Goal: Task Accomplishment & Management: Use online tool/utility

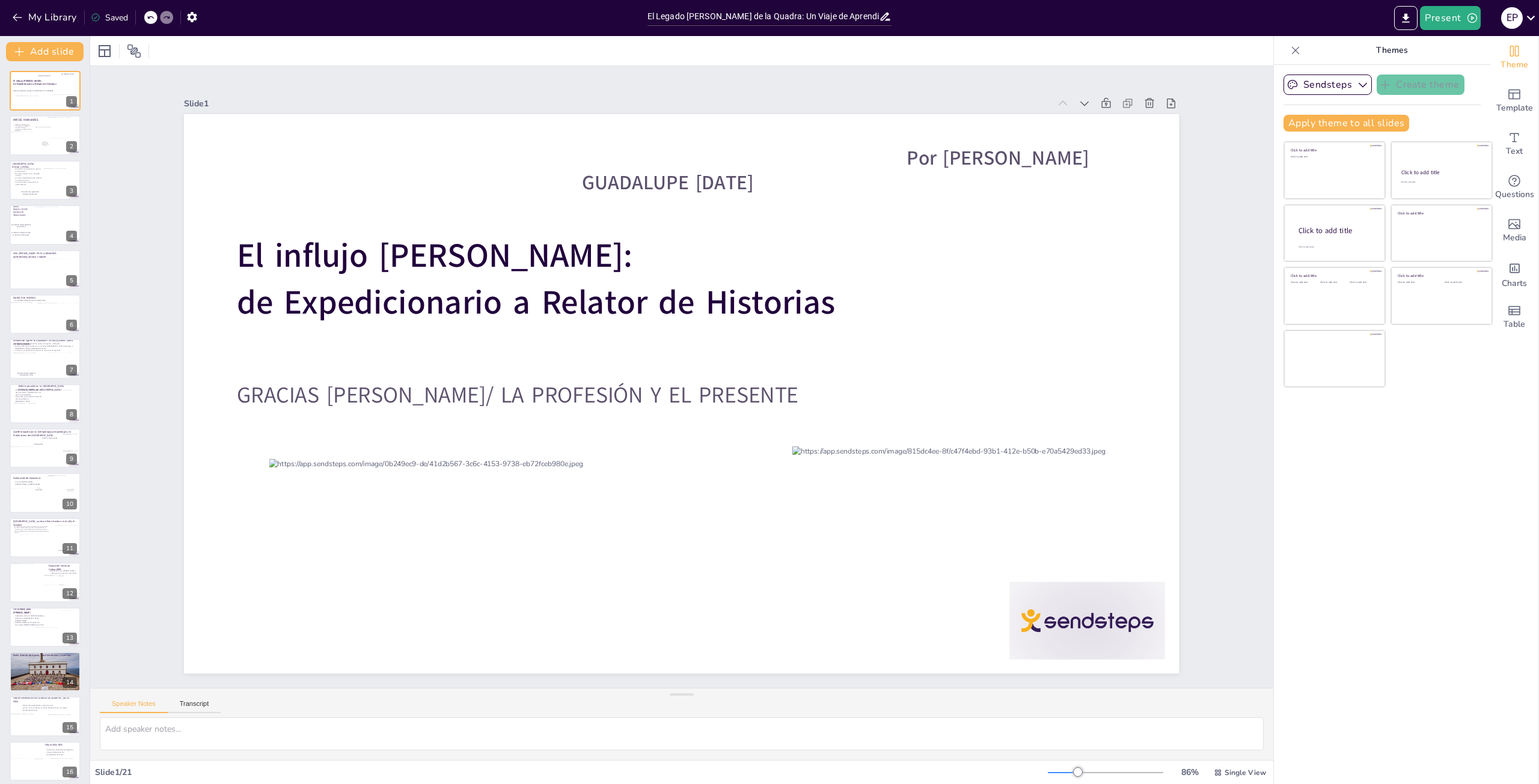
scroll to position [229, 0]
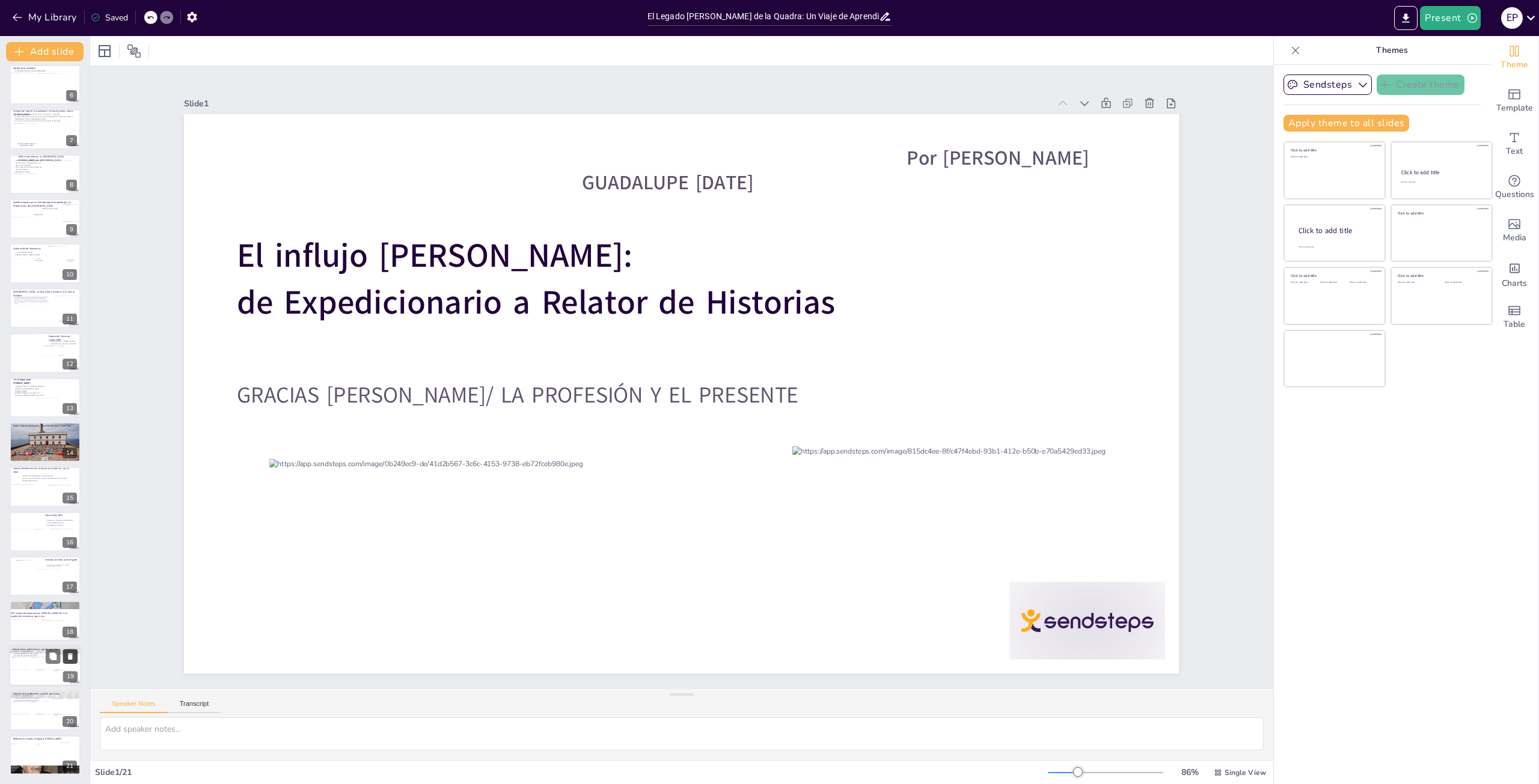
click at [75, 655] on button at bounding box center [70, 656] width 14 height 14
click at [47, 678] on div at bounding box center [60, 674] width 38 height 19
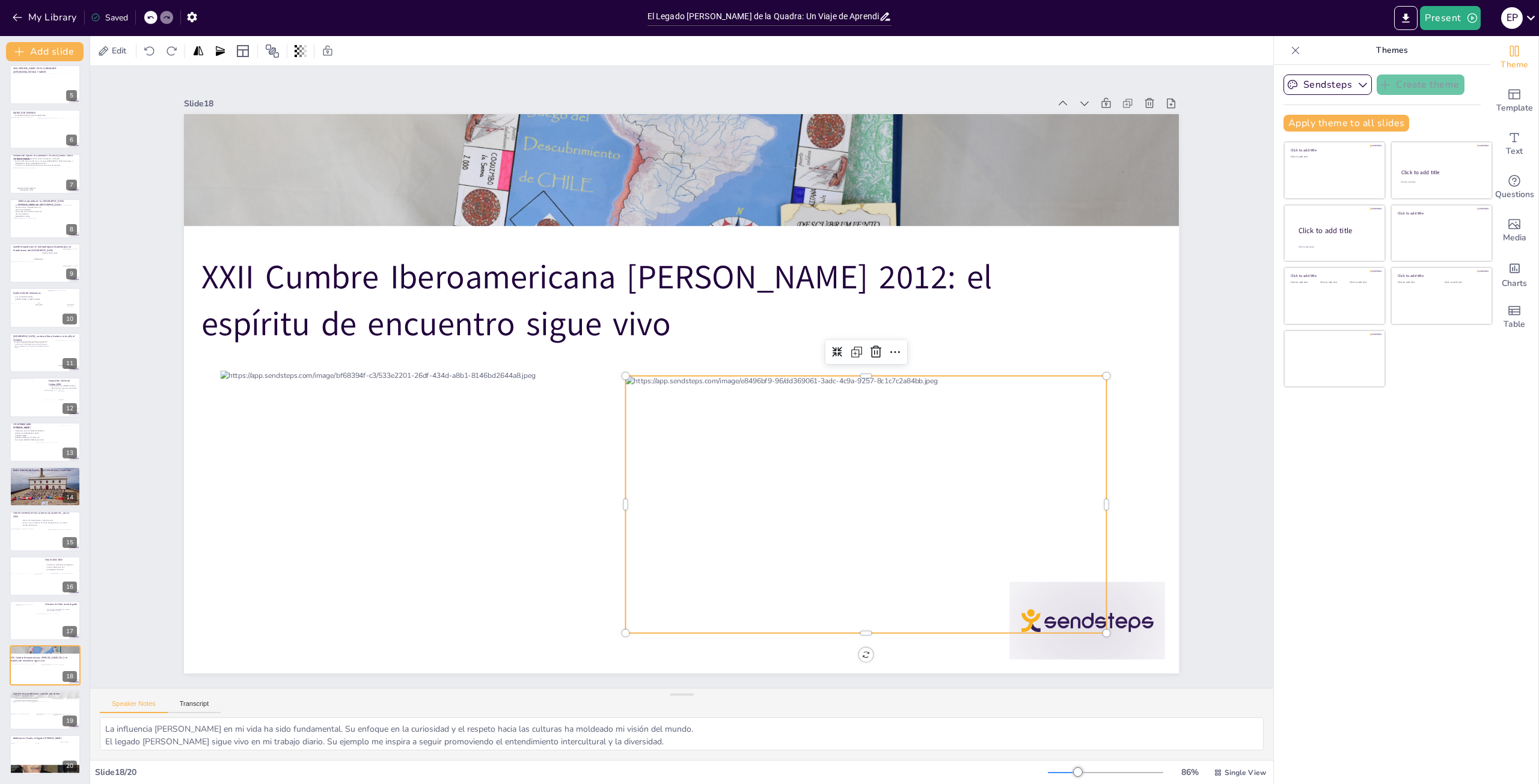
click at [844, 534] on div at bounding box center [885, 504] width 518 height 257
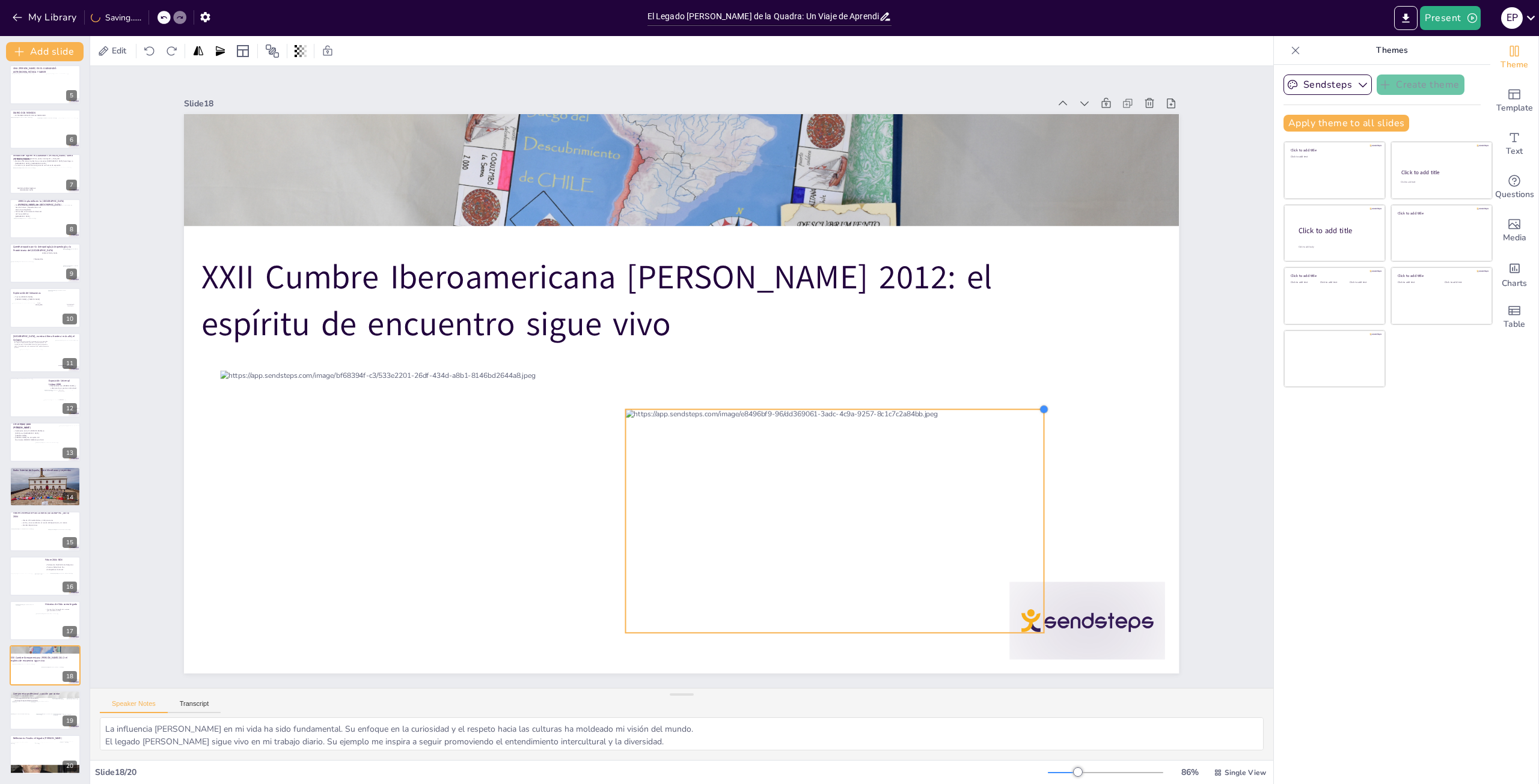
drag, startPoint x: 1098, startPoint y: 371, endPoint x: 1032, endPoint y: 420, distance: 82.2
click at [1032, 420] on div "XXII Cumbre Iberoamericana [PERSON_NAME] 2012: el espíritu de encuentro sigue v…" at bounding box center [681, 394] width 995 height 559
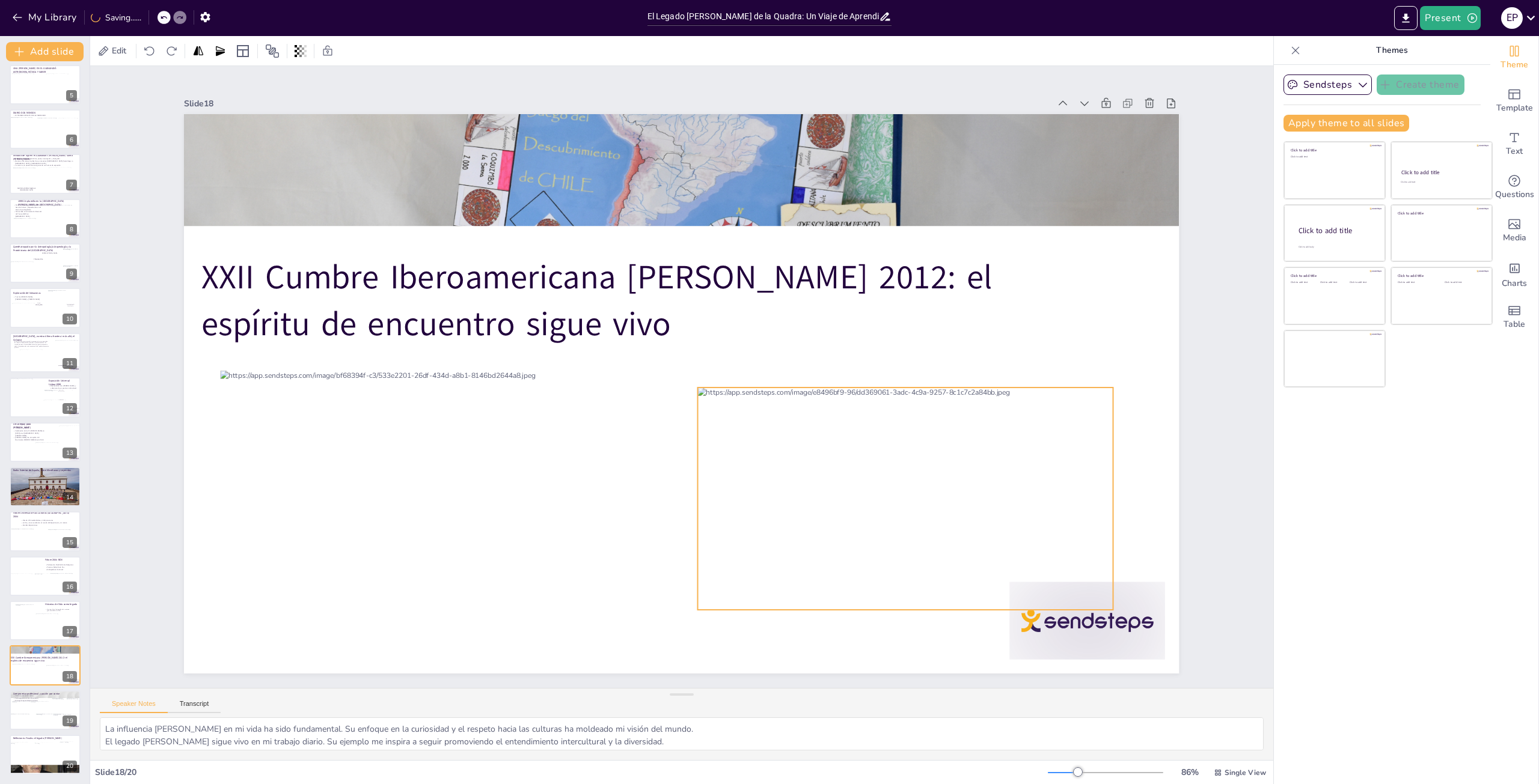
drag, startPoint x: 868, startPoint y: 458, endPoint x: 941, endPoint y: 434, distance: 76.8
click at [941, 434] on div at bounding box center [921, 499] width 447 height 222
click at [39, 566] on div at bounding box center [45, 576] width 73 height 41
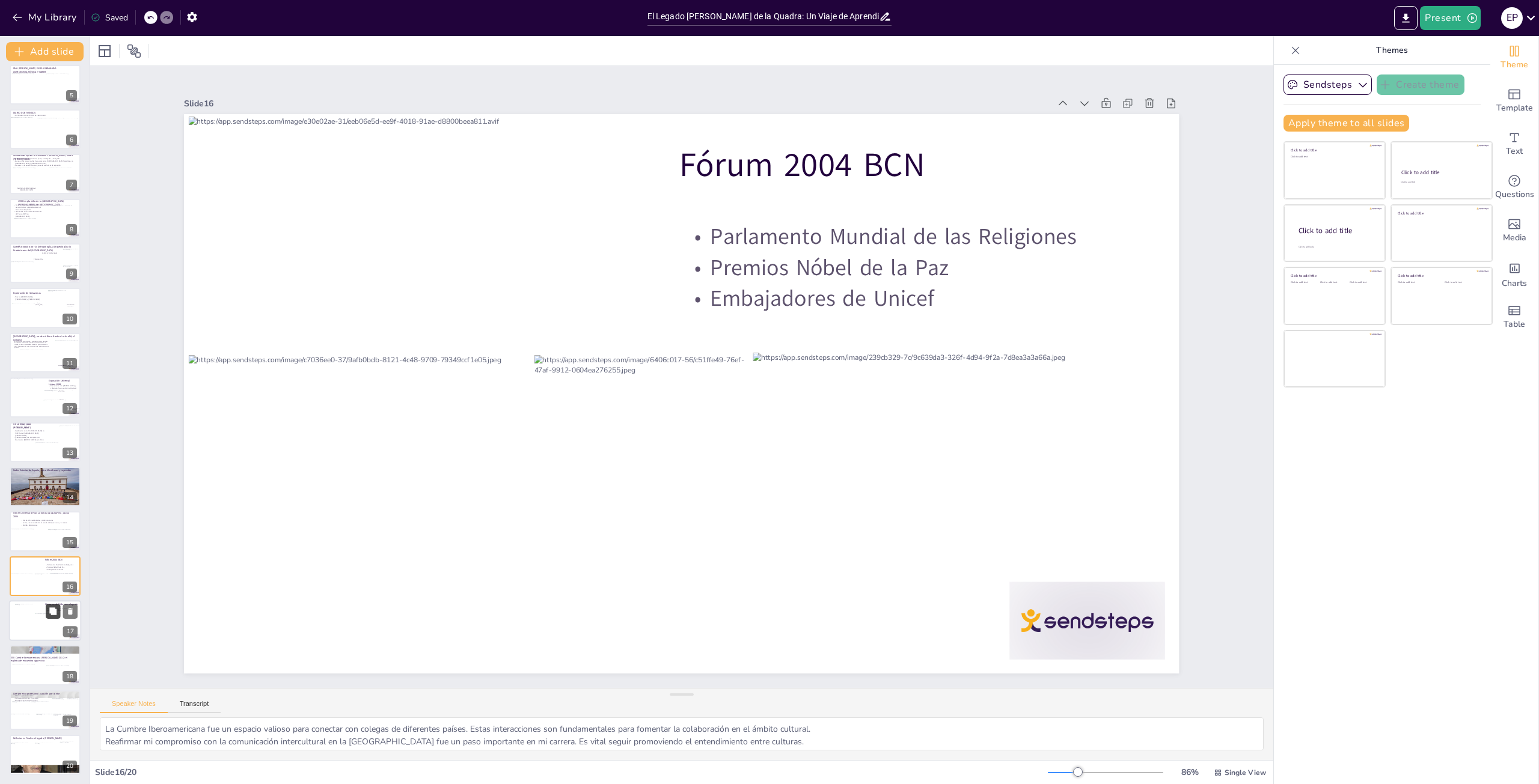
click at [47, 608] on button at bounding box center [53, 611] width 14 height 14
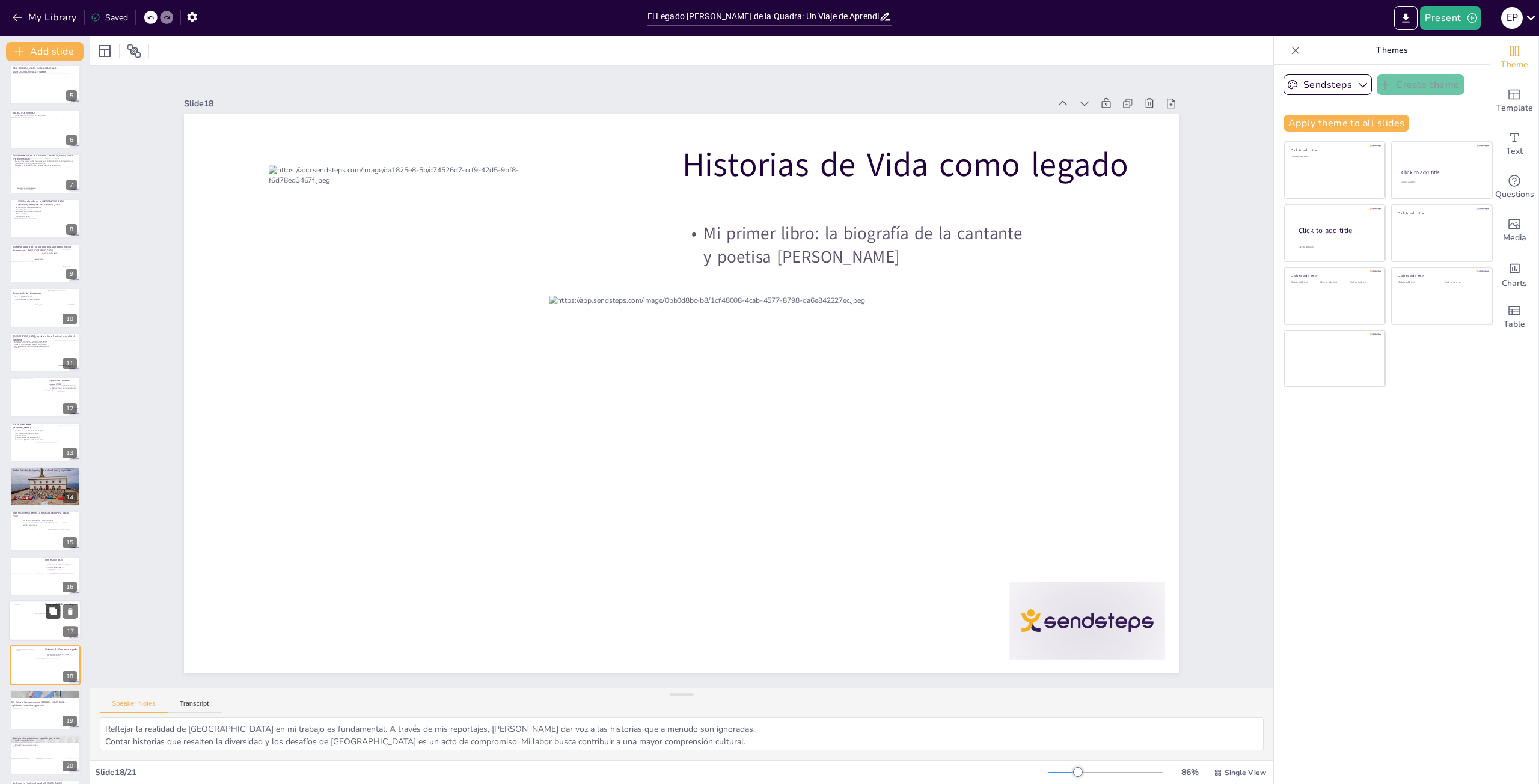
scroll to position [229, 0]
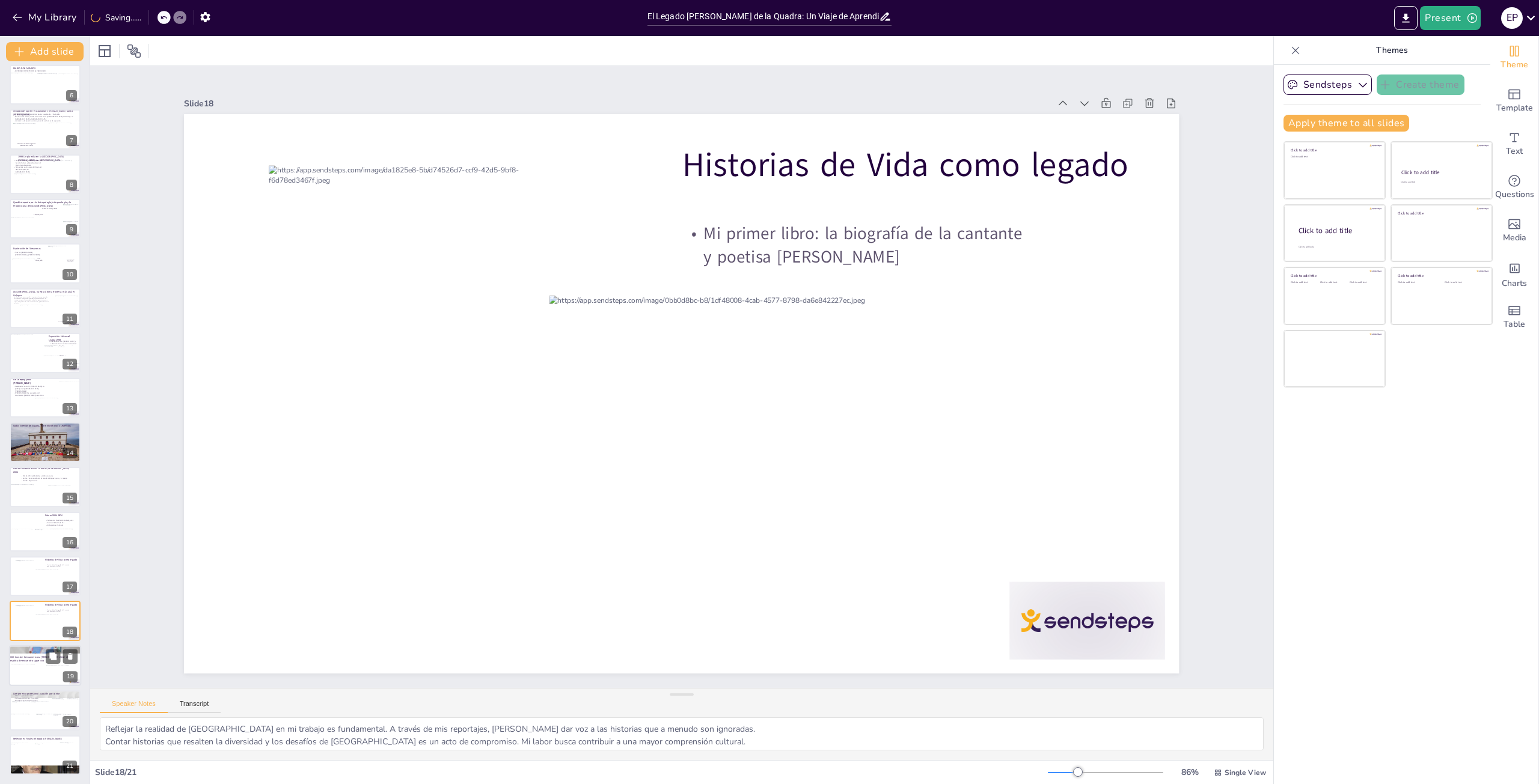
click at [50, 679] on div at bounding box center [62, 673] width 32 height 17
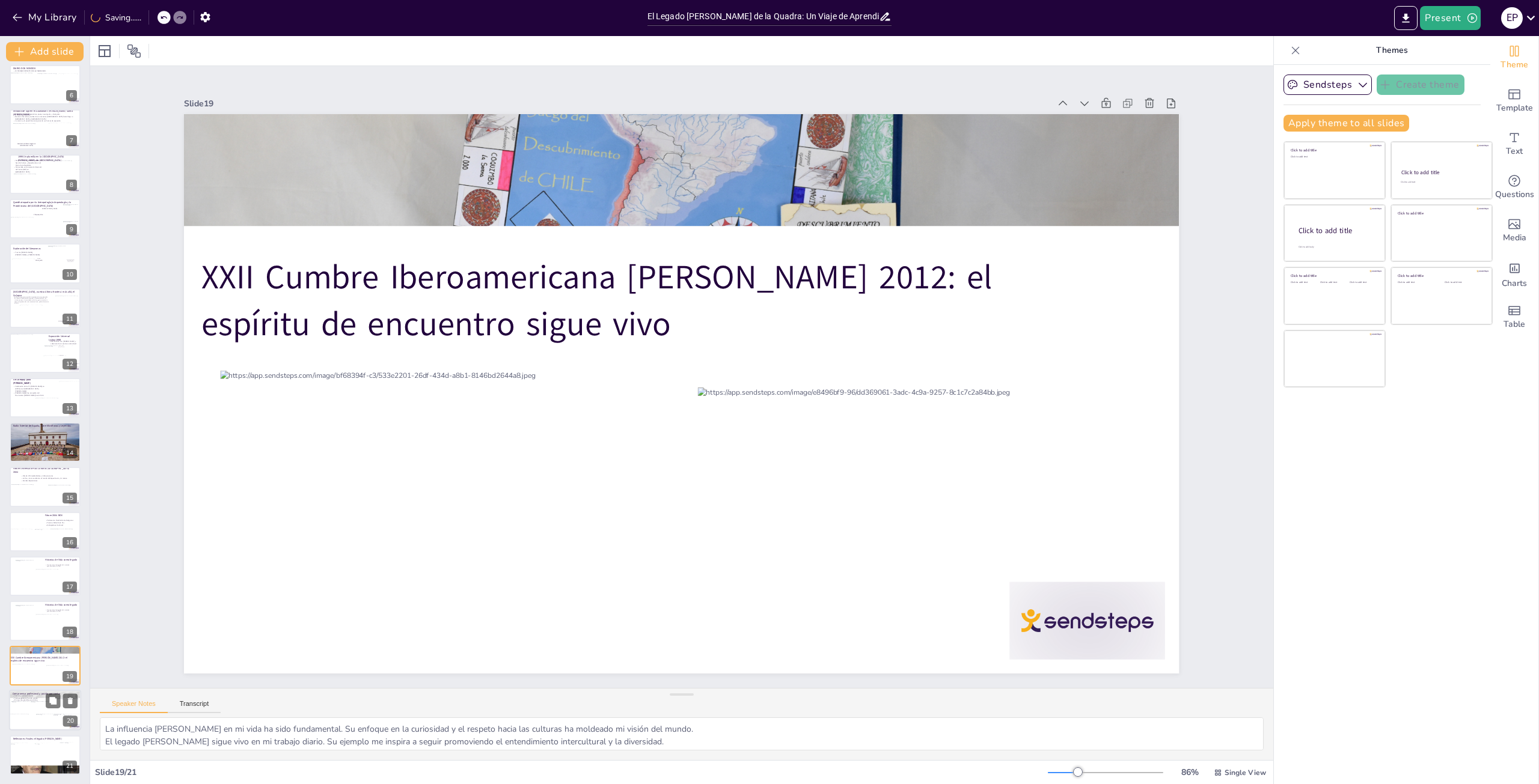
click at [47, 715] on div at bounding box center [45, 723] width 17 height 17
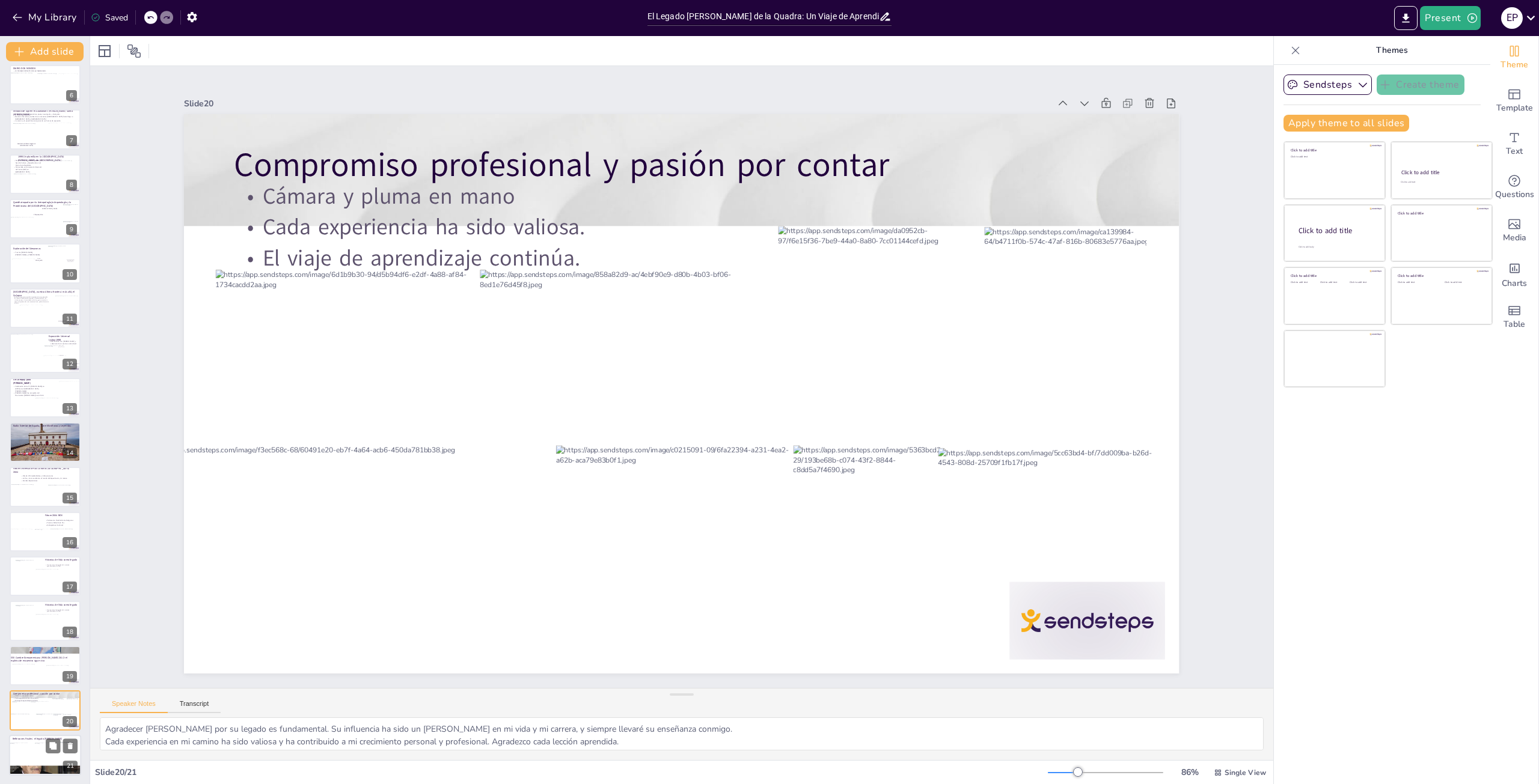
click at [43, 747] on div at bounding box center [45, 751] width 21 height 17
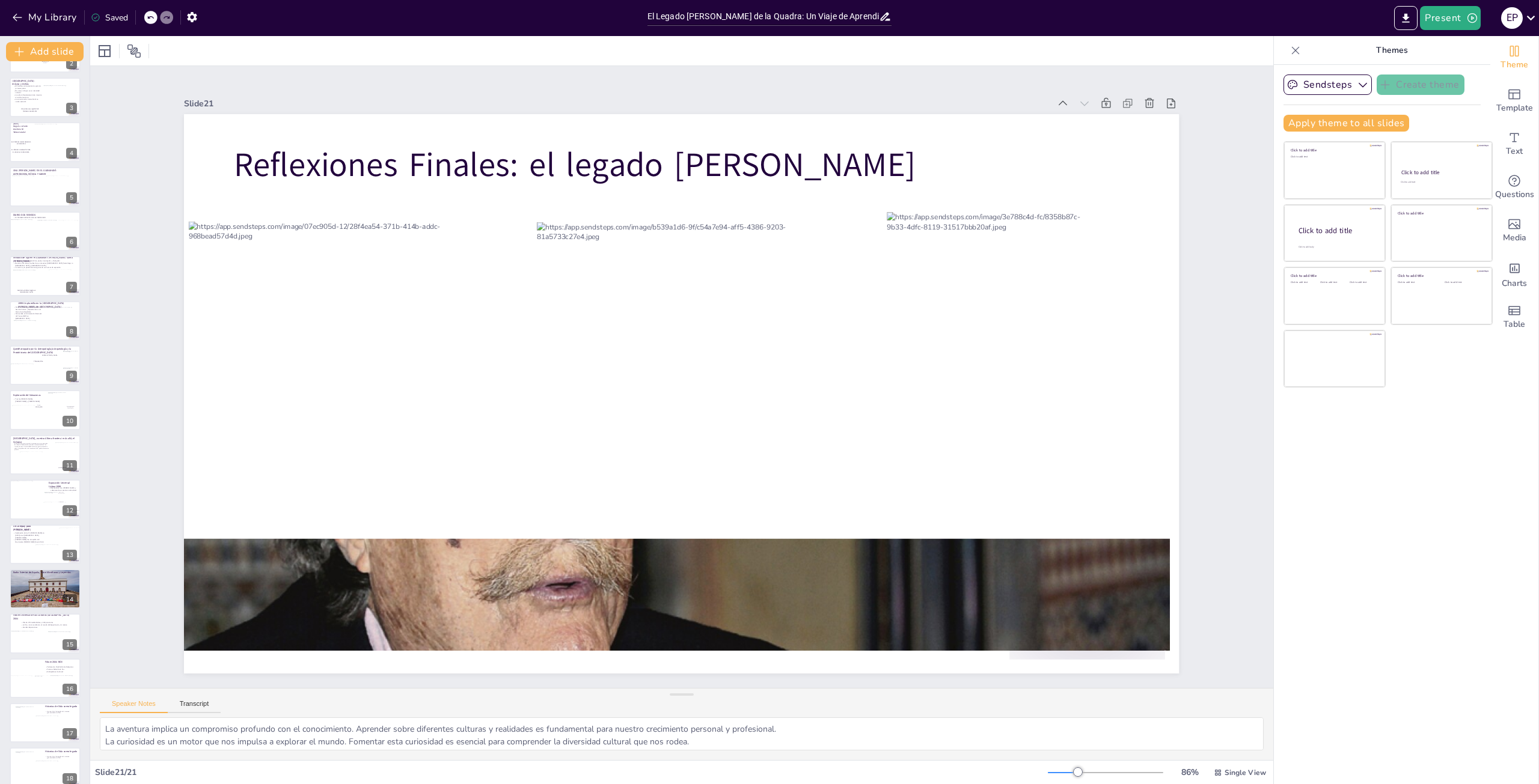
scroll to position [0, 0]
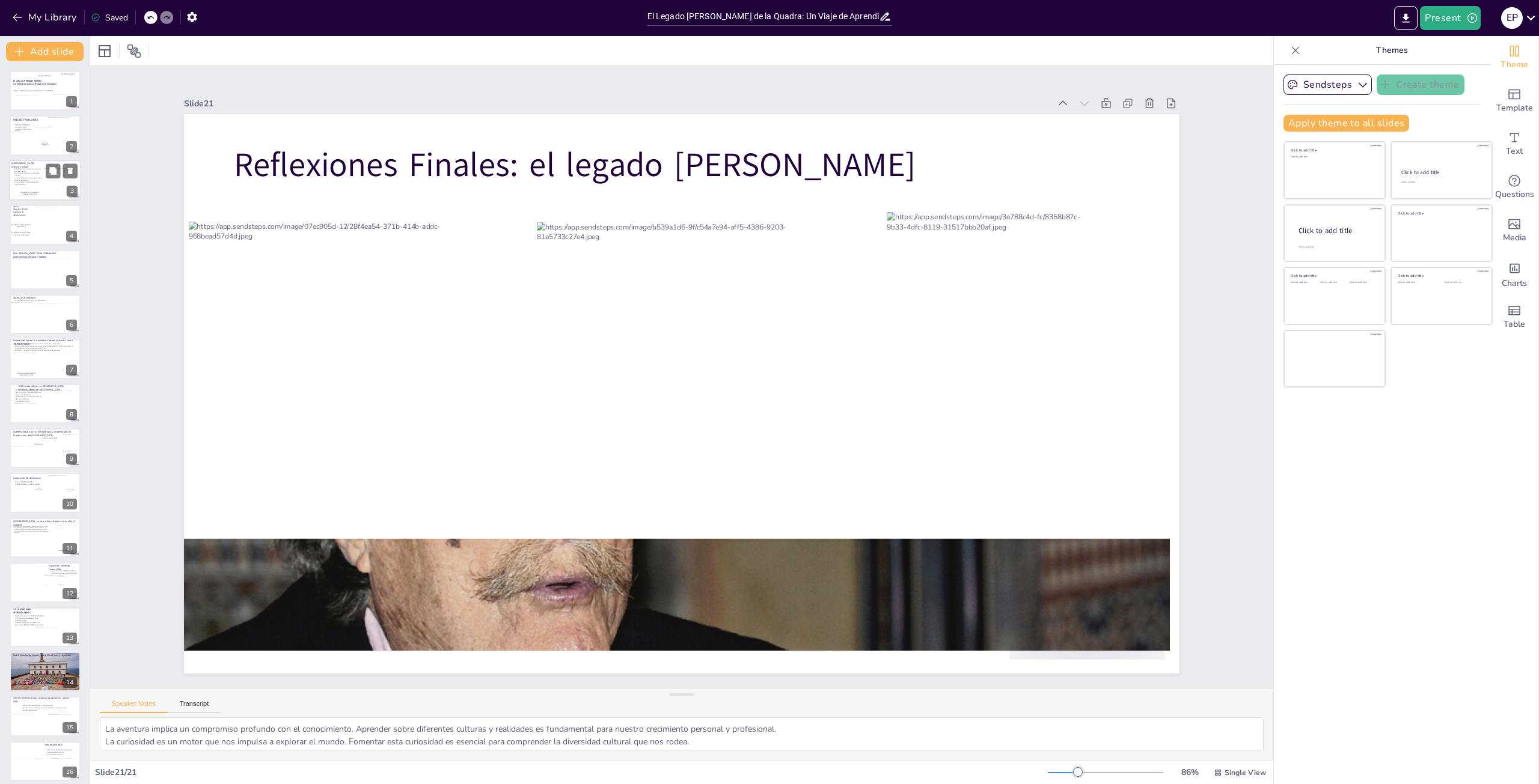
click at [32, 176] on p "Mis raíces influyen en mi identidad cultural." at bounding box center [27, 174] width 29 height 4
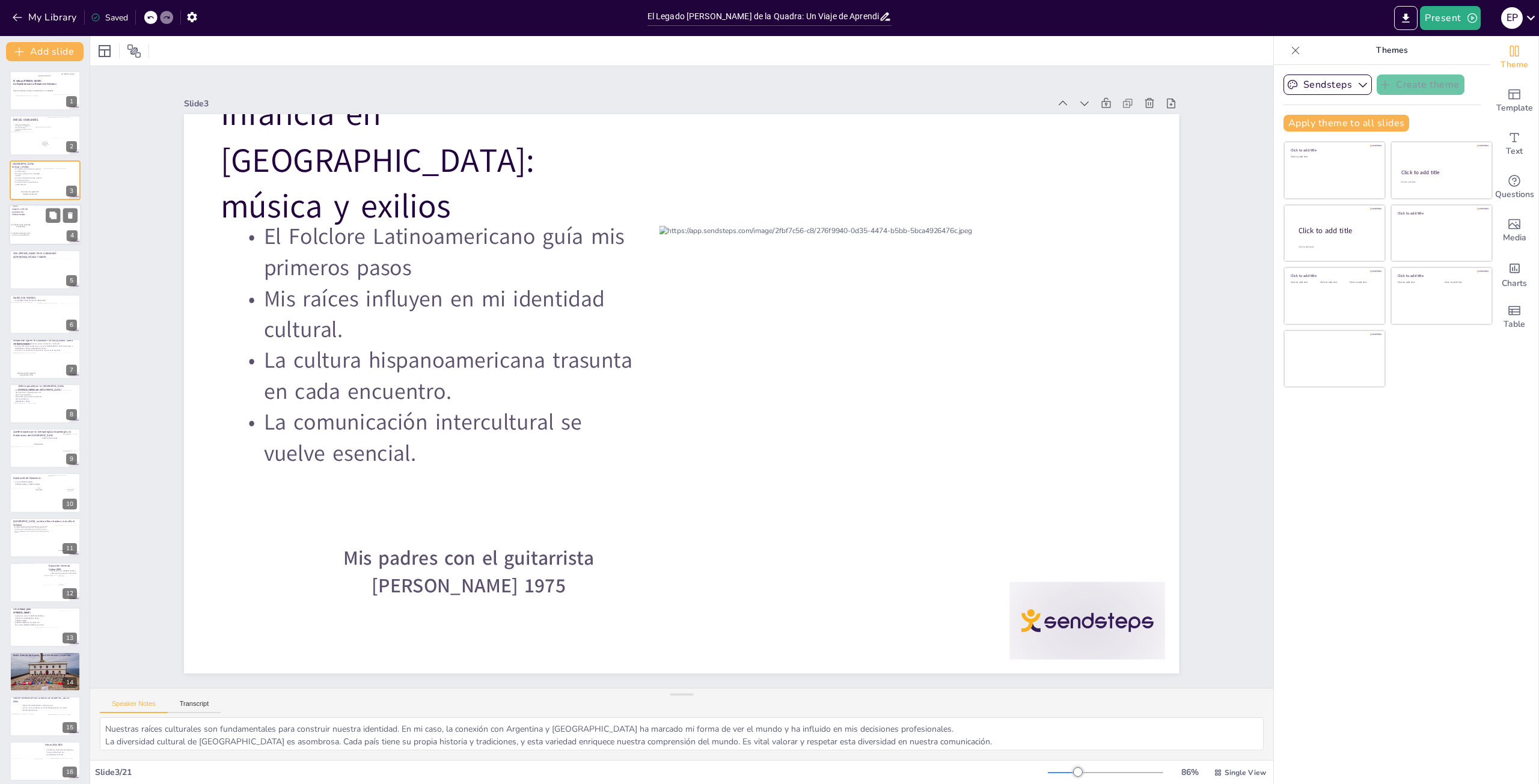
click at [26, 239] on div at bounding box center [45, 225] width 73 height 41
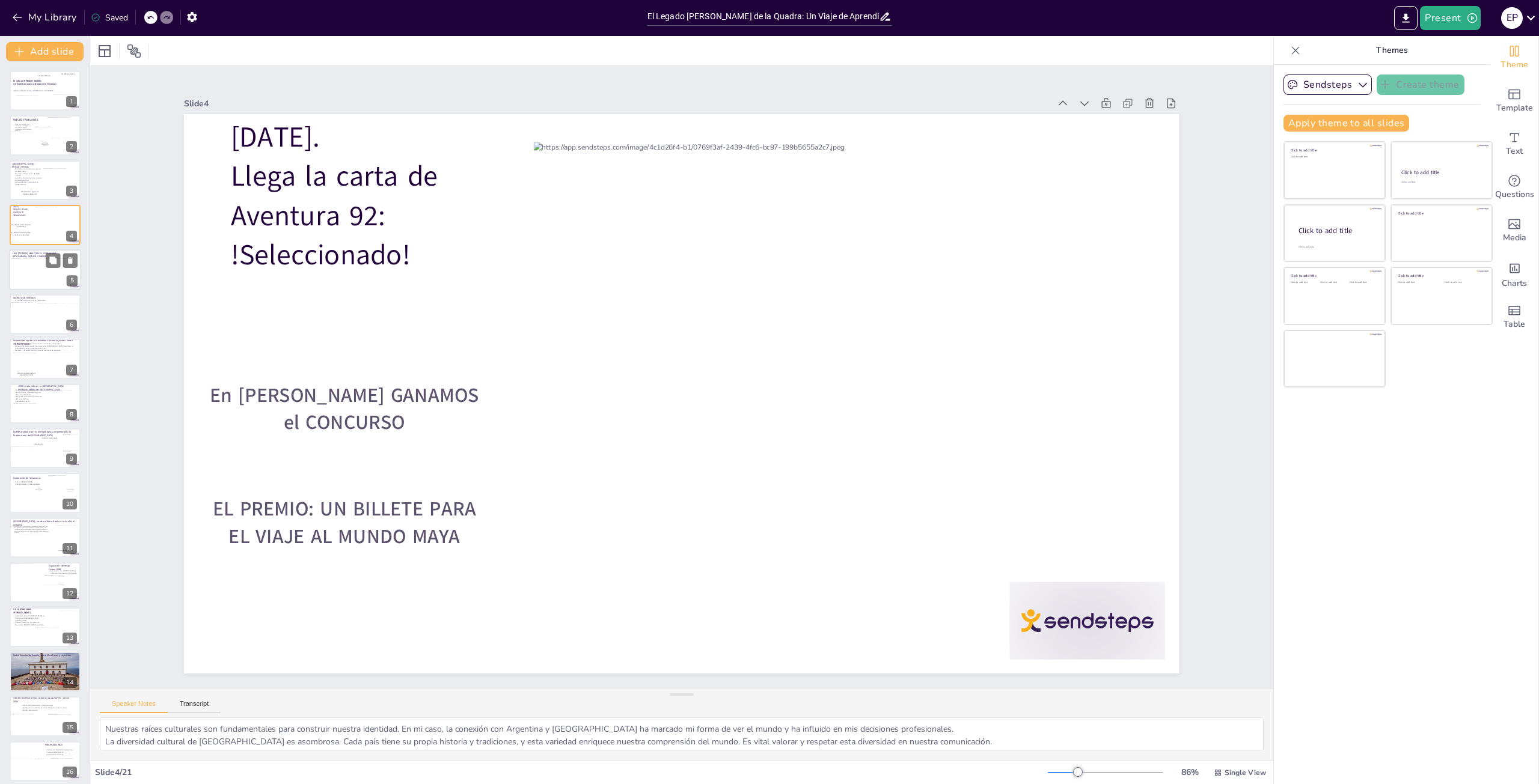
click at [28, 273] on div at bounding box center [31, 273] width 40 height 32
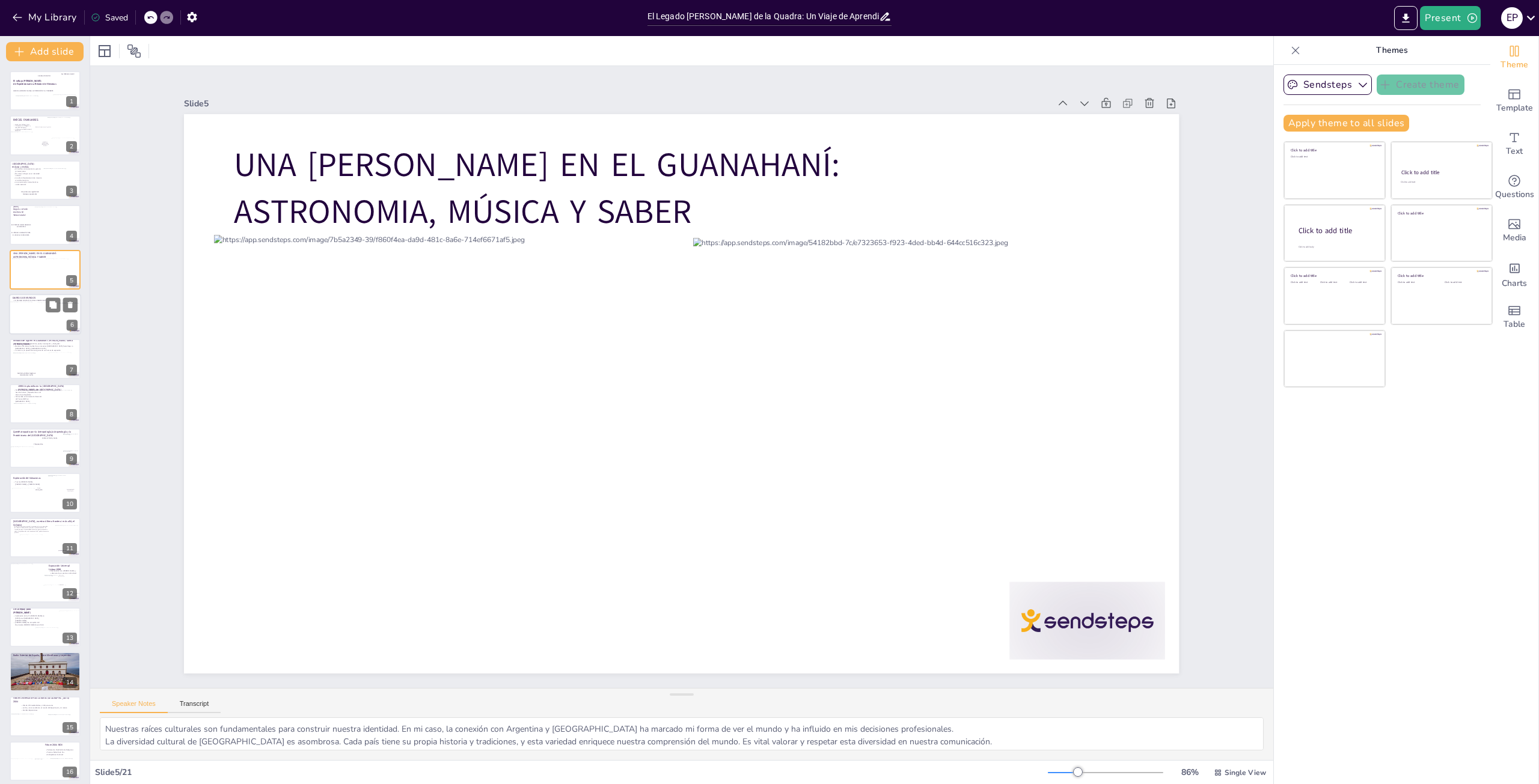
click at [32, 312] on div at bounding box center [22, 318] width 25 height 32
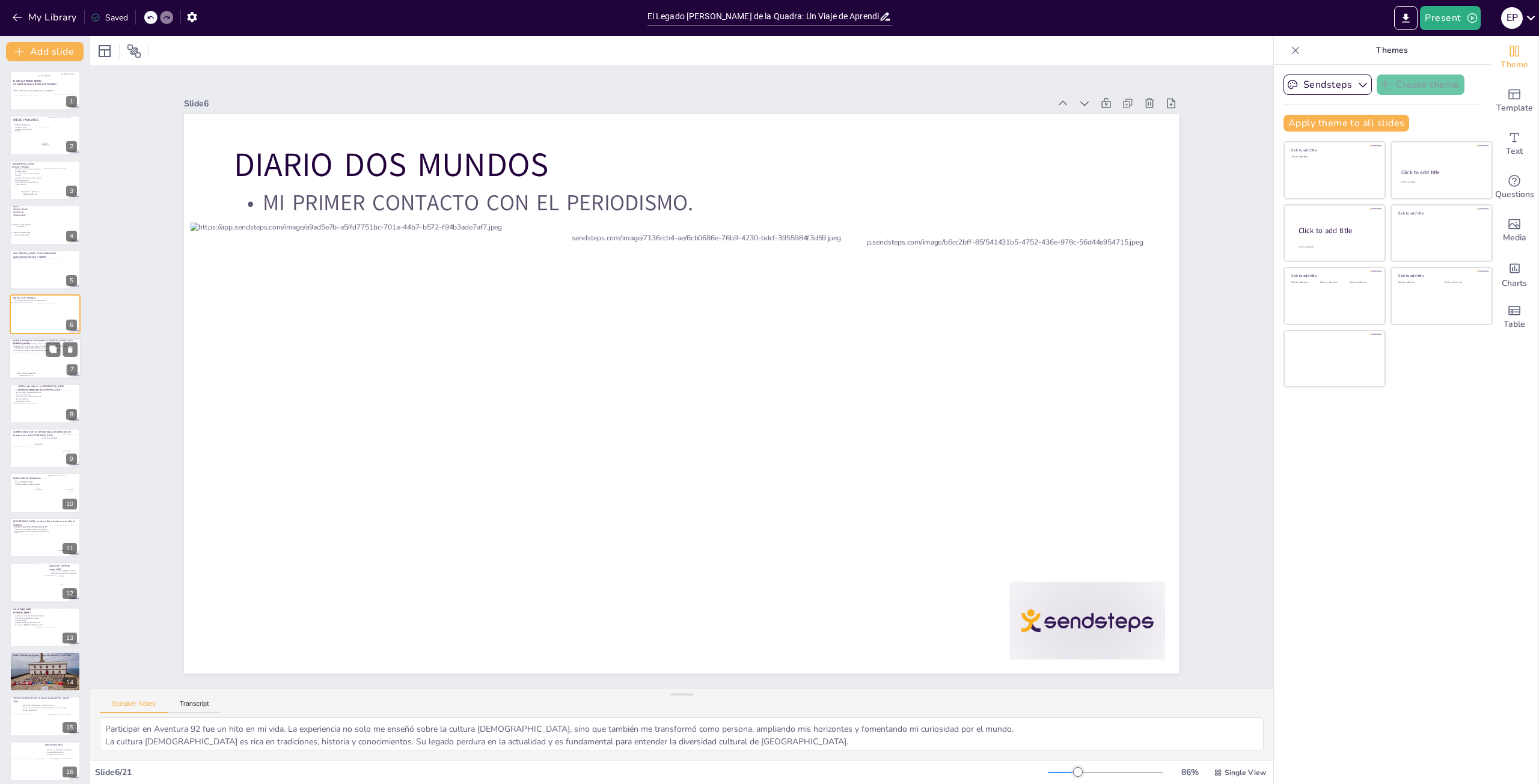
click at [35, 364] on div at bounding box center [27, 362] width 29 height 19
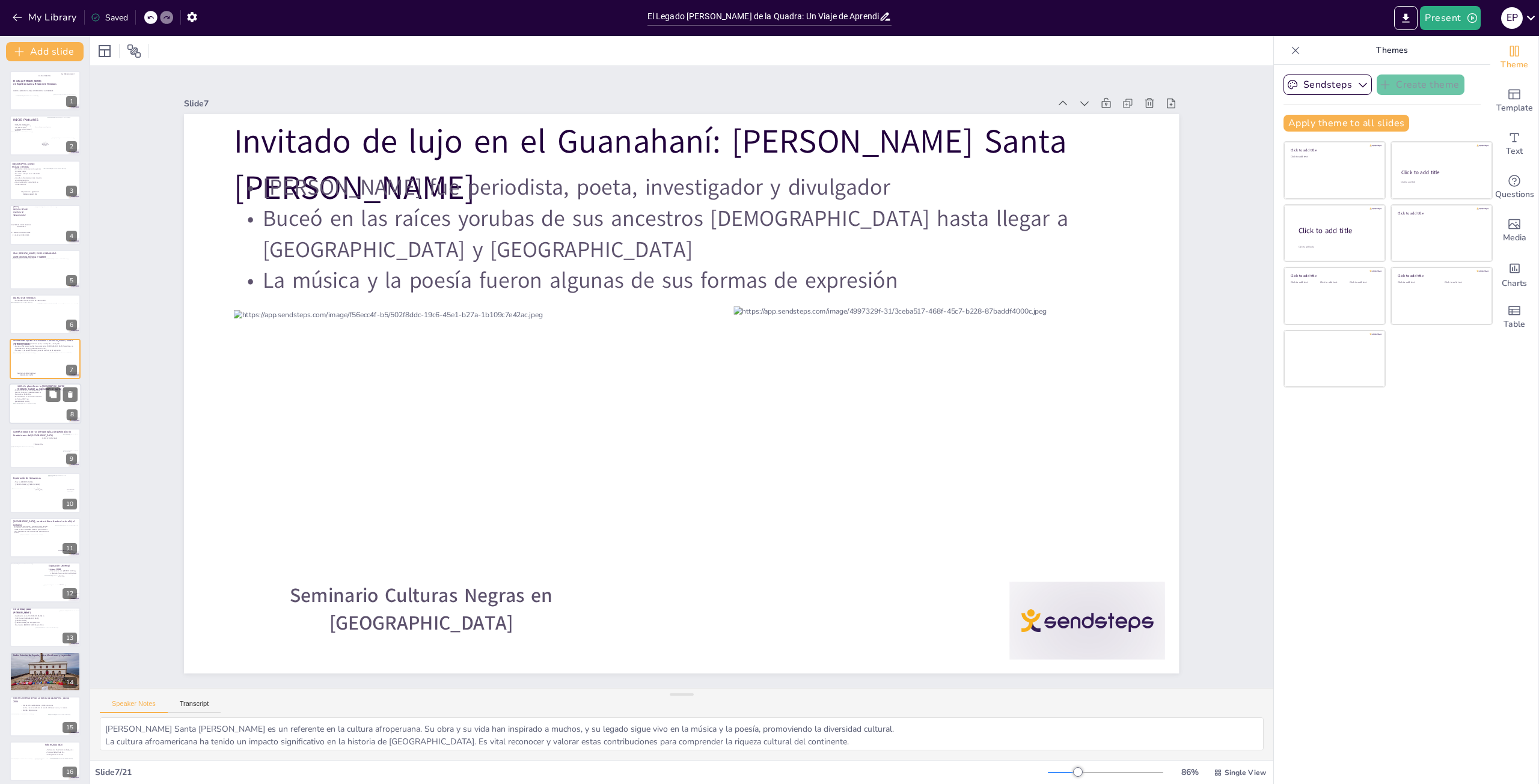
click at [38, 403] on div at bounding box center [29, 418] width 32 height 28
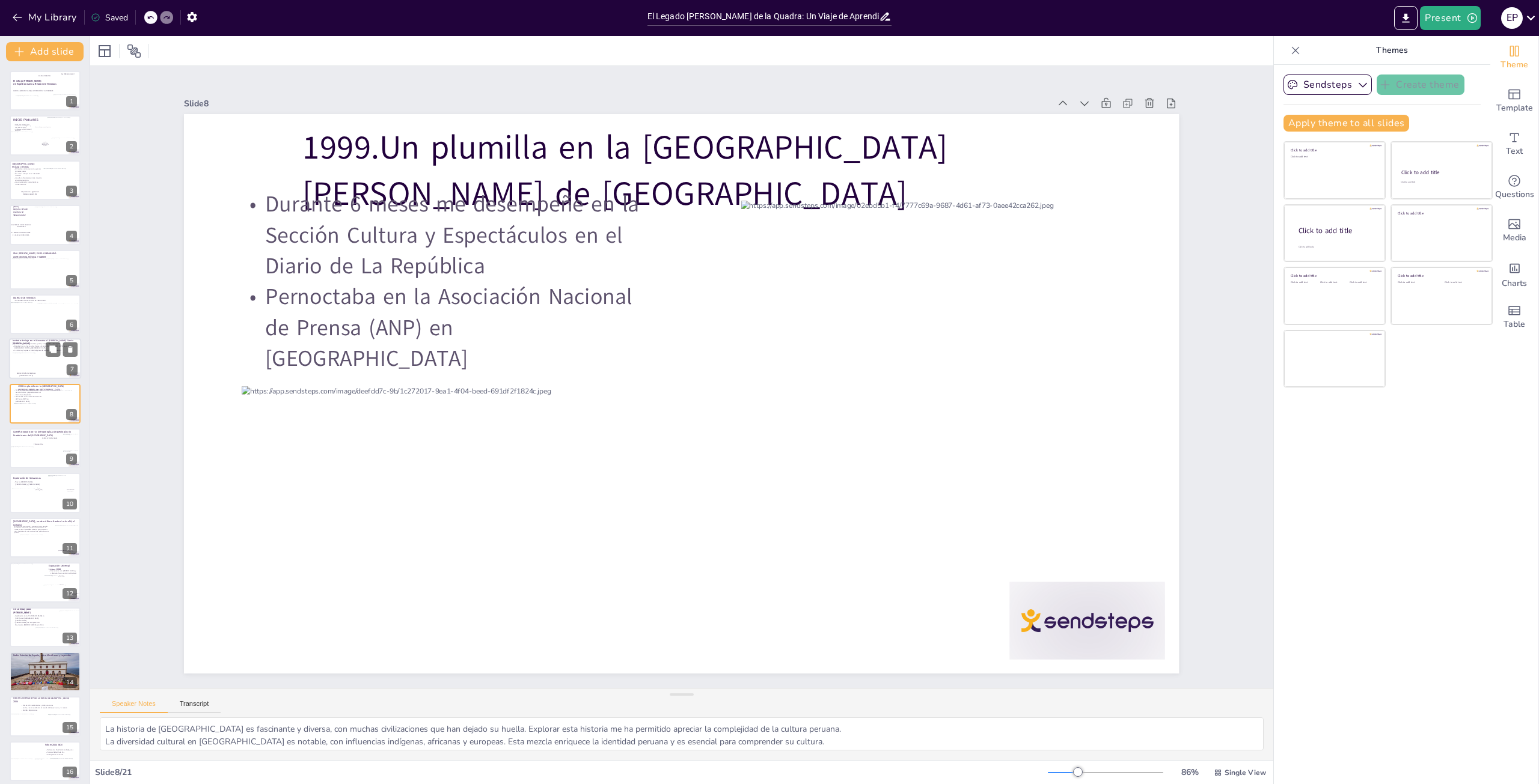
click at [34, 363] on div at bounding box center [27, 362] width 29 height 19
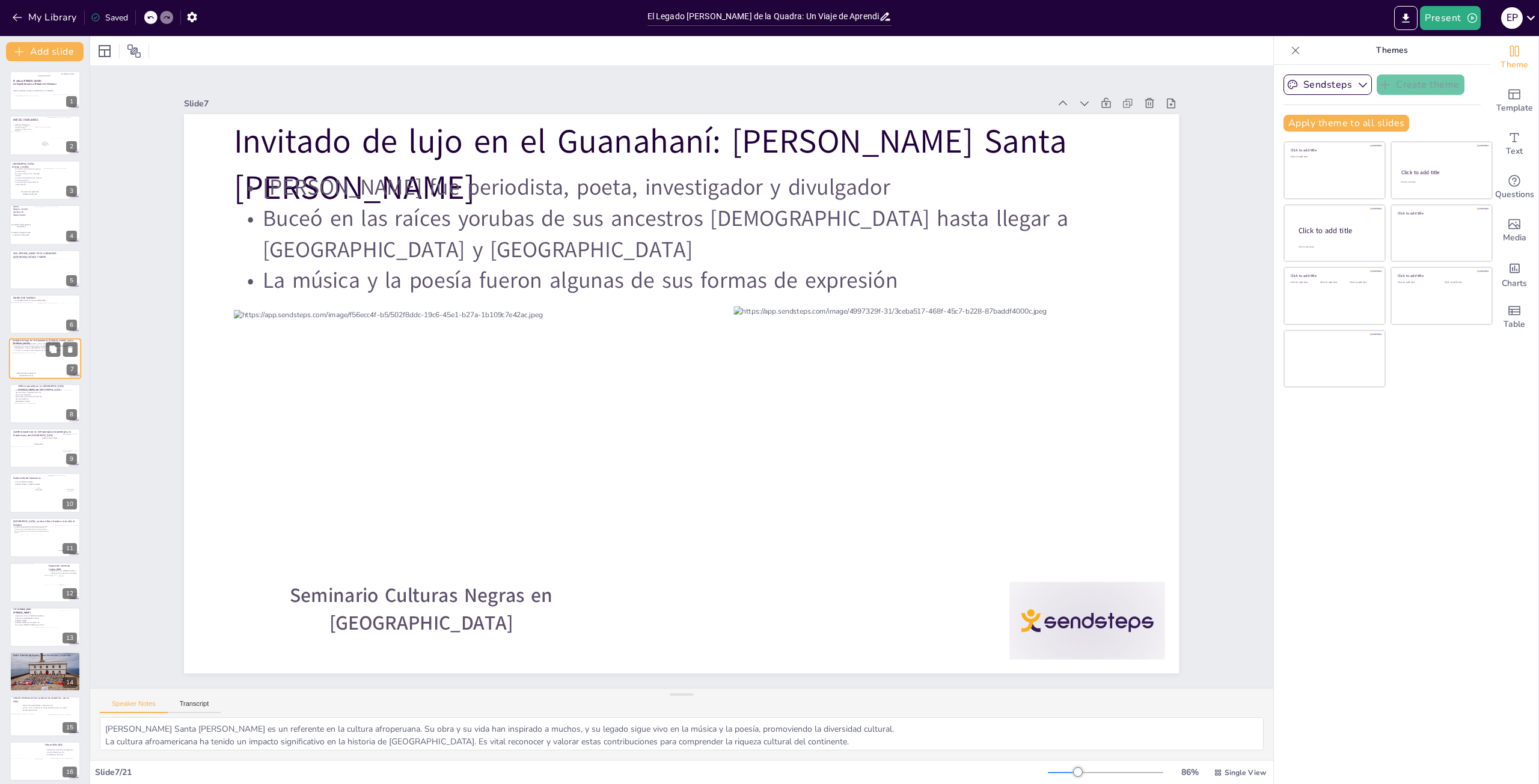
click at [34, 361] on div at bounding box center [27, 362] width 29 height 19
click at [69, 43] on button "Add slide" at bounding box center [45, 51] width 77 height 19
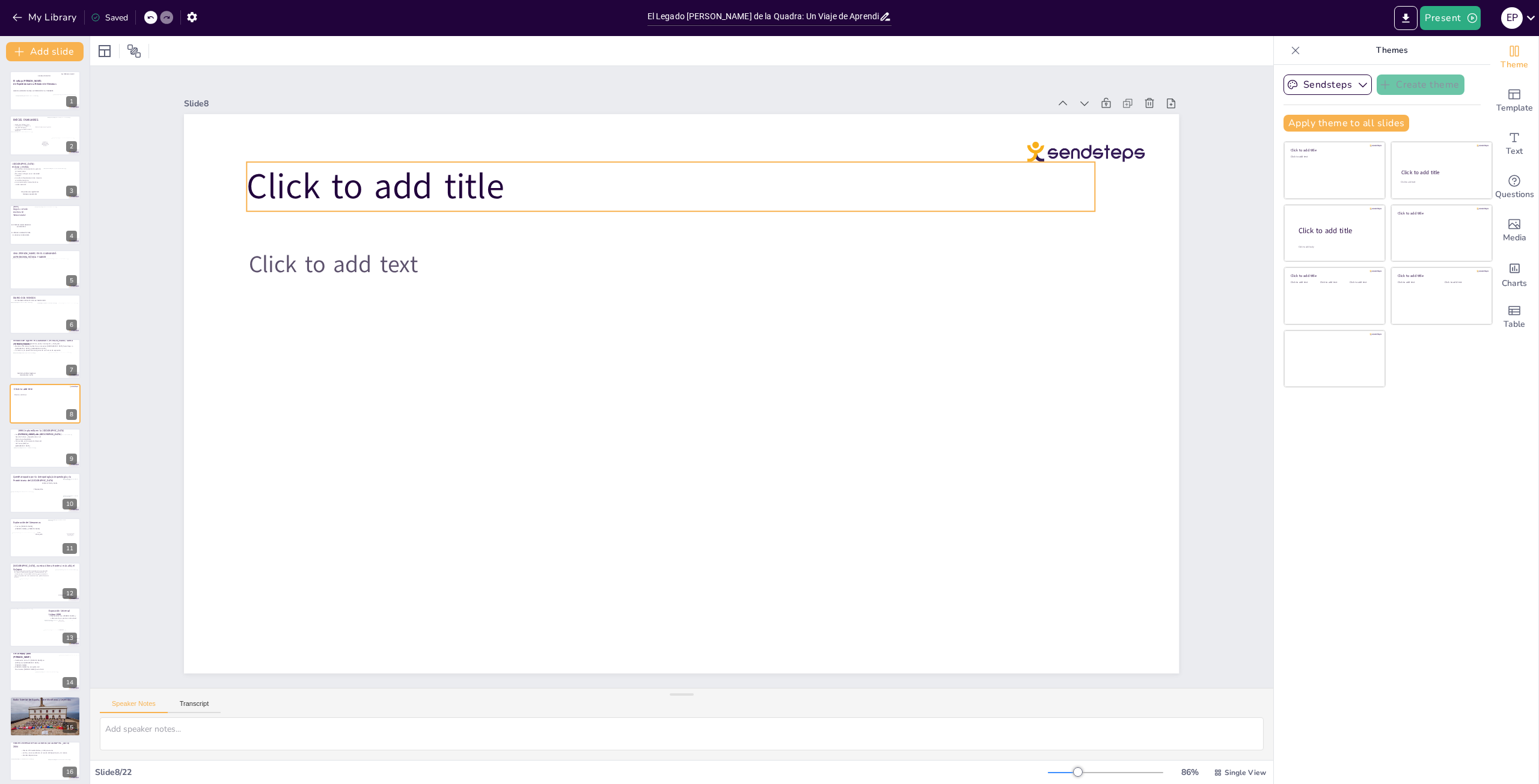
click at [291, 187] on span "Click to add title" at bounding box center [375, 186] width 257 height 48
click at [291, 187] on span "Click to add title" at bounding box center [378, 186] width 257 height 48
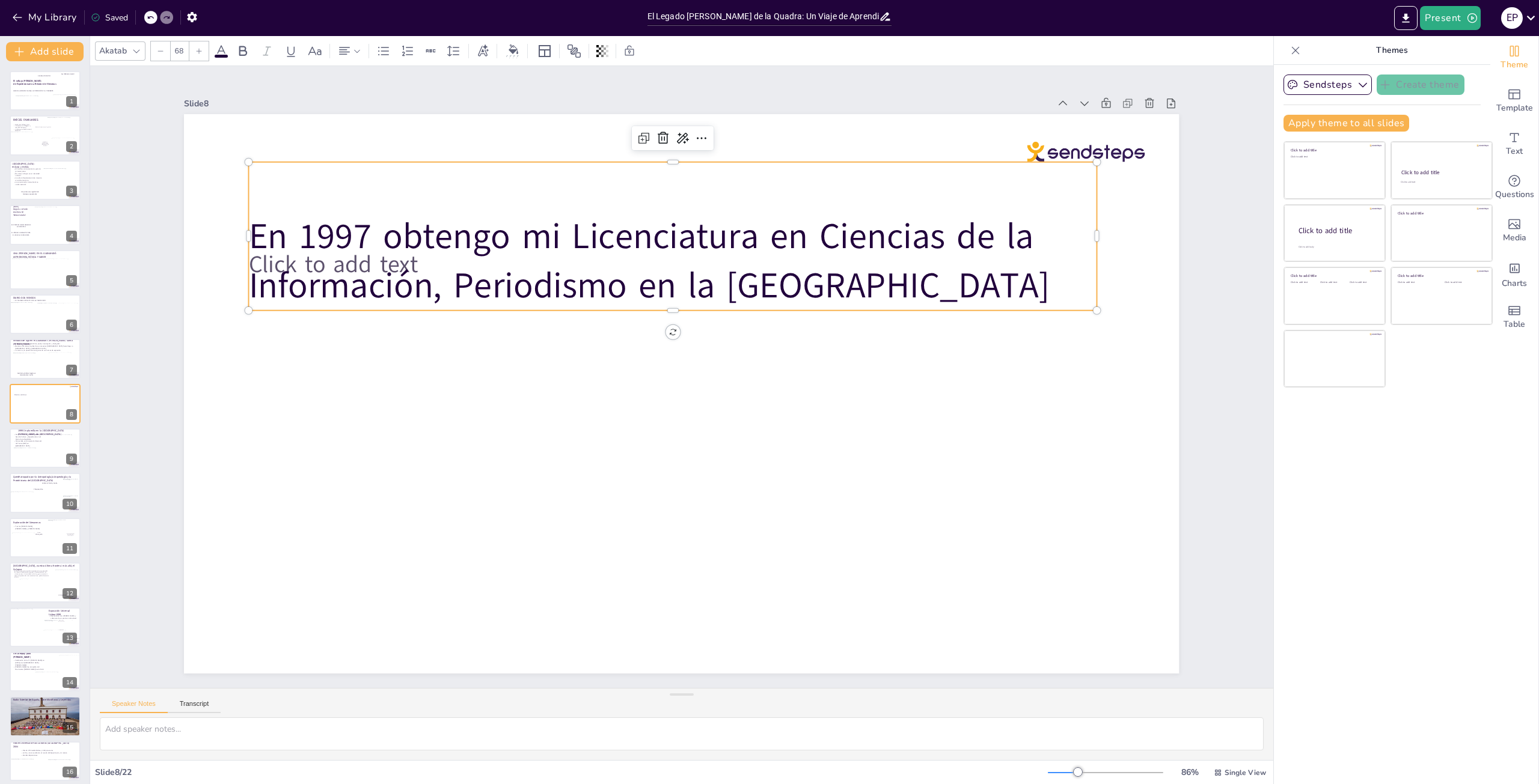
click at [446, 235] on span "En 1997 obtengo mi Licenciatura en Ciencias de la Información, Periodismo en la…" at bounding box center [650, 261] width 802 height 98
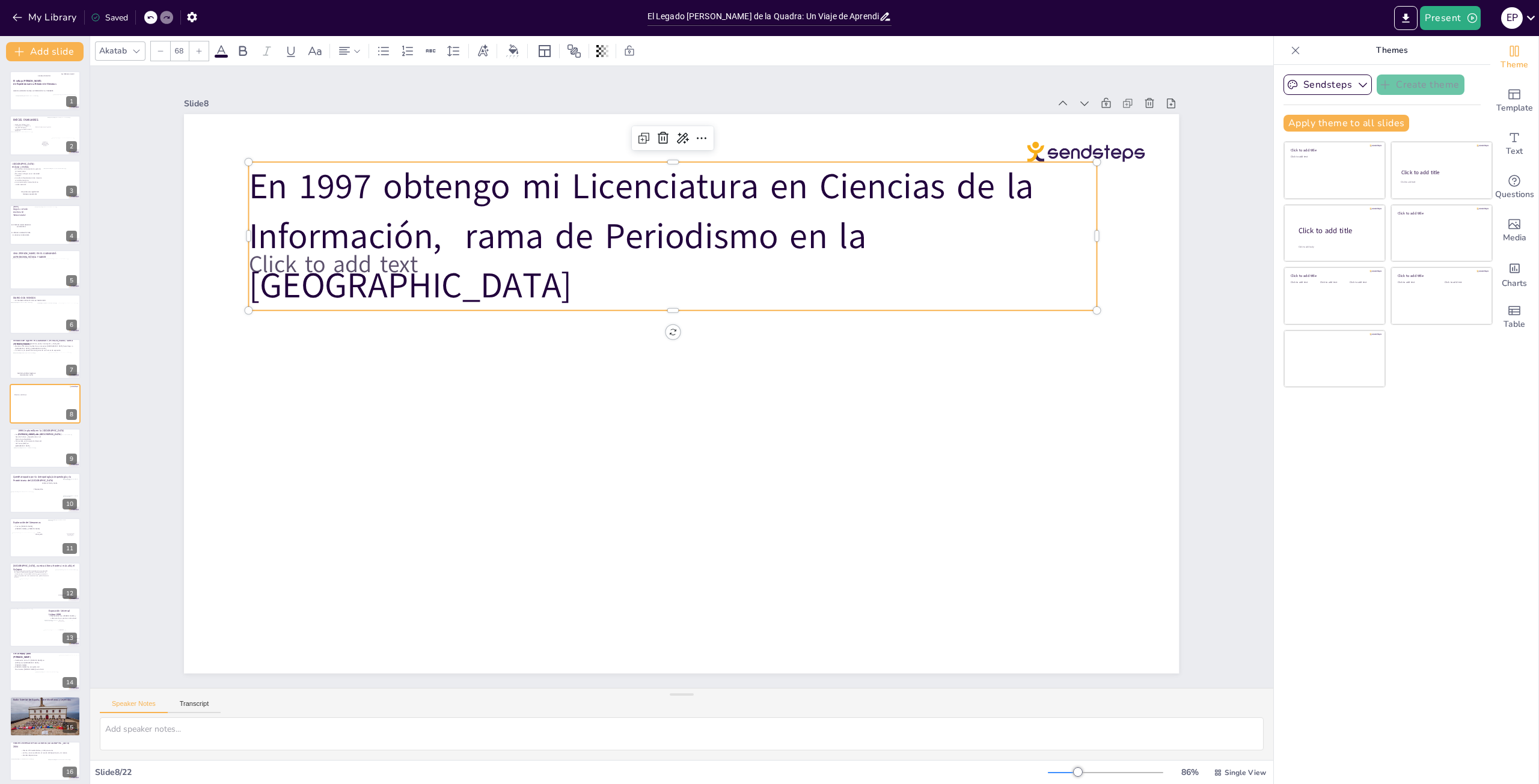
click at [452, 233] on span "En 1997 obtengo mi Licenciatura en Ciencias de la Información, rama de Periodis…" at bounding box center [642, 236] width 785 height 147
click at [804, 237] on span "En 1997 obtengo mi Licenciatura en Ciencias de la Información, rama de Periodis…" at bounding box center [642, 236] width 785 height 147
click at [826, 232] on p "En 1997 obtengo mi Licenciatura en Ciencias de la Información, rama de Periodis…" at bounding box center [673, 211] width 848 height 98
click at [270, 282] on span "la [GEOGRAPHIC_DATA]" at bounding box center [430, 285] width 363 height 48
click at [624, 276] on p "En 1997 obtengo mi Licenciatura en Ciencias de la Información, rama de Periodis…" at bounding box center [673, 236] width 848 height 148
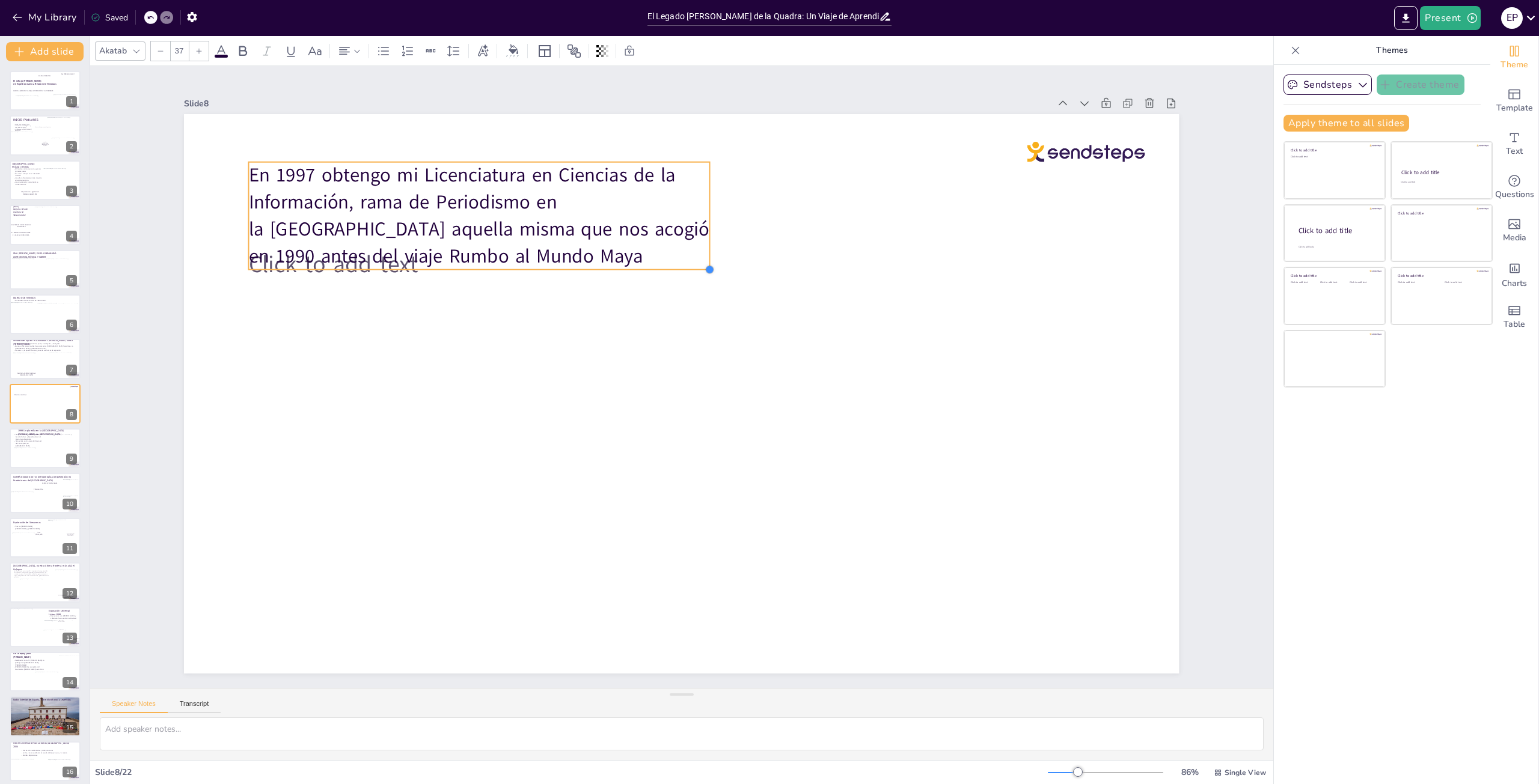
type input "36.9"
drag, startPoint x: 1090, startPoint y: 354, endPoint x: 701, endPoint y: 242, distance: 404.8
click at [701, 242] on div "Click to add text En 1997 obtengo mi Licenciatura en Ciencias de la Información…" at bounding box center [681, 394] width 995 height 559
click at [1342, 124] on button "Apply theme to all slides" at bounding box center [1346, 123] width 125 height 17
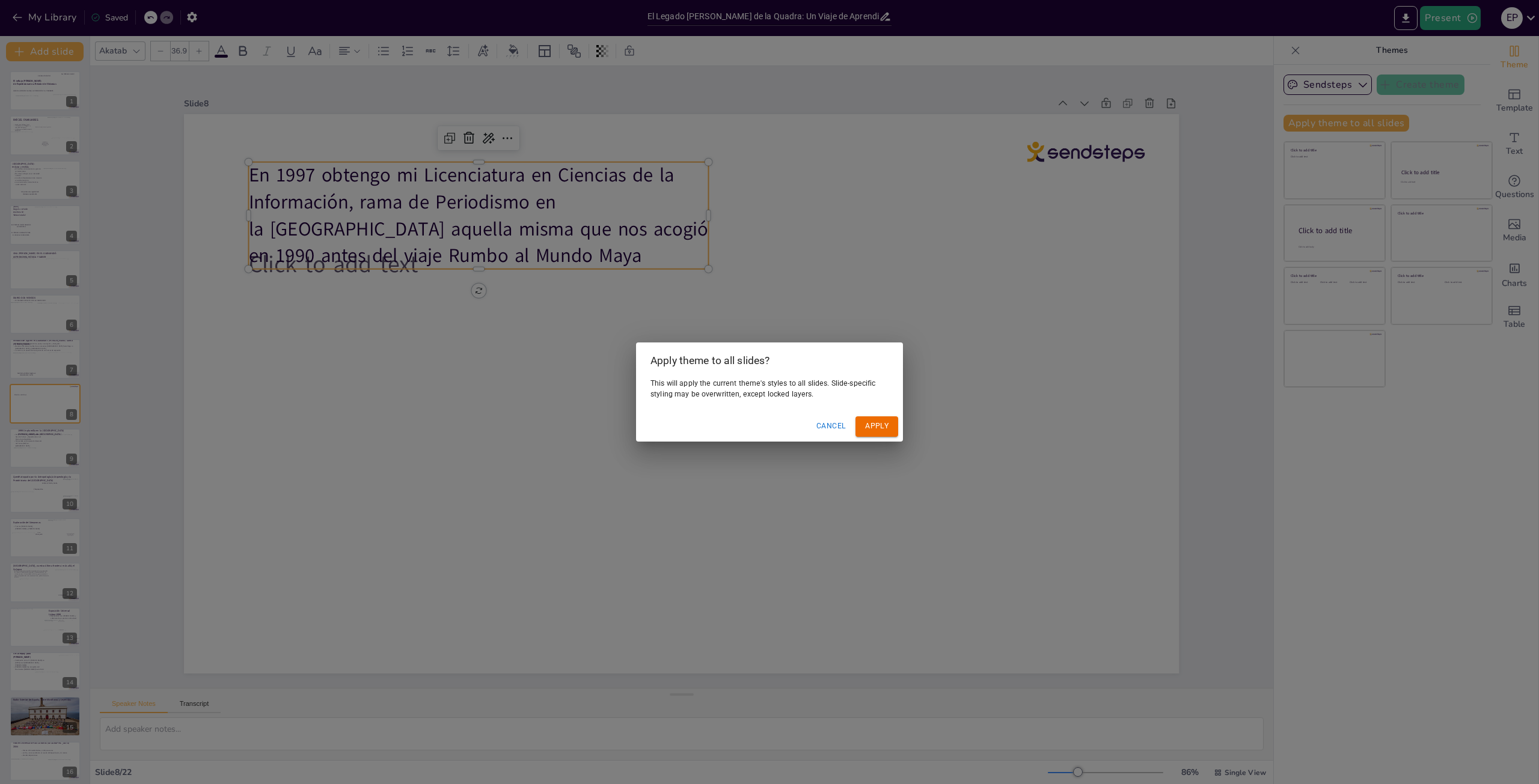
click at [837, 429] on button "Cancel" at bounding box center [832, 425] width 39 height 20
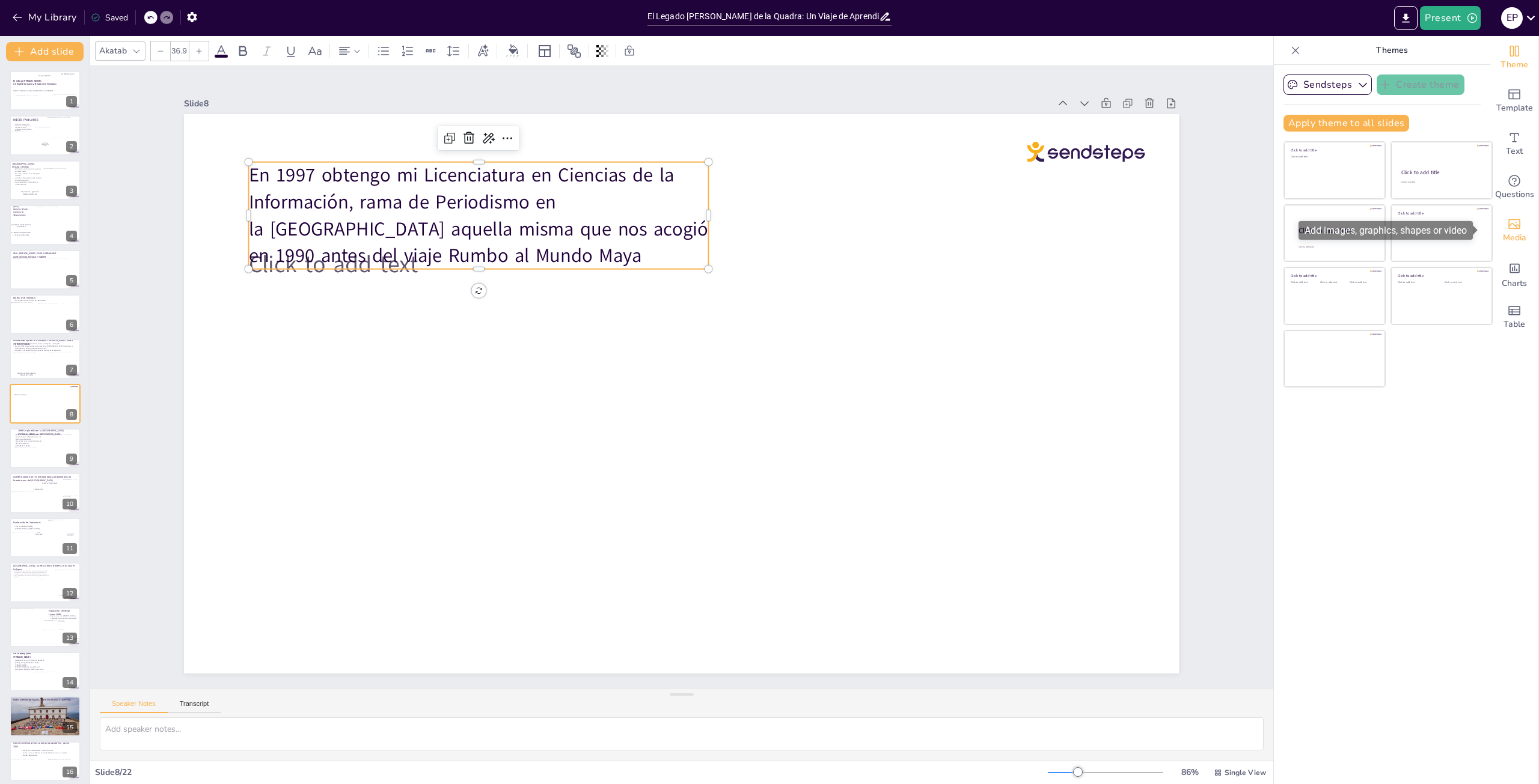
click at [1509, 232] on span "Media" at bounding box center [1515, 238] width 24 height 13
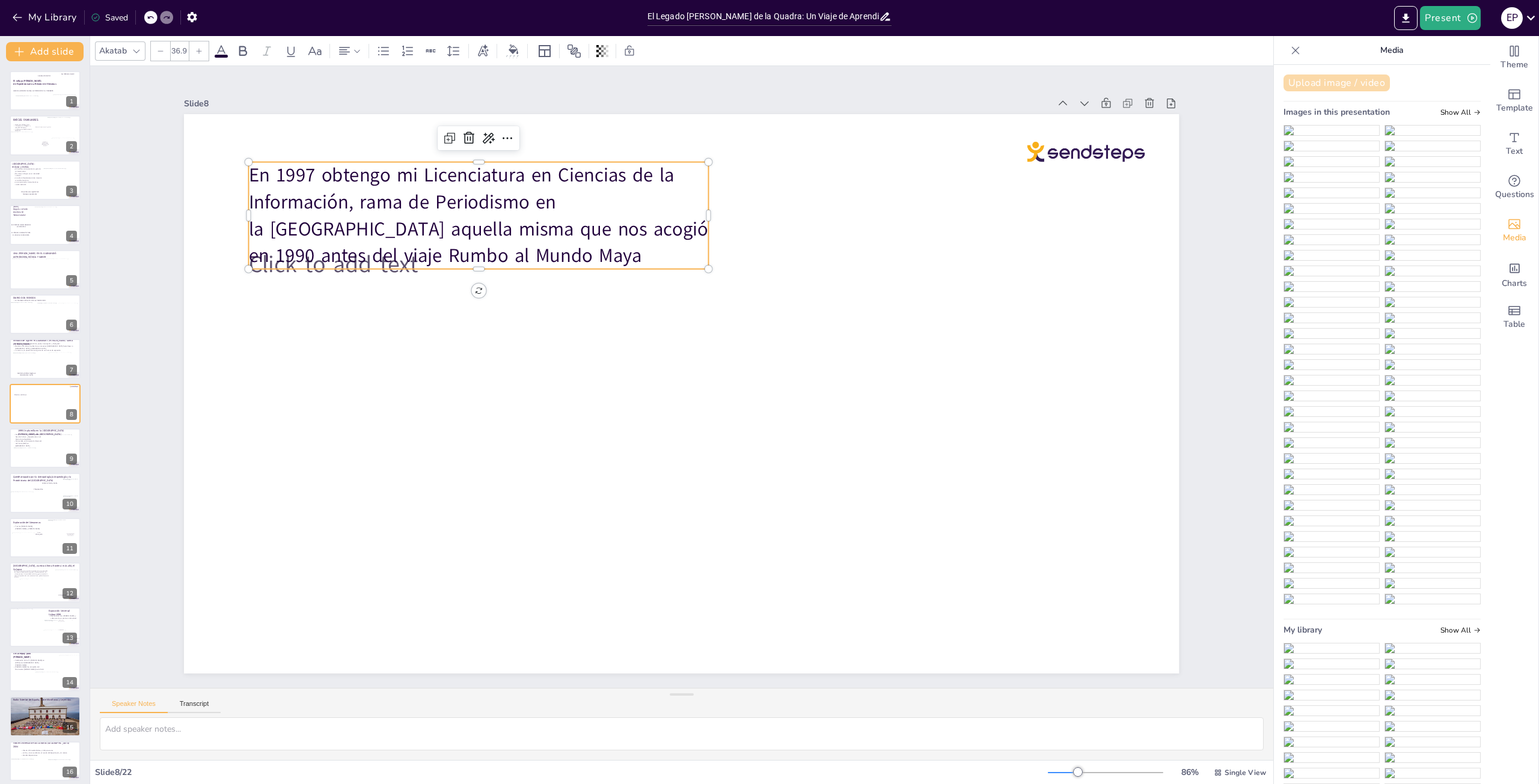
click at [1316, 87] on button "Upload image / video" at bounding box center [1336, 83] width 106 height 17
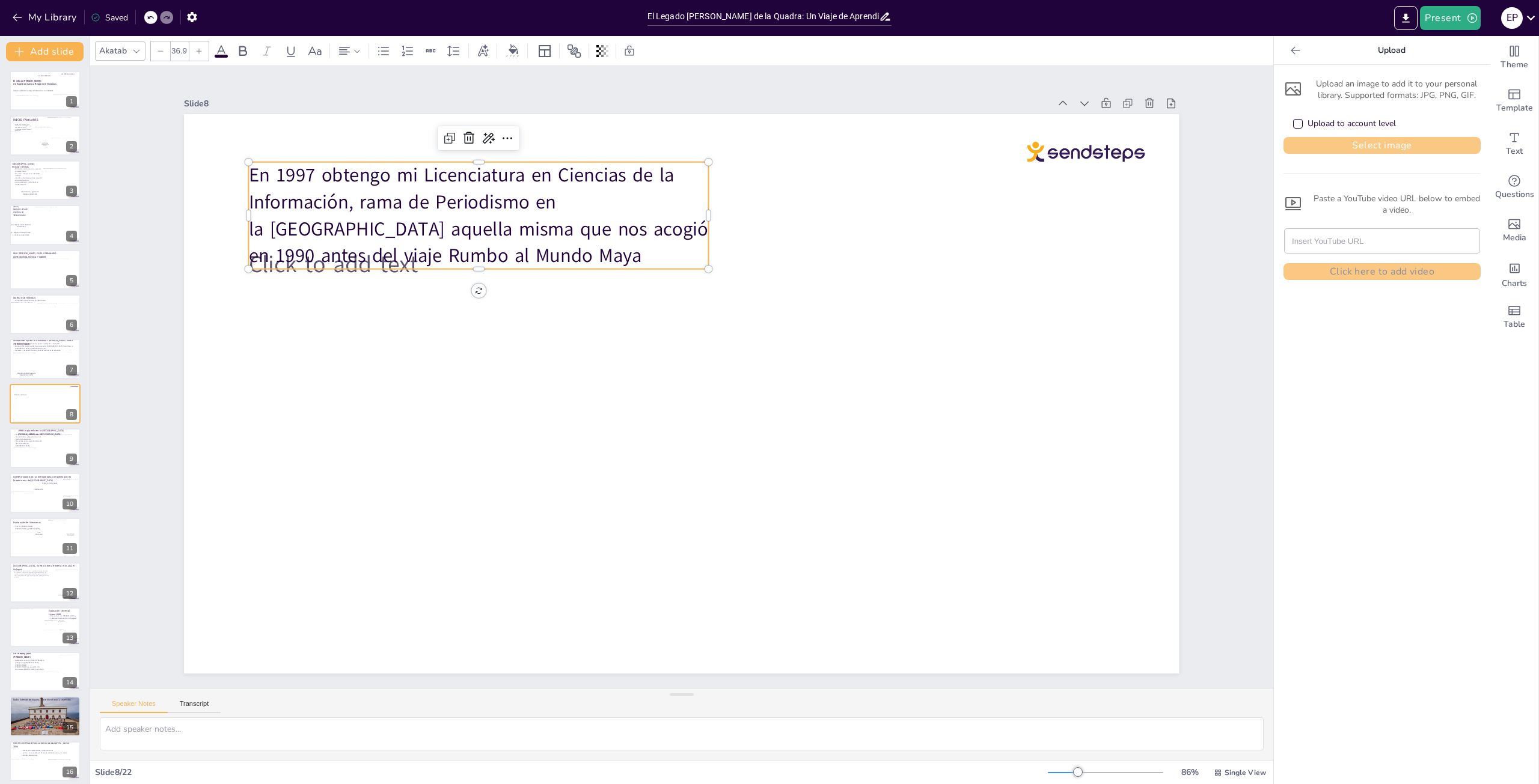
click at [1335, 146] on button "Select image" at bounding box center [1382, 145] width 197 height 17
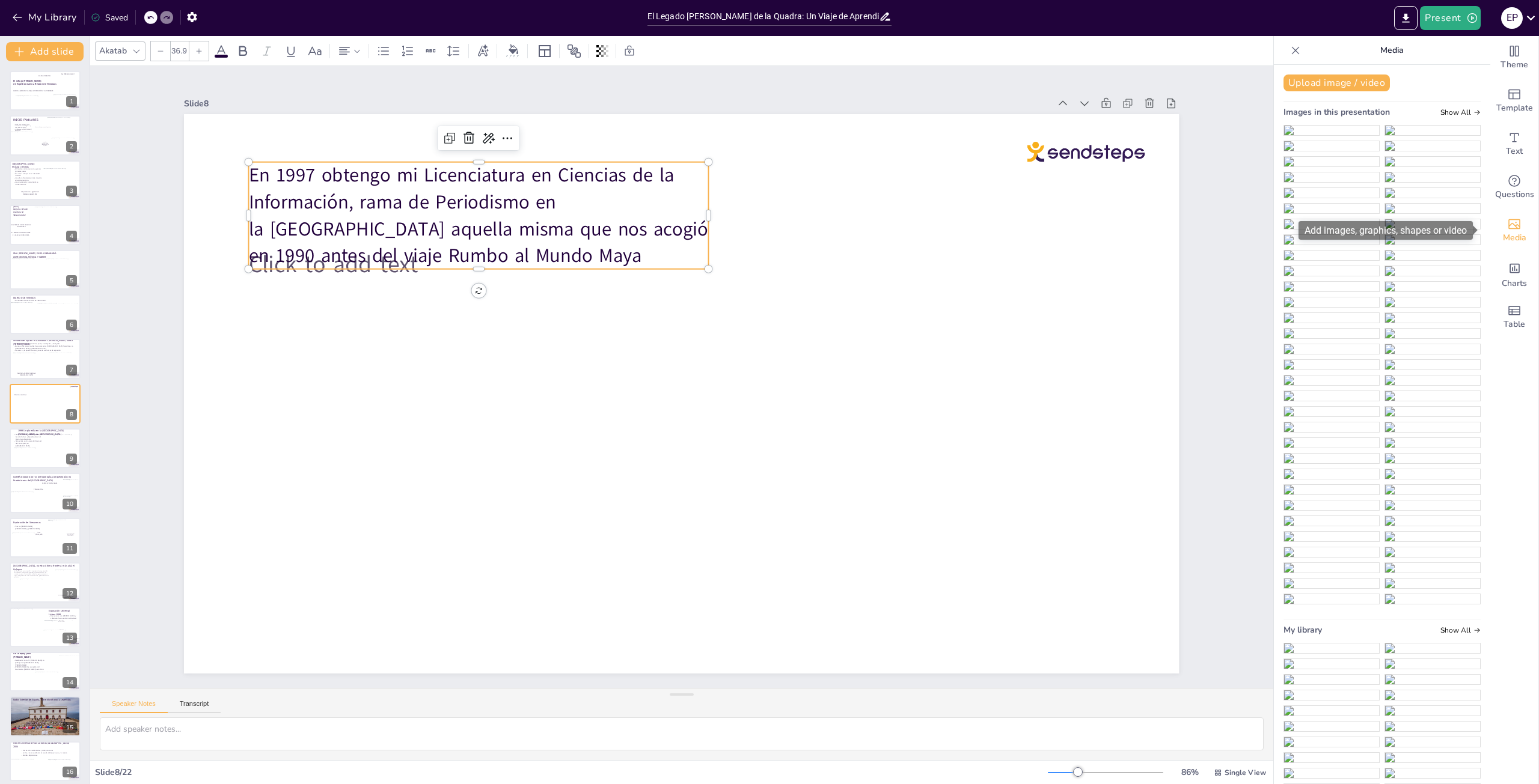
click at [1505, 232] on span "Media" at bounding box center [1515, 238] width 24 height 13
click at [1314, 85] on button "Upload image / video" at bounding box center [1336, 83] width 106 height 17
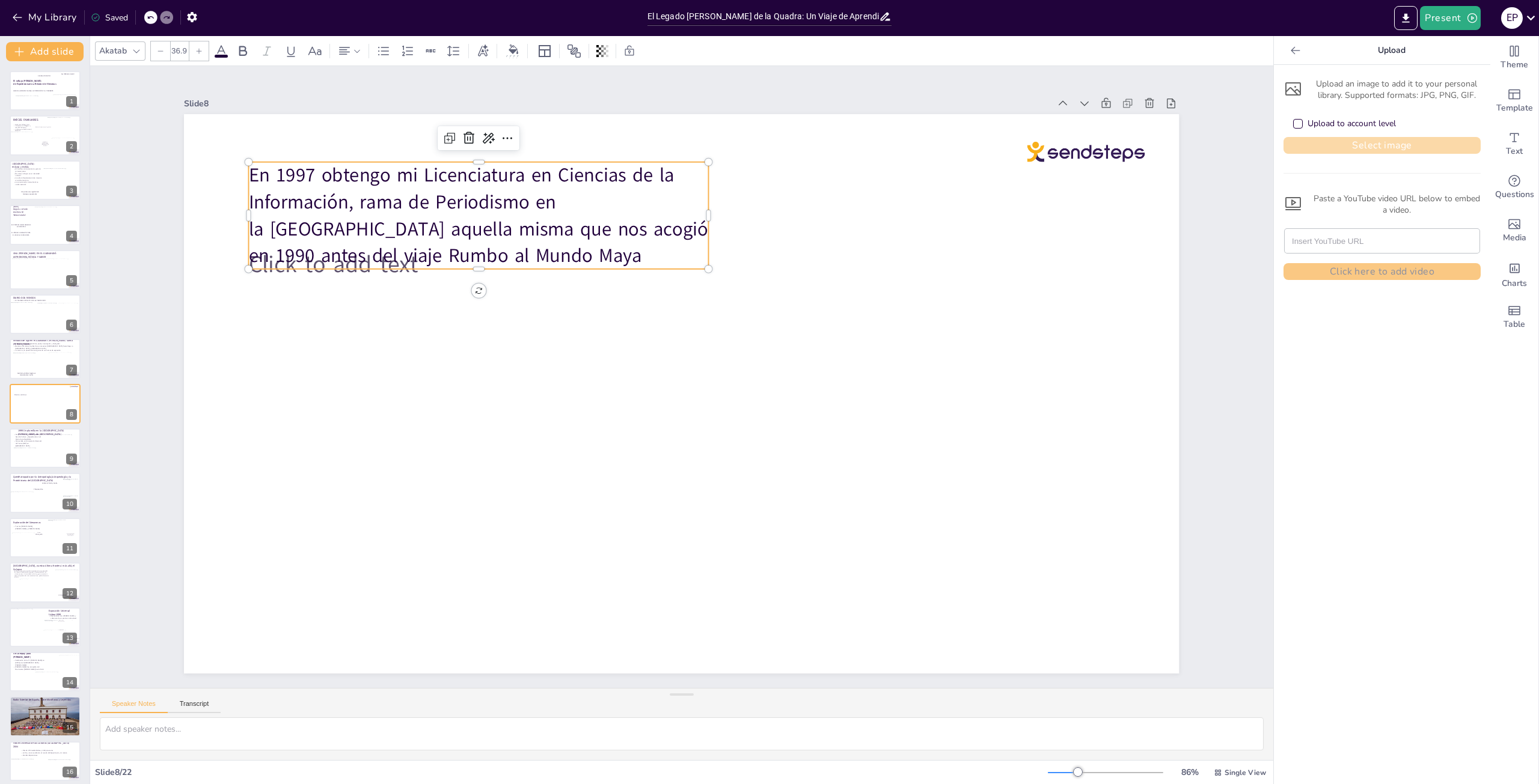
click at [1320, 145] on button "Select image" at bounding box center [1382, 145] width 197 height 17
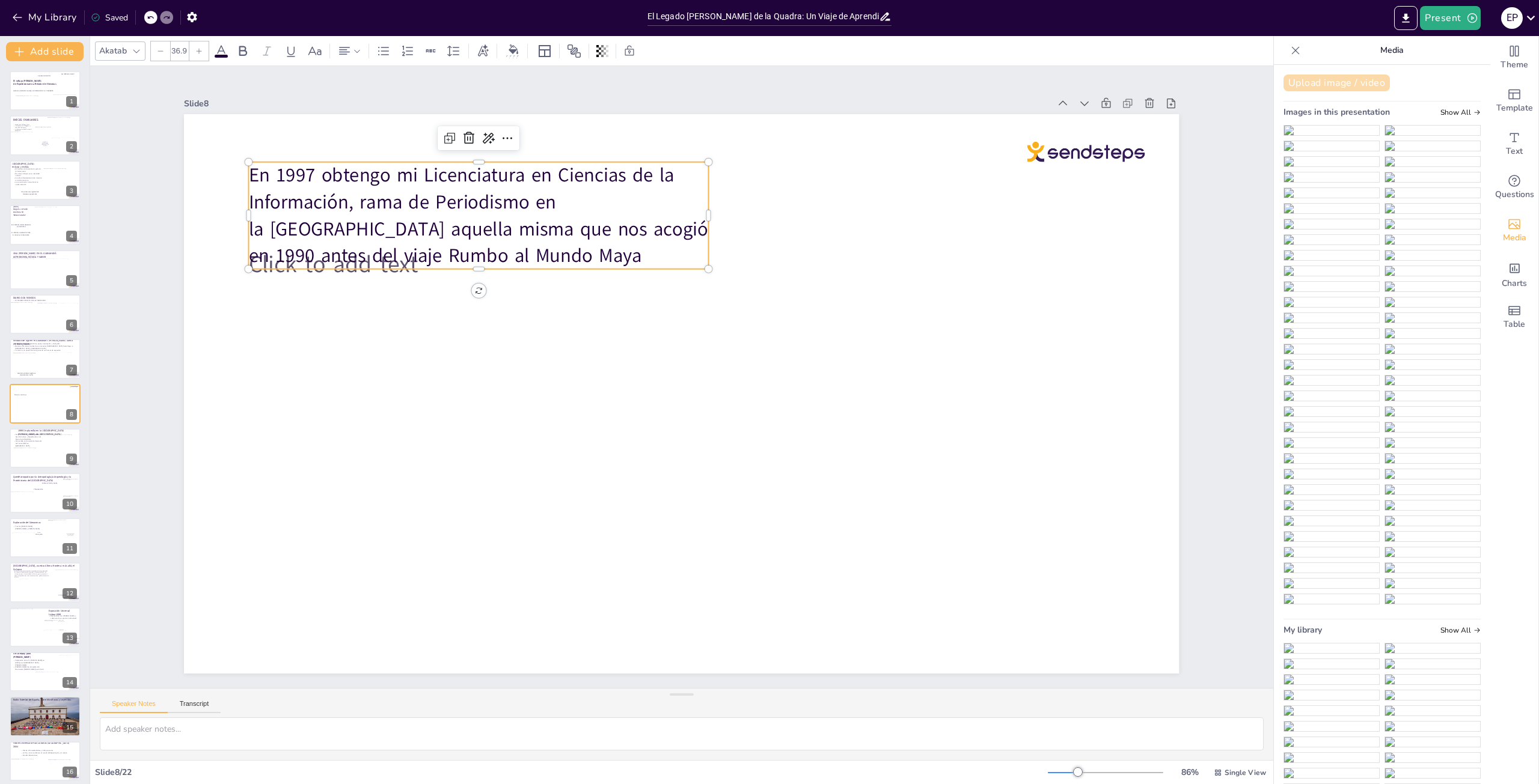
click at [1344, 82] on button "Upload image / video" at bounding box center [1336, 83] width 106 height 17
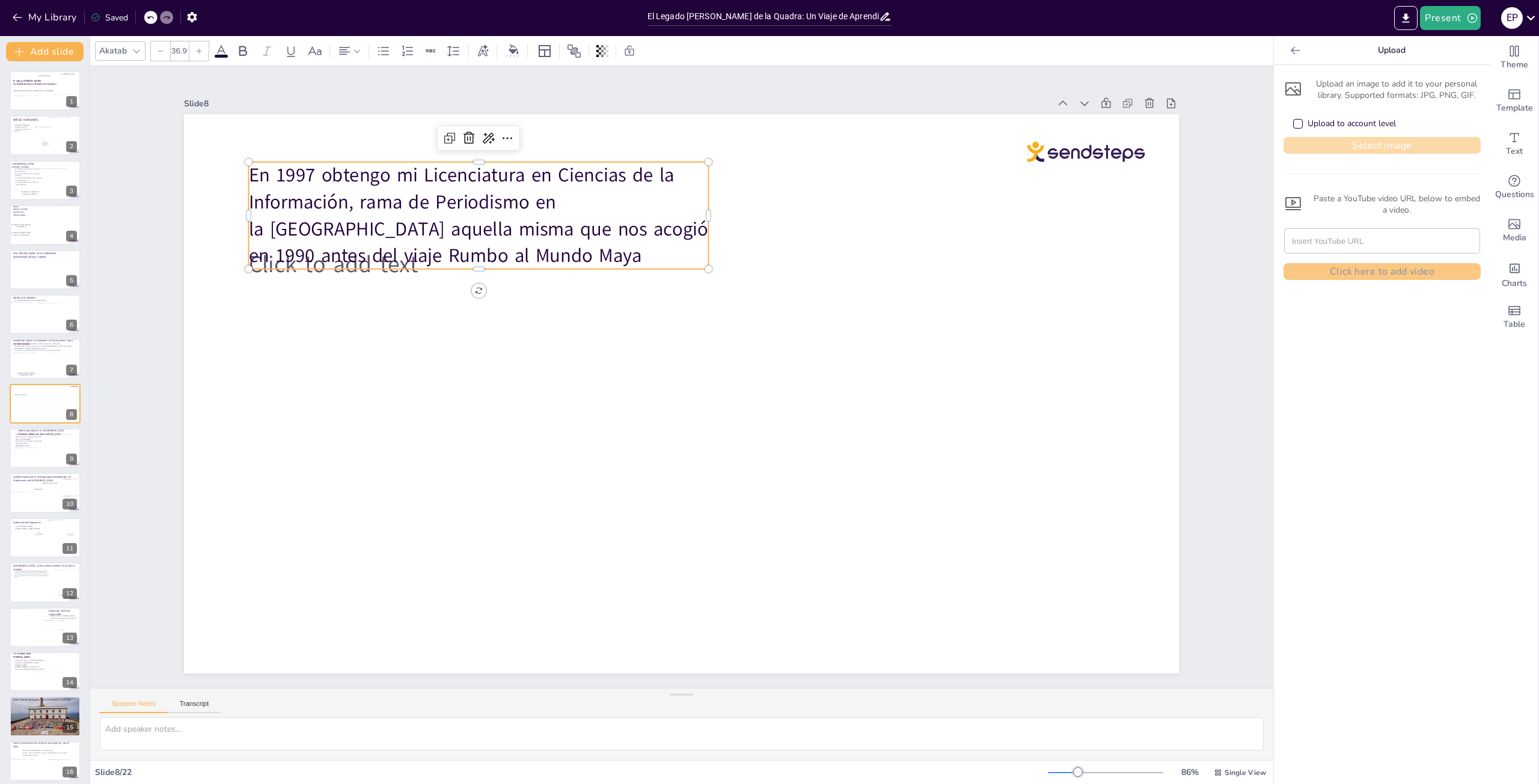
click at [1347, 143] on button "Select image" at bounding box center [1382, 145] width 197 height 17
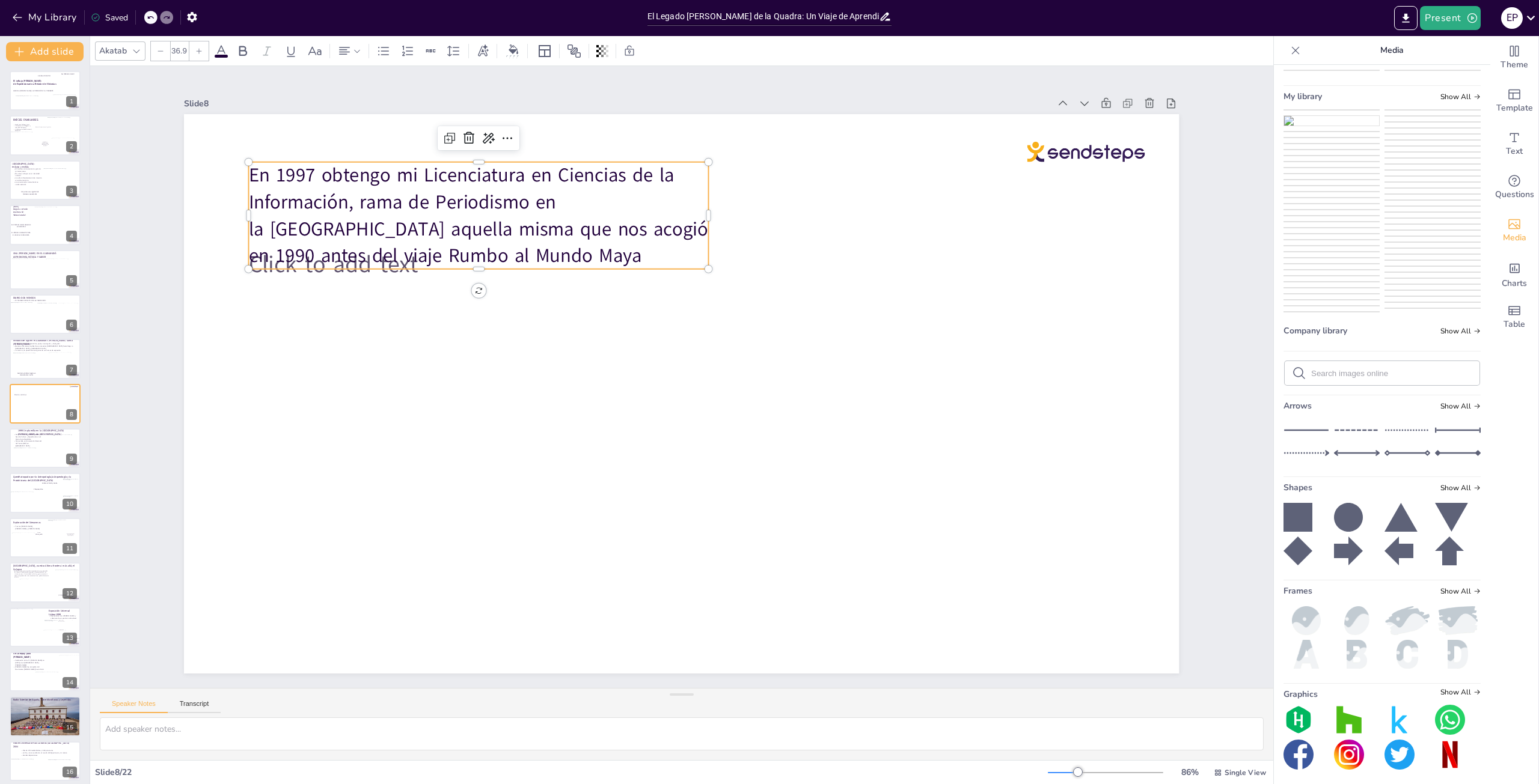
scroll to position [2584, 0]
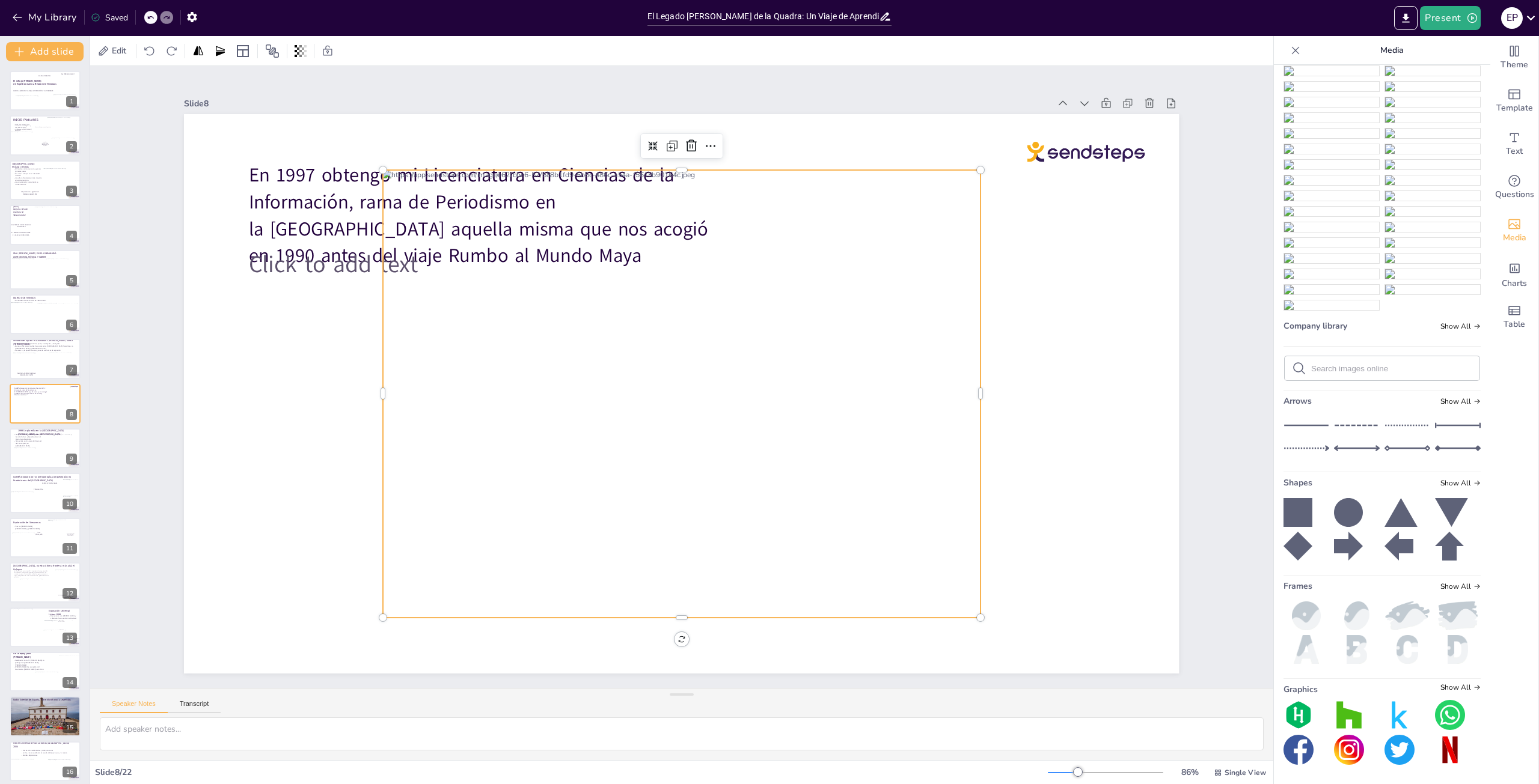
scroll to position [2528, 0]
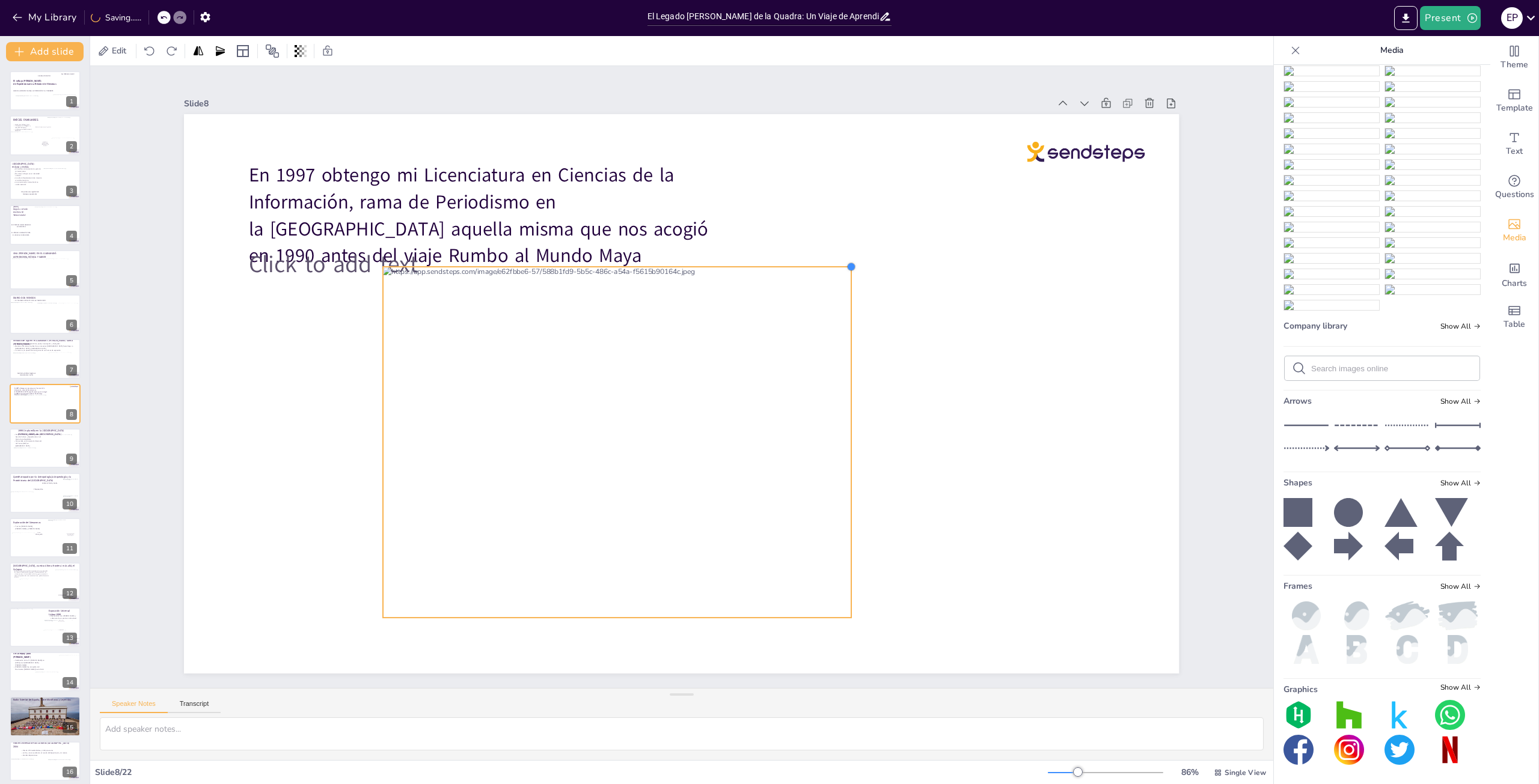
drag, startPoint x: 971, startPoint y: 165, endPoint x: 842, endPoint y: 262, distance: 161.4
click at [847, 262] on div at bounding box center [851, 266] width 9 height 9
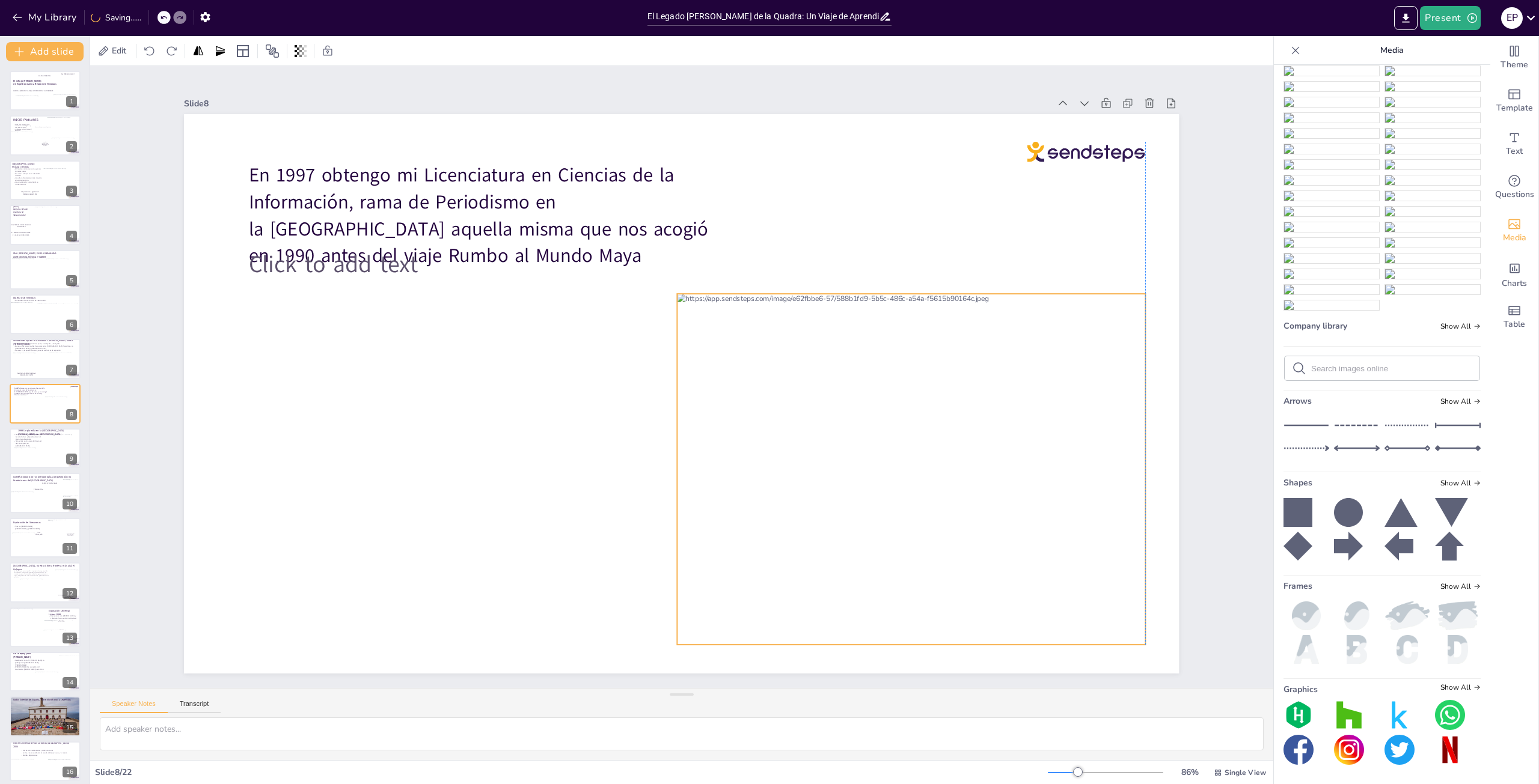
drag, startPoint x: 725, startPoint y: 323, endPoint x: 1022, endPoint y: 351, distance: 298.3
click at [1022, 351] on div at bounding box center [911, 469] width 468 height 351
drag, startPoint x: 1321, startPoint y: 543, endPoint x: 1308, endPoint y: 532, distance: 17.0
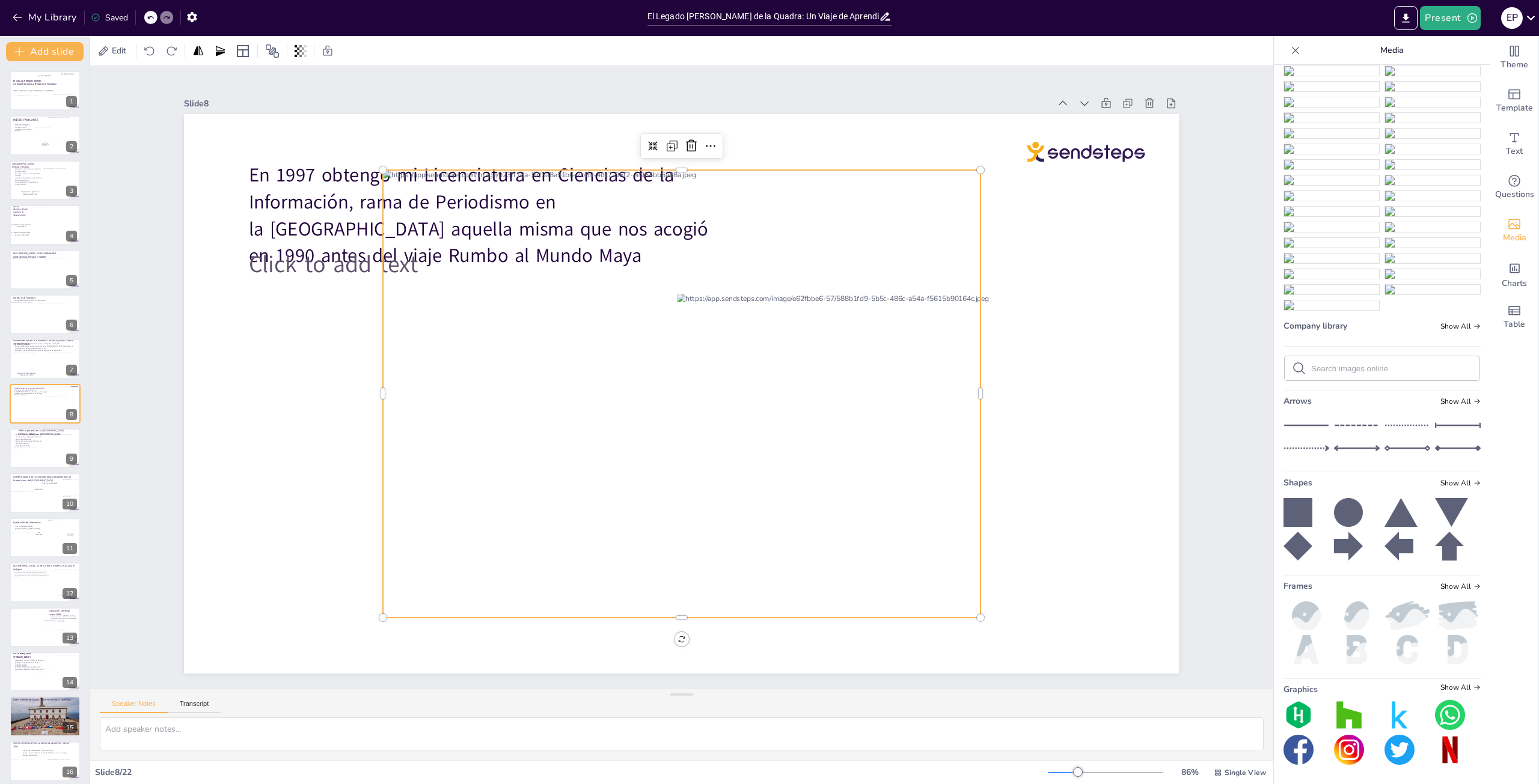
scroll to position [2546, 0]
click at [685, 139] on icon at bounding box center [691, 146] width 14 height 14
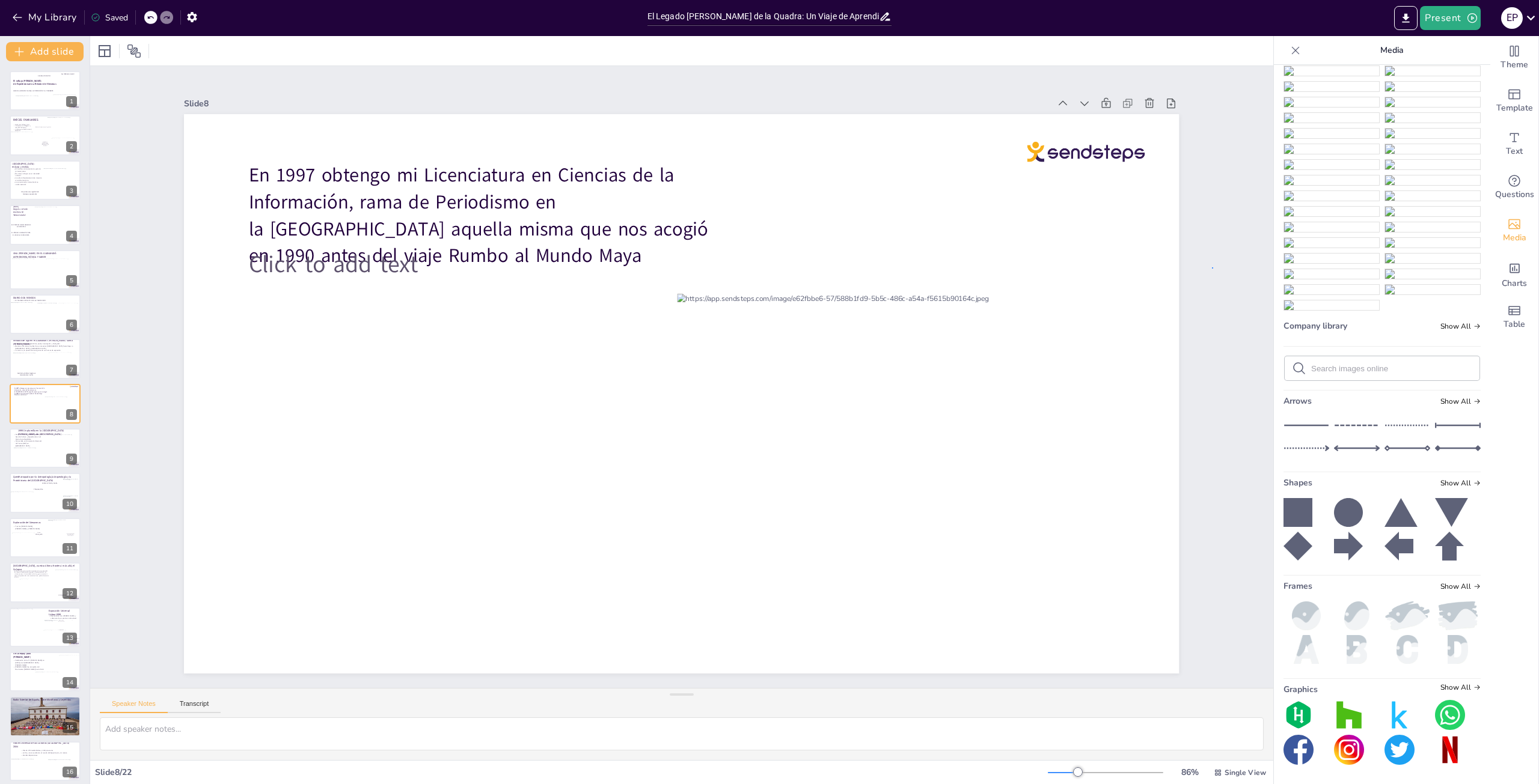
drag, startPoint x: 1306, startPoint y: 596, endPoint x: 1212, endPoint y: 267, distance: 342.2
click at [1508, 223] on icon "Add images, graphics, shapes or video" at bounding box center [1514, 224] width 12 height 10
click at [1507, 234] on span "Media" at bounding box center [1515, 238] width 24 height 13
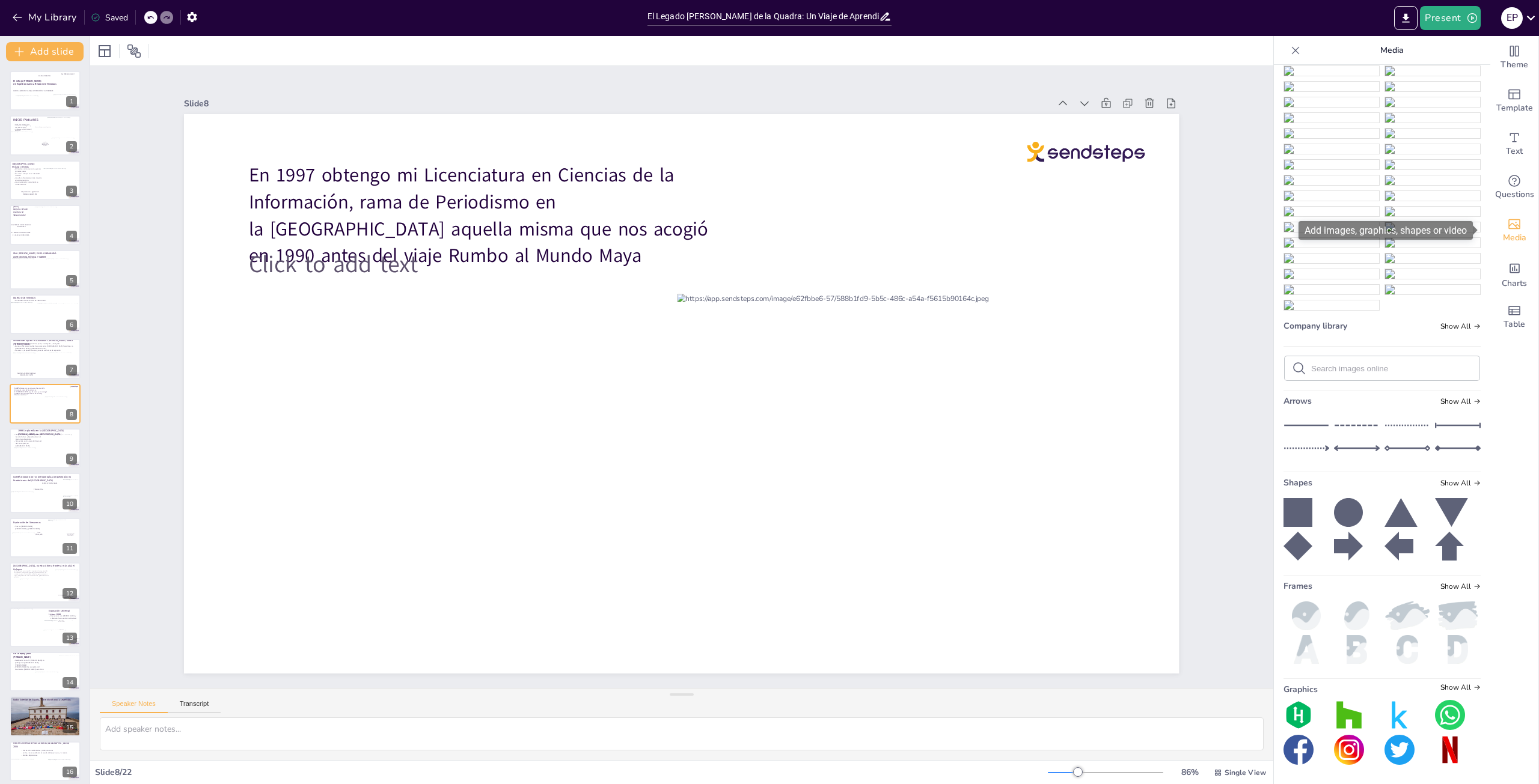
click at [1506, 232] on span "Media" at bounding box center [1515, 238] width 24 height 13
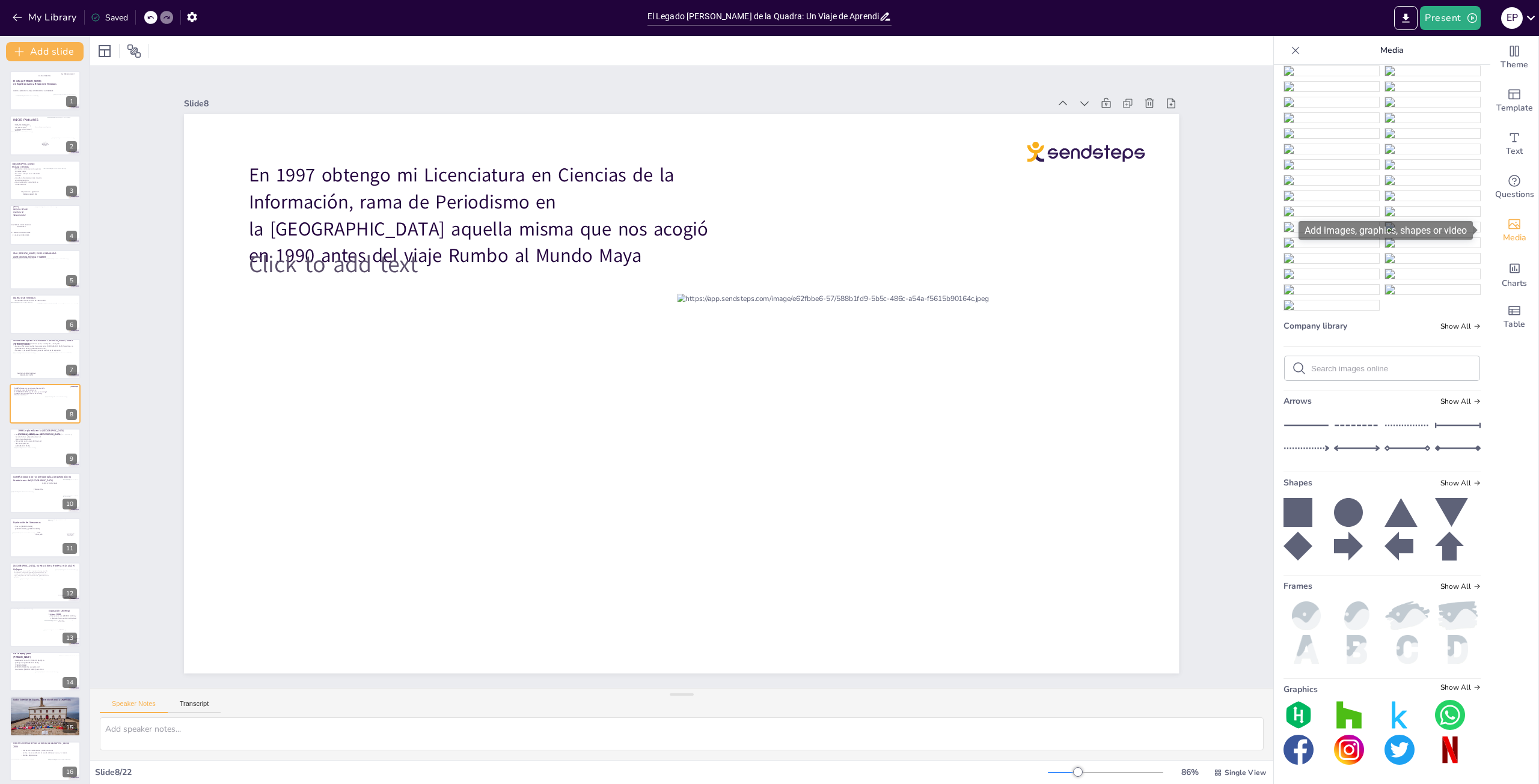
click at [1506, 232] on span "Media" at bounding box center [1515, 238] width 24 height 13
drag, startPoint x: 1346, startPoint y: 604, endPoint x: 1528, endPoint y: 524, distance: 198.8
click at [1528, 524] on div "Theme Template Text Questions Media Charts Table Media Upload image / video Ima…" at bounding box center [1407, 410] width 265 height 748
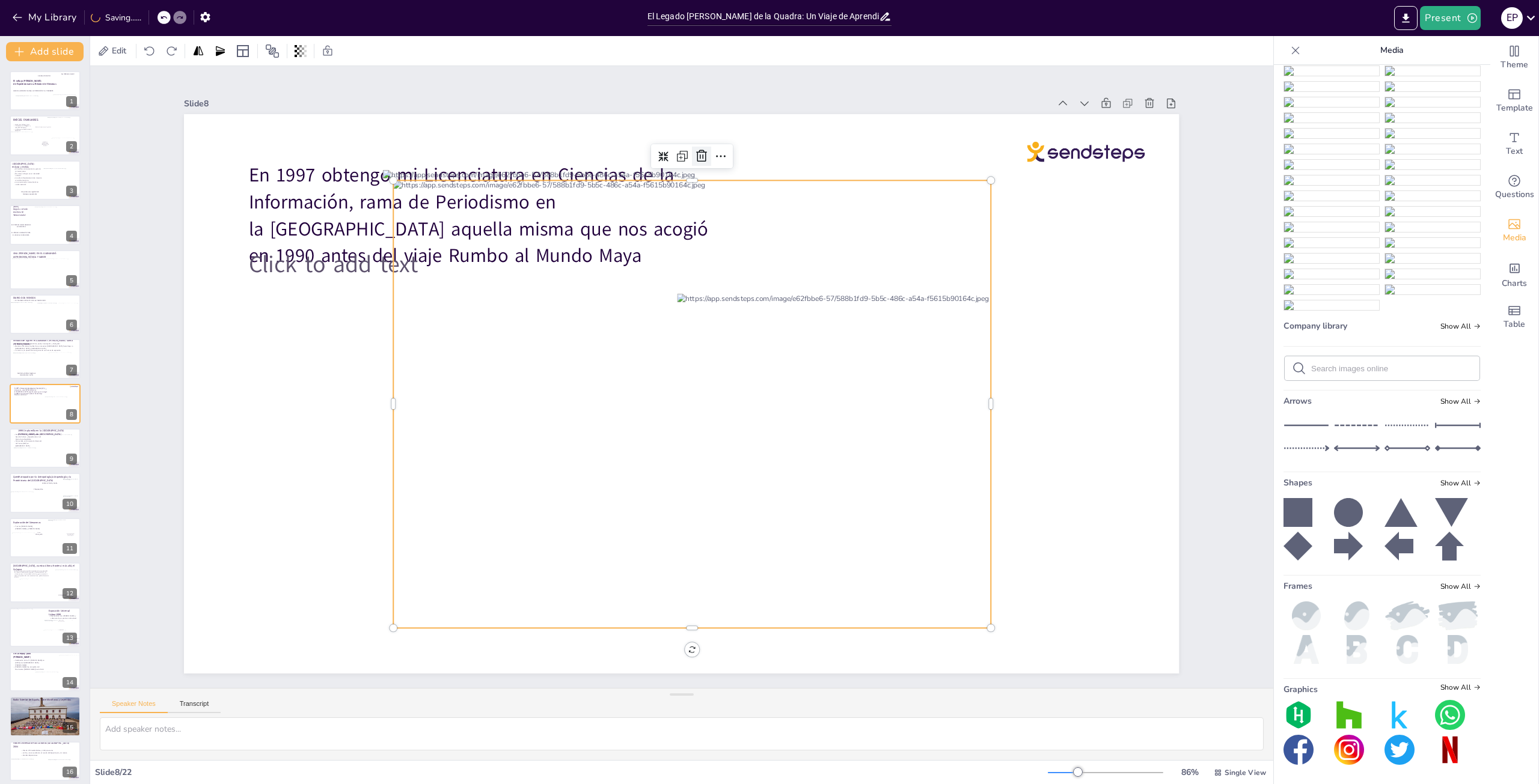
click at [696, 150] on icon at bounding box center [702, 156] width 11 height 12
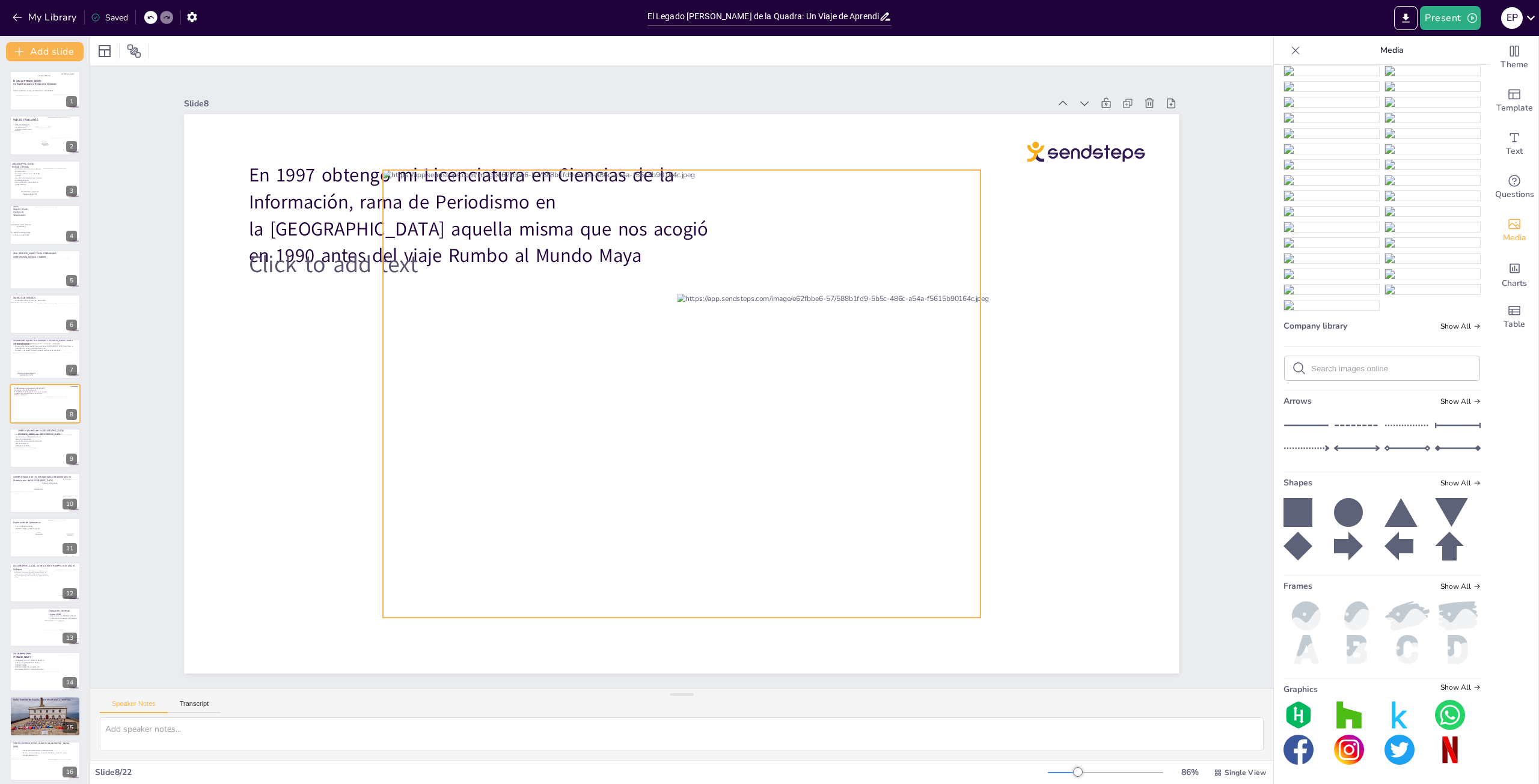
click at [960, 171] on div at bounding box center [681, 394] width 597 height 448
click at [686, 139] on icon at bounding box center [691, 146] width 14 height 14
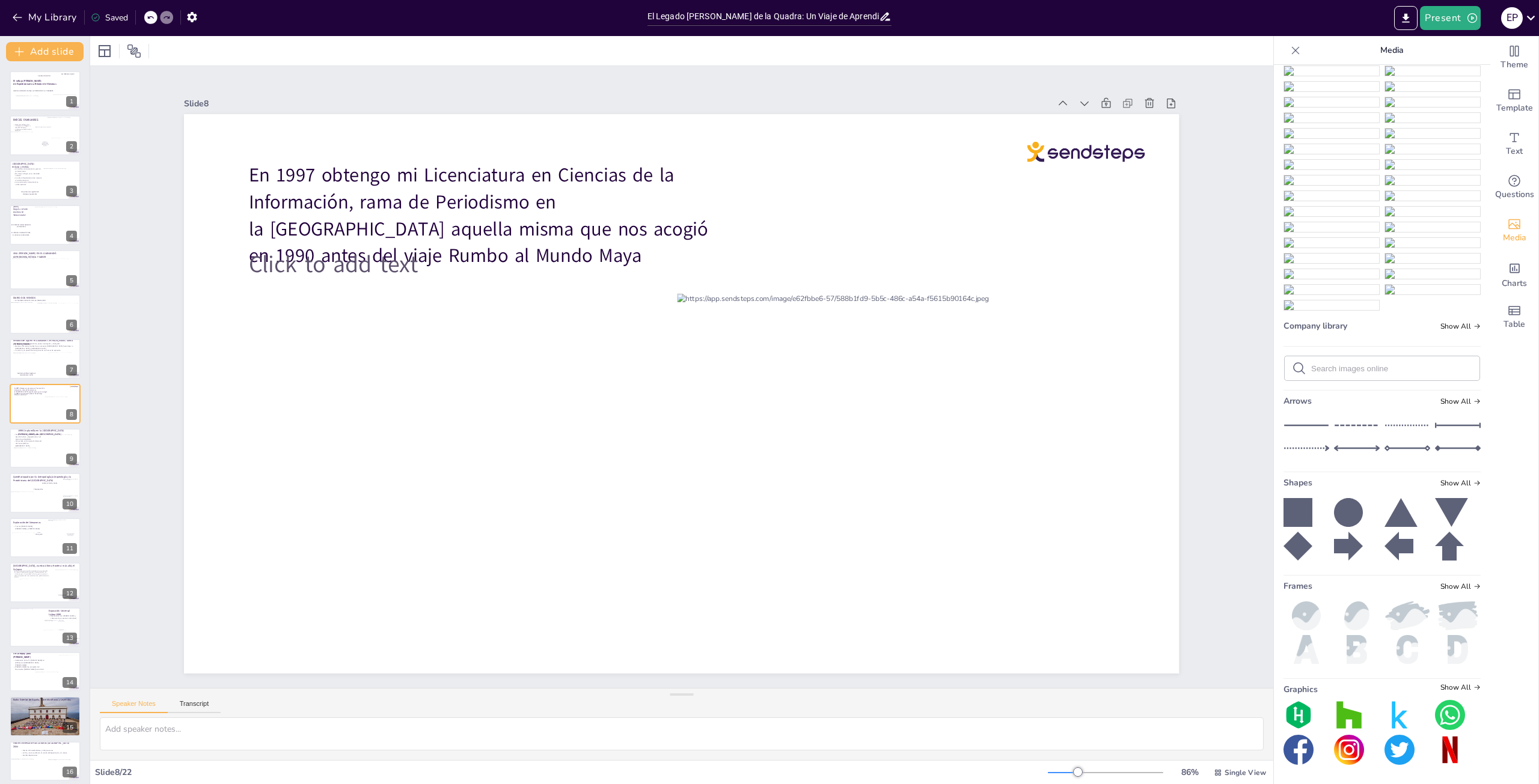
drag, startPoint x: 1314, startPoint y: 624, endPoint x: 1293, endPoint y: 593, distance: 37.4
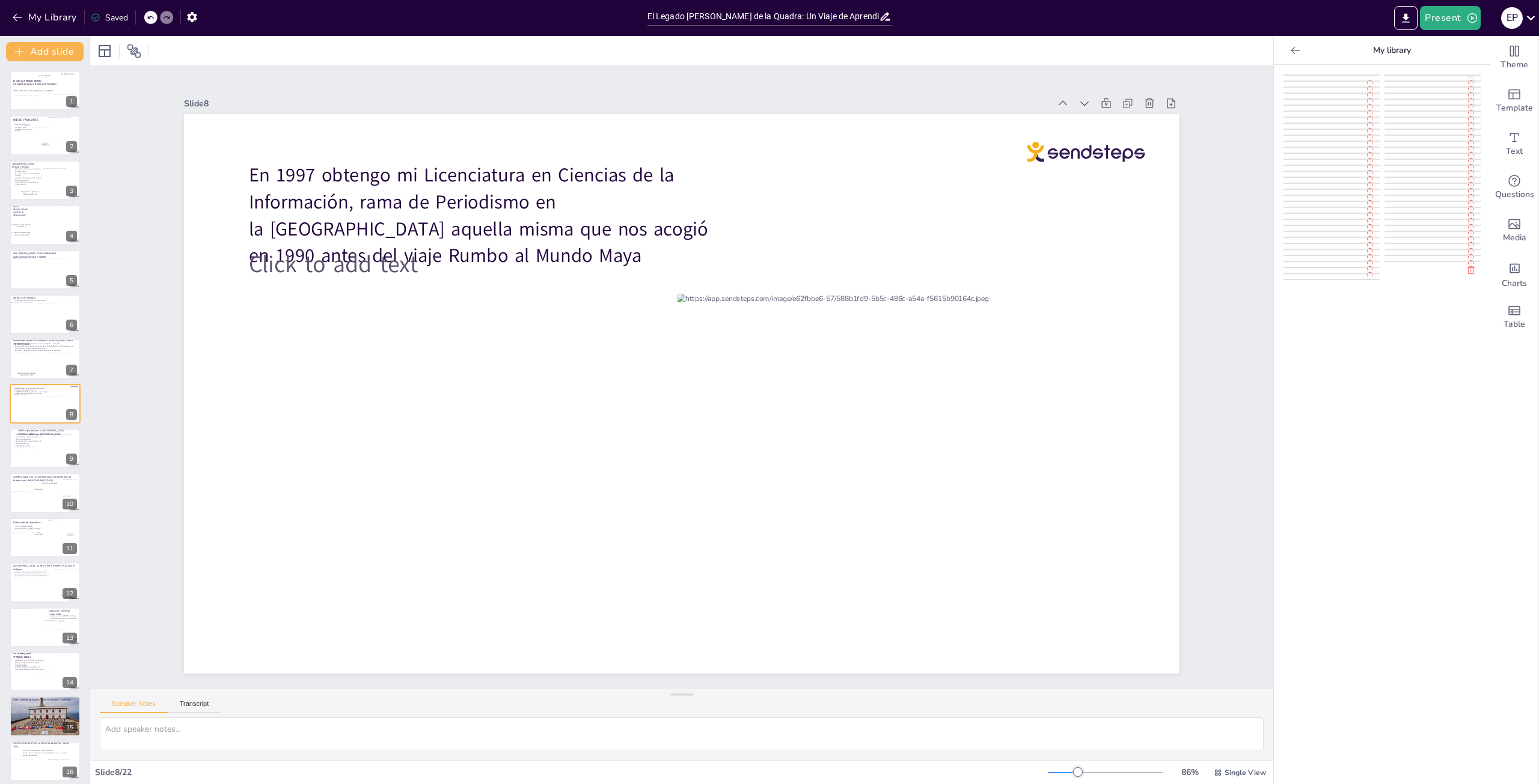
click at [1366, 105] on icon at bounding box center [1370, 99] width 9 height 9
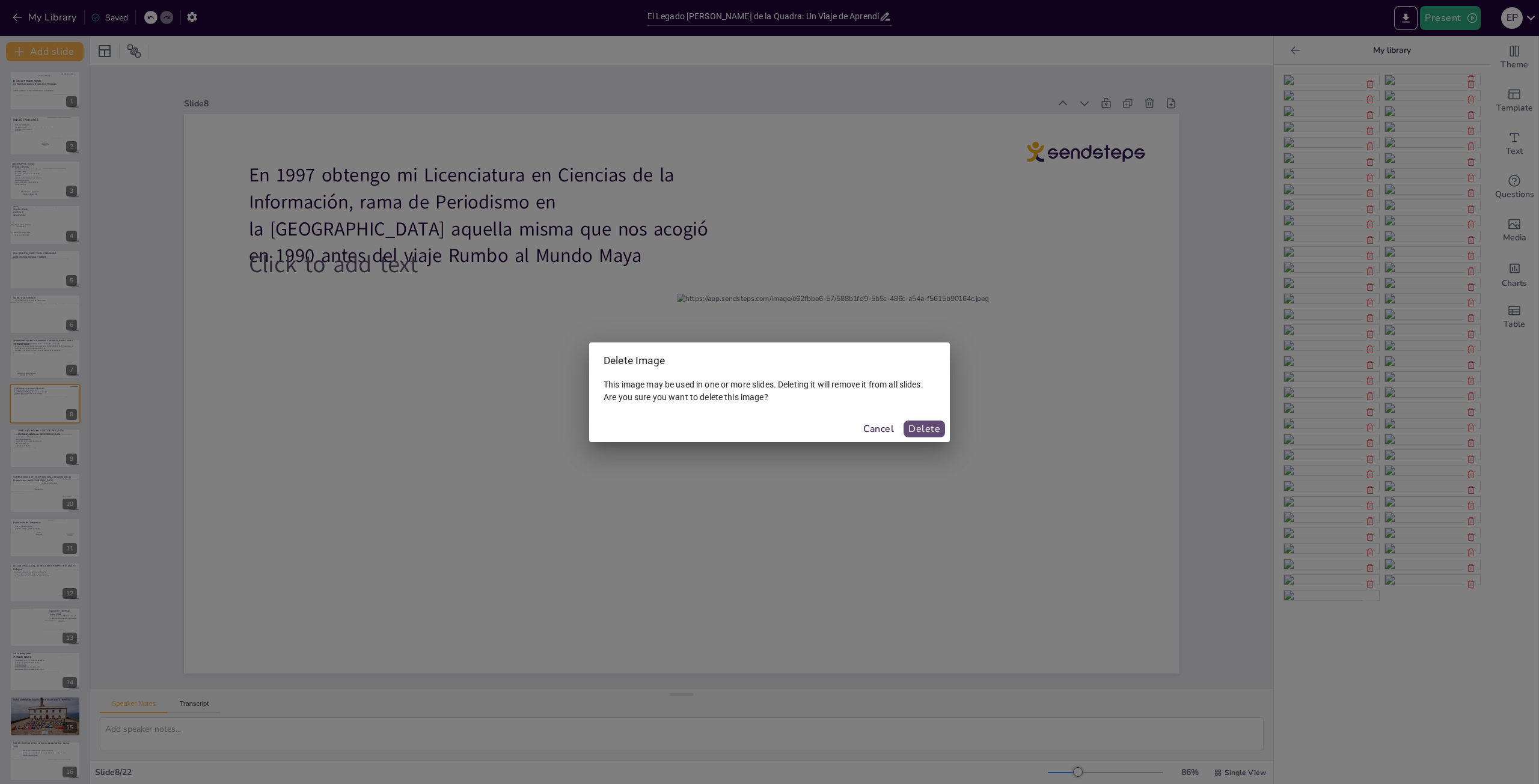
click at [921, 422] on button "Delete" at bounding box center [924, 429] width 42 height 17
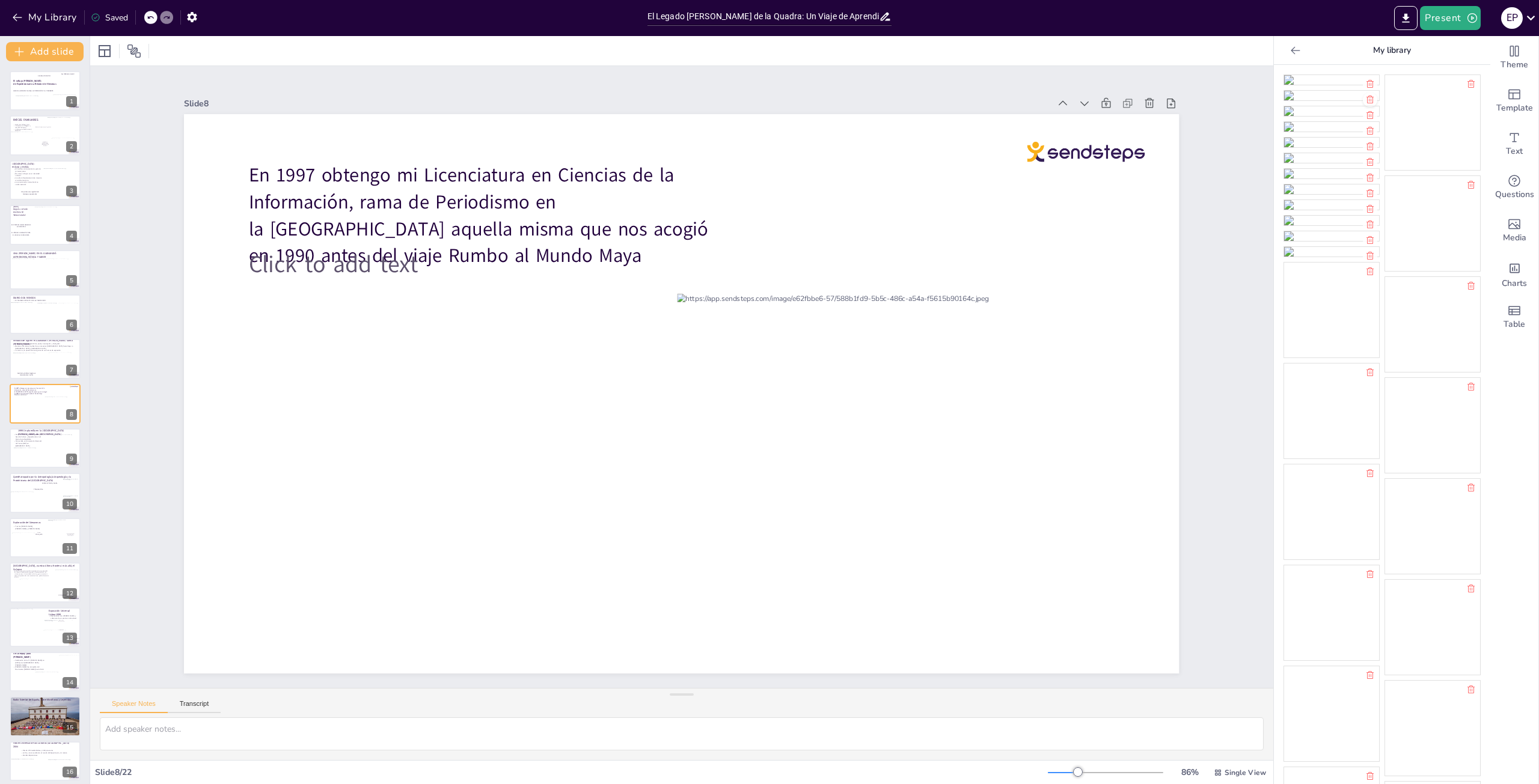
click at [1363, 107] on div at bounding box center [1370, 99] width 14 height 14
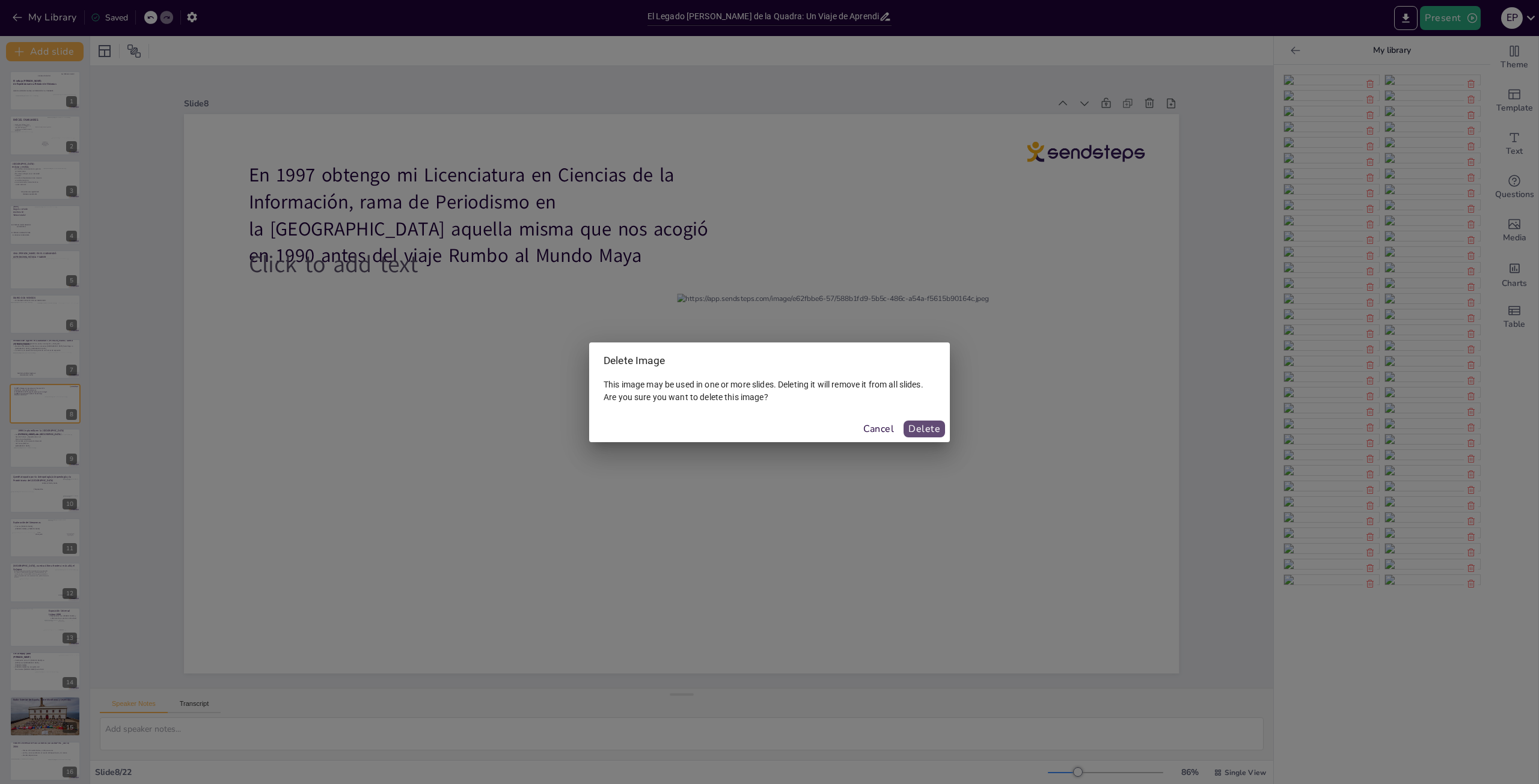
click at [928, 425] on button "Delete" at bounding box center [924, 429] width 42 height 17
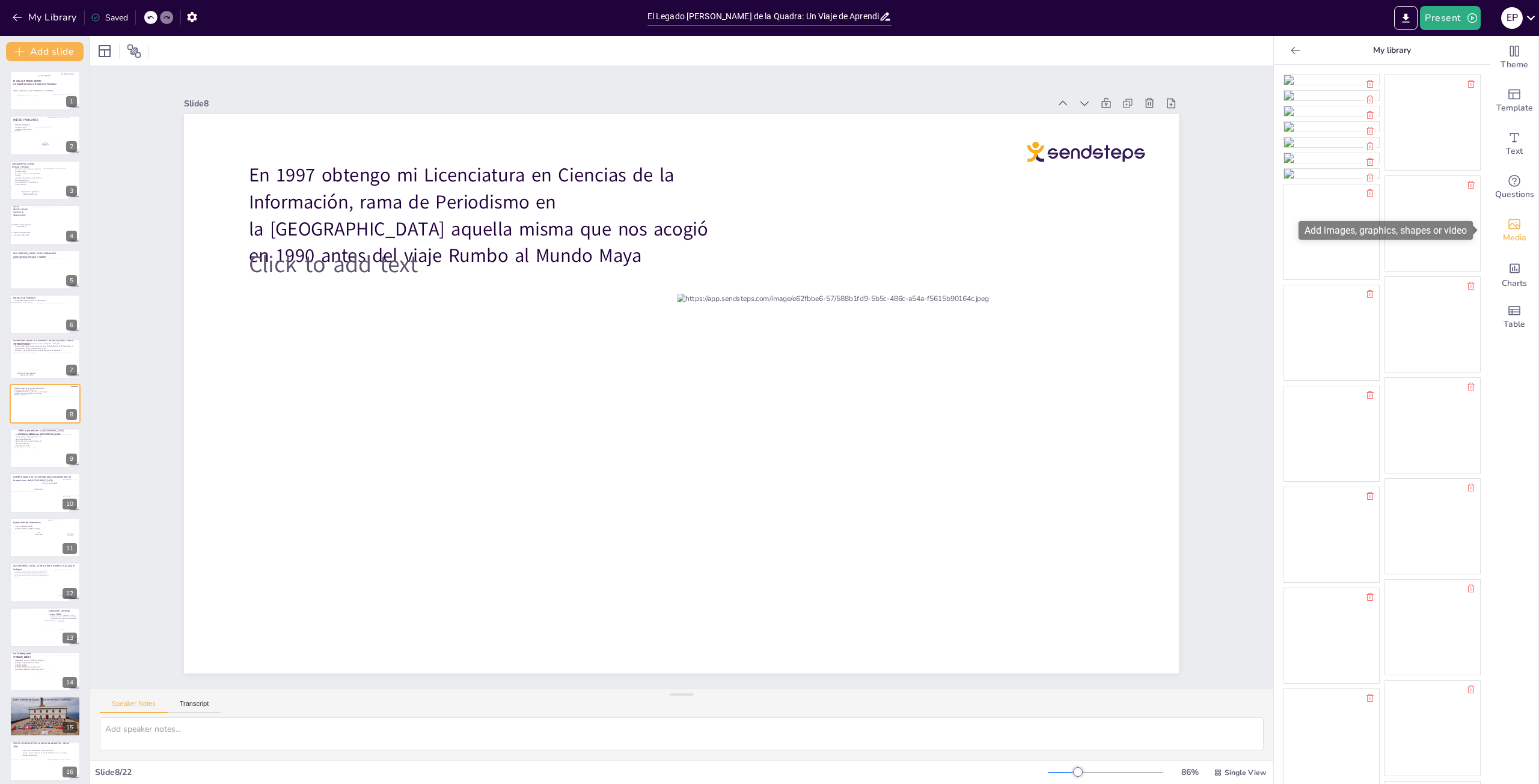
click at [1506, 240] on span "Media" at bounding box center [1515, 238] width 24 height 13
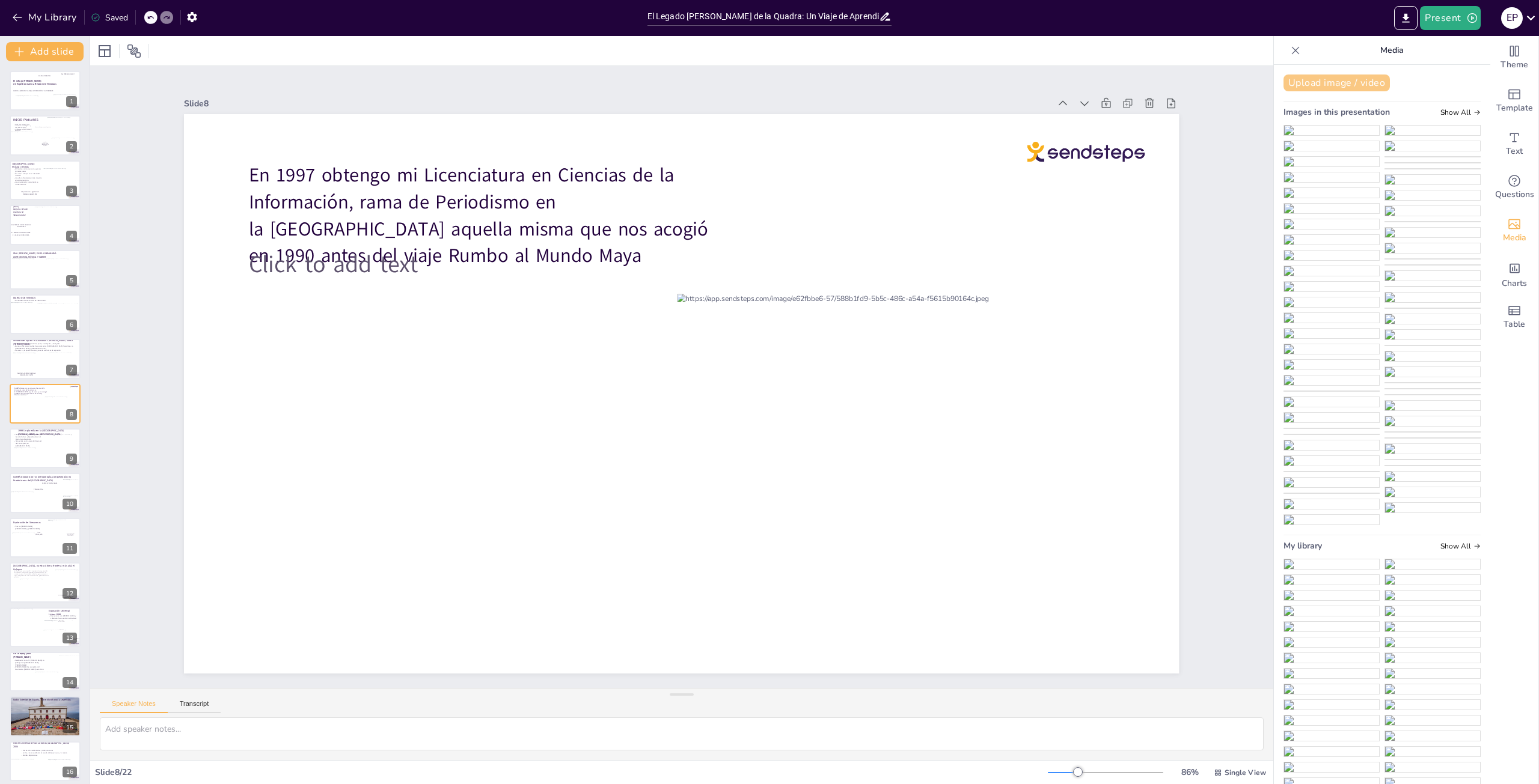
click at [1349, 85] on button "Upload image / video" at bounding box center [1336, 83] width 106 height 17
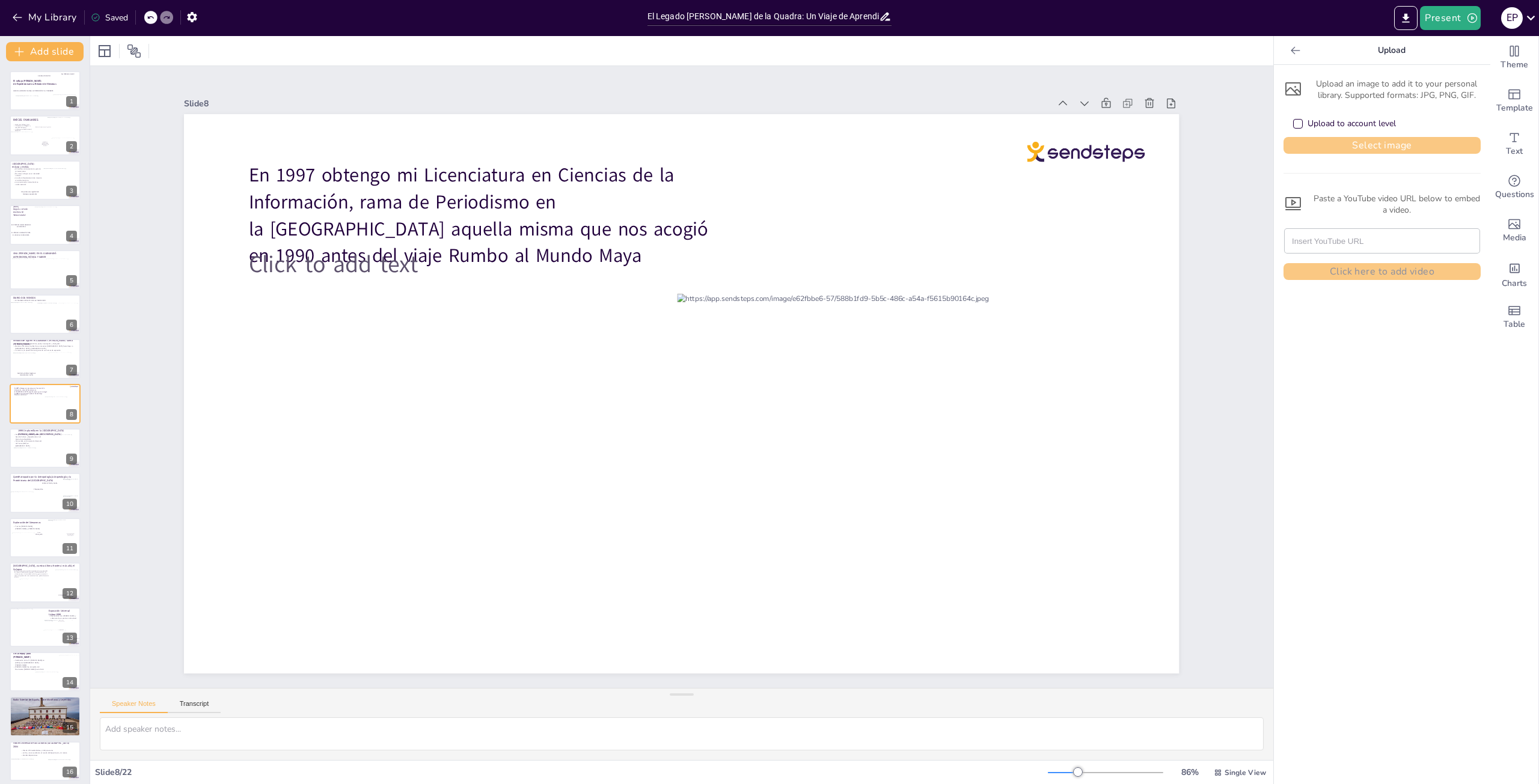
click at [1350, 143] on button "Select image" at bounding box center [1382, 145] width 197 height 17
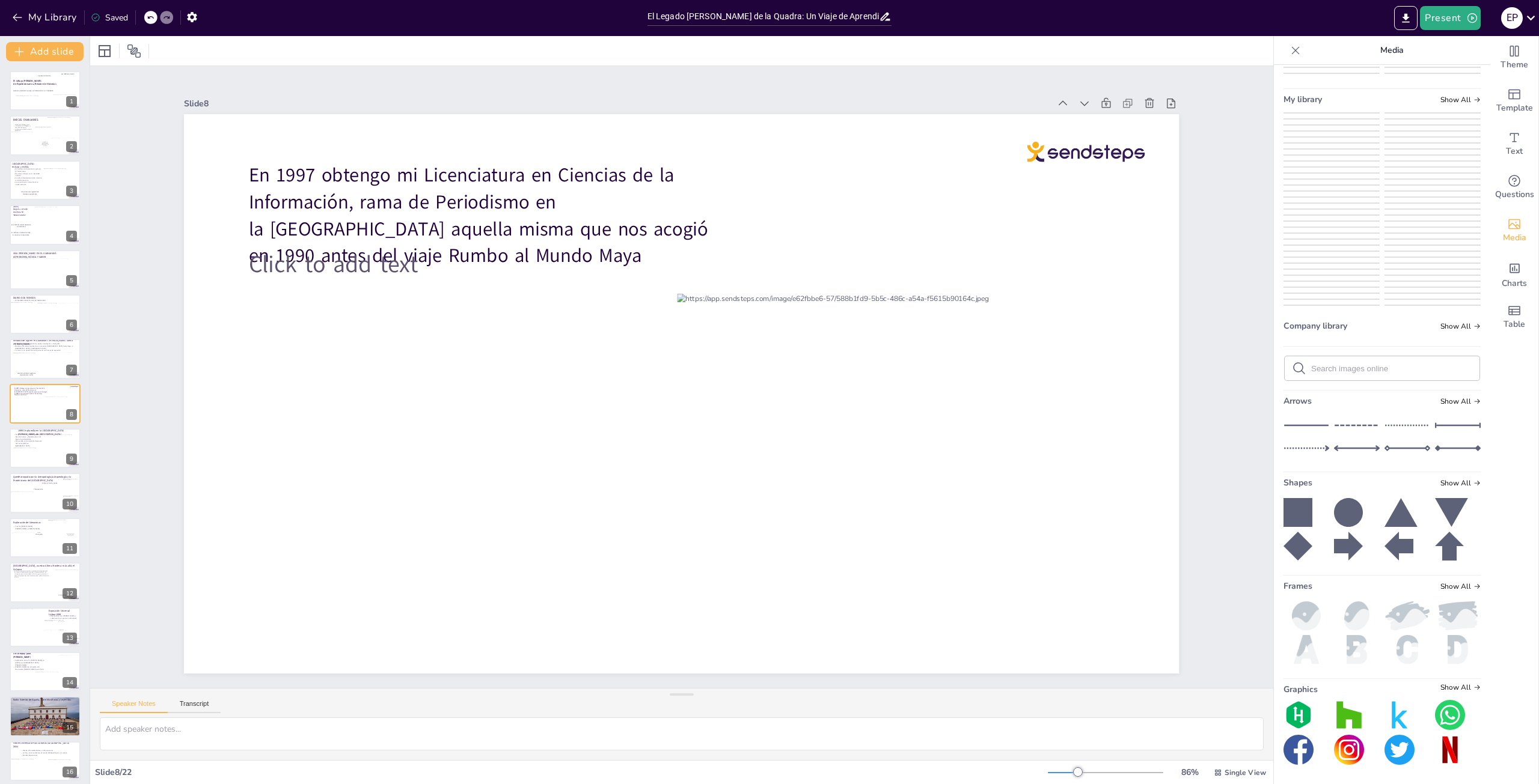
scroll to position [2524, 0]
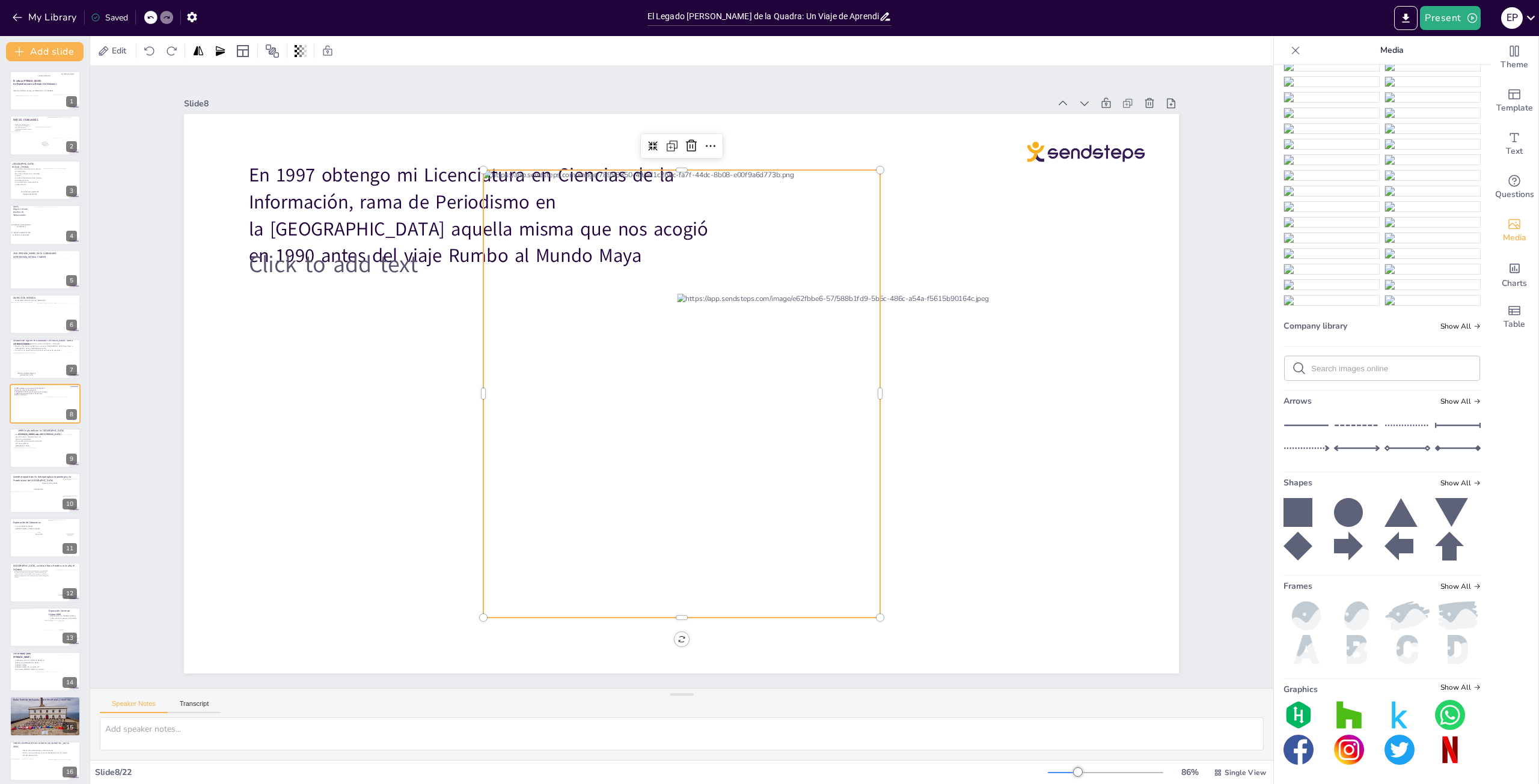
scroll to position [2576, 0]
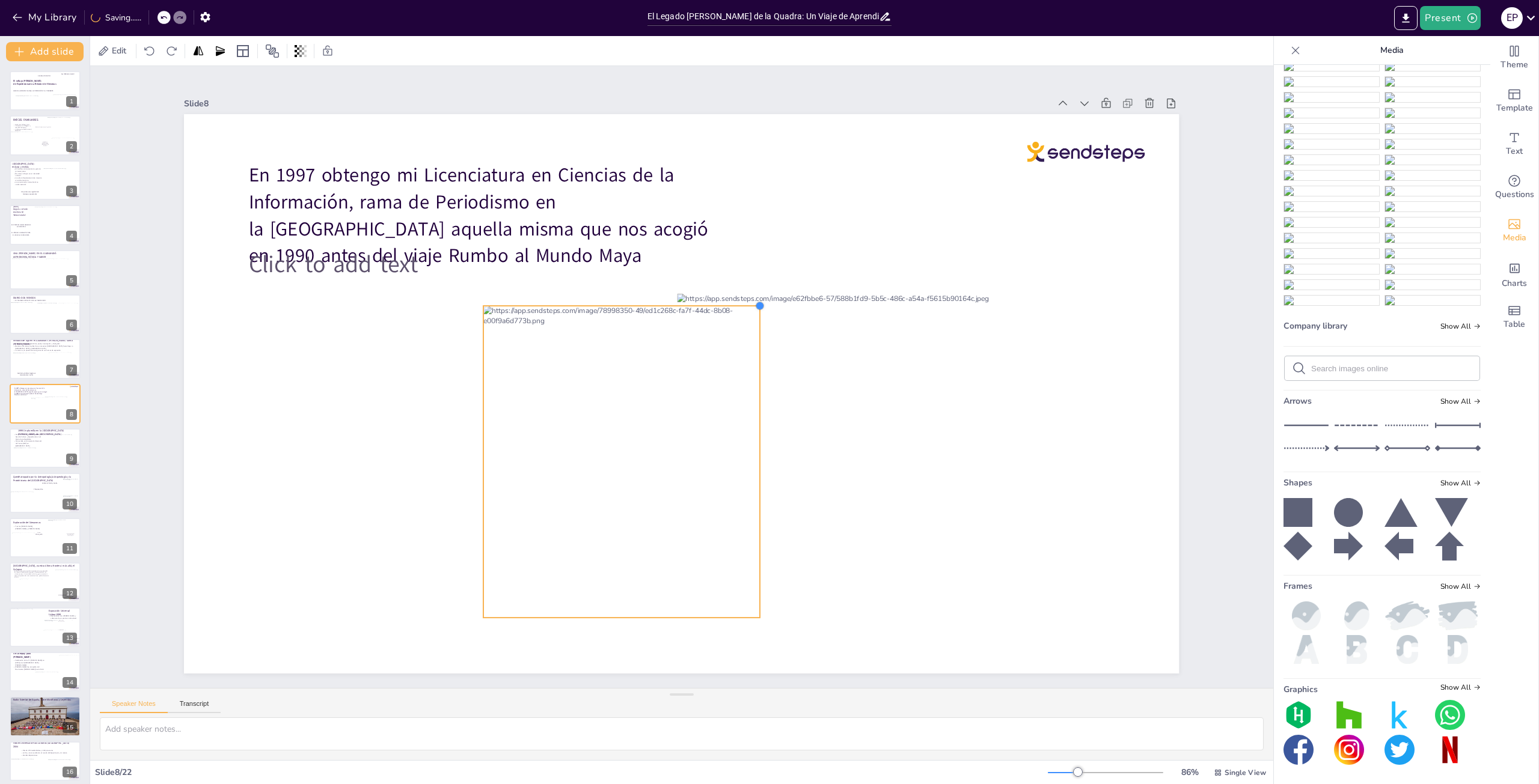
drag, startPoint x: 870, startPoint y: 164, endPoint x: 639, endPoint y: 324, distance: 281.0
click at [723, 300] on div "En 1997 obtengo mi Licenciatura en Ciencias de la Información, rama de Periodis…" at bounding box center [681, 394] width 995 height 559
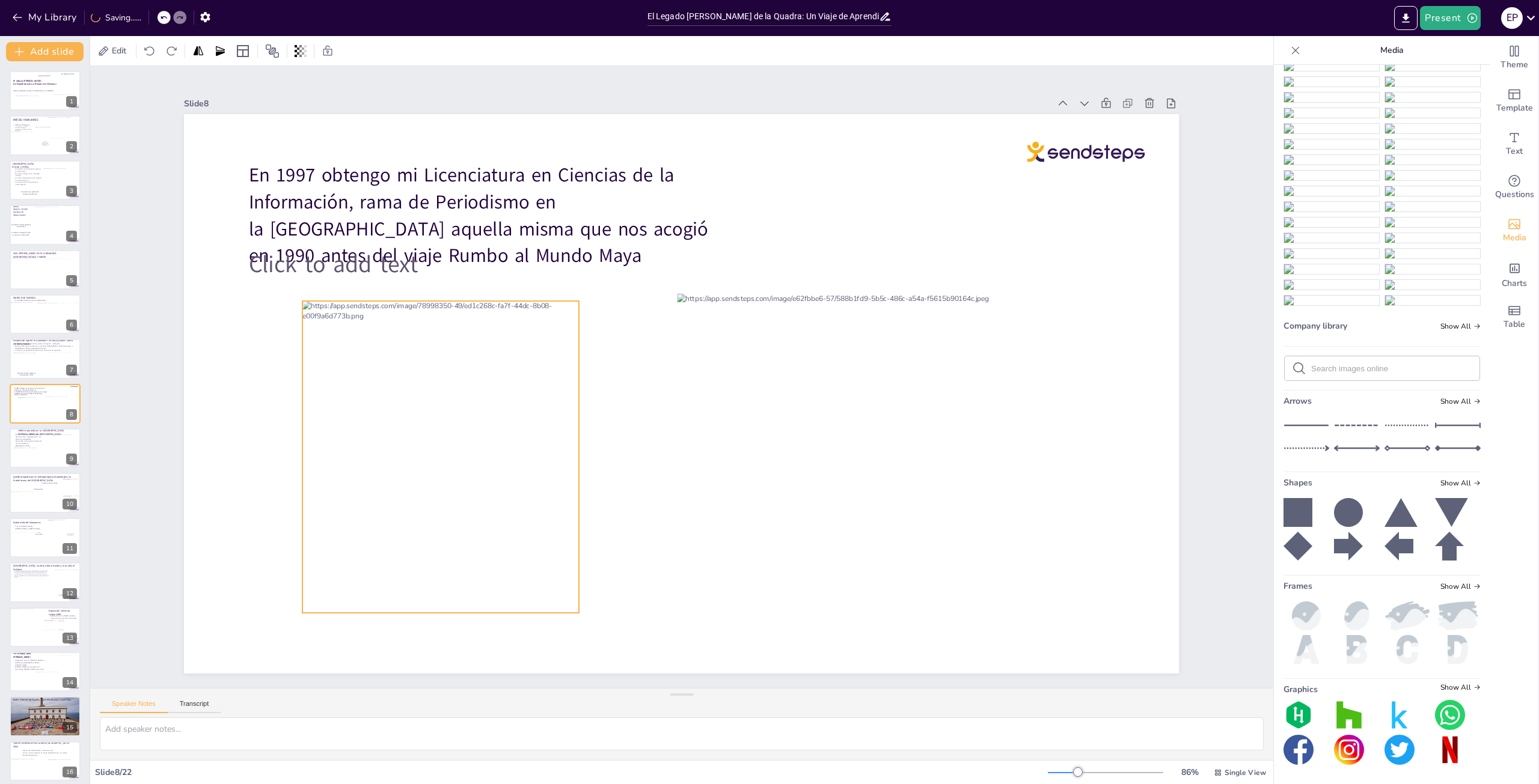
drag, startPoint x: 632, startPoint y: 355, endPoint x: 452, endPoint y: 351, distance: 180.0
click at [452, 351] on div at bounding box center [441, 457] width 276 height 312
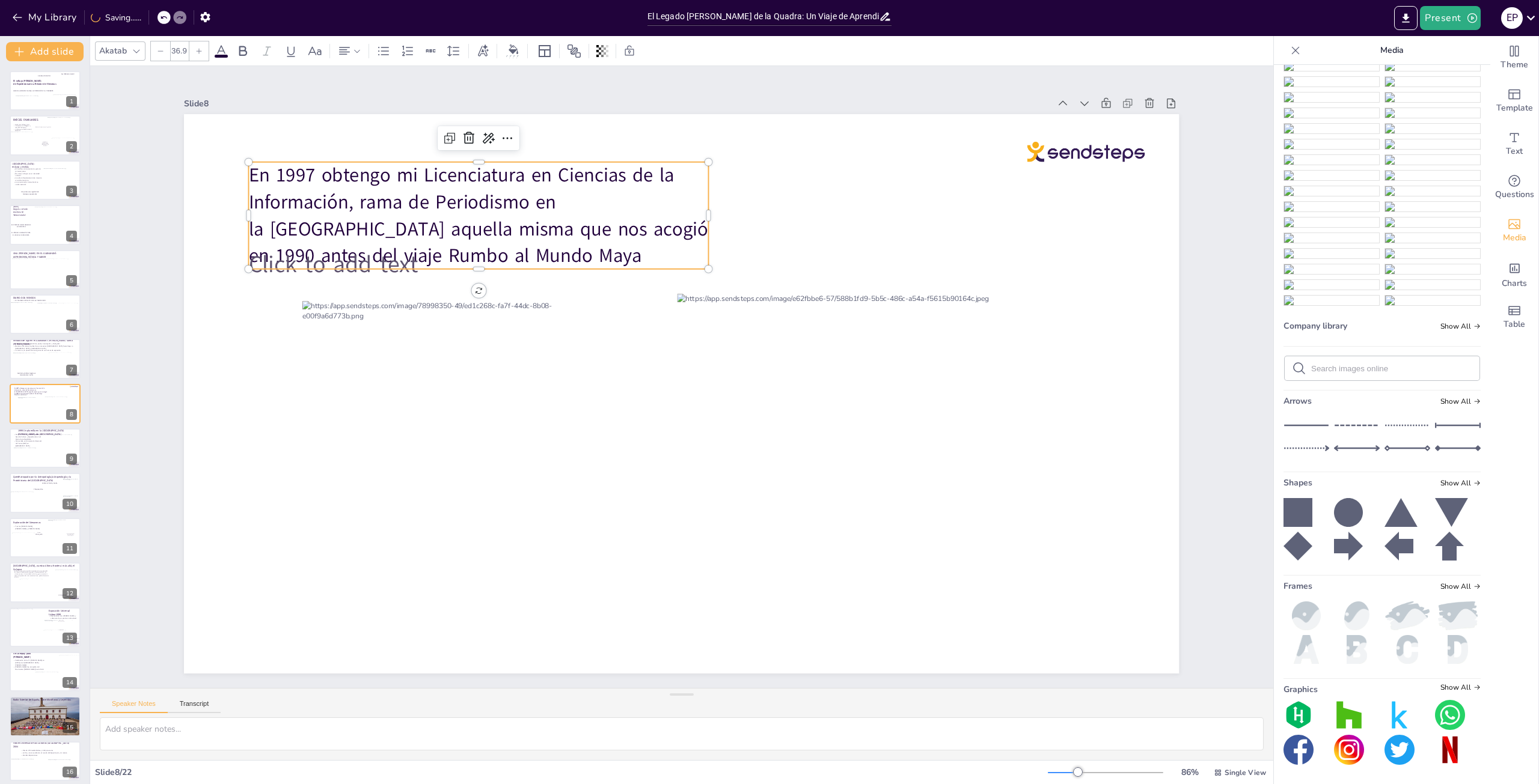
click at [554, 214] on span "En 1997 obtengo mi Licenciatura en Ciencias de la Información, rama de Periodis…" at bounding box center [479, 215] width 460 height 106
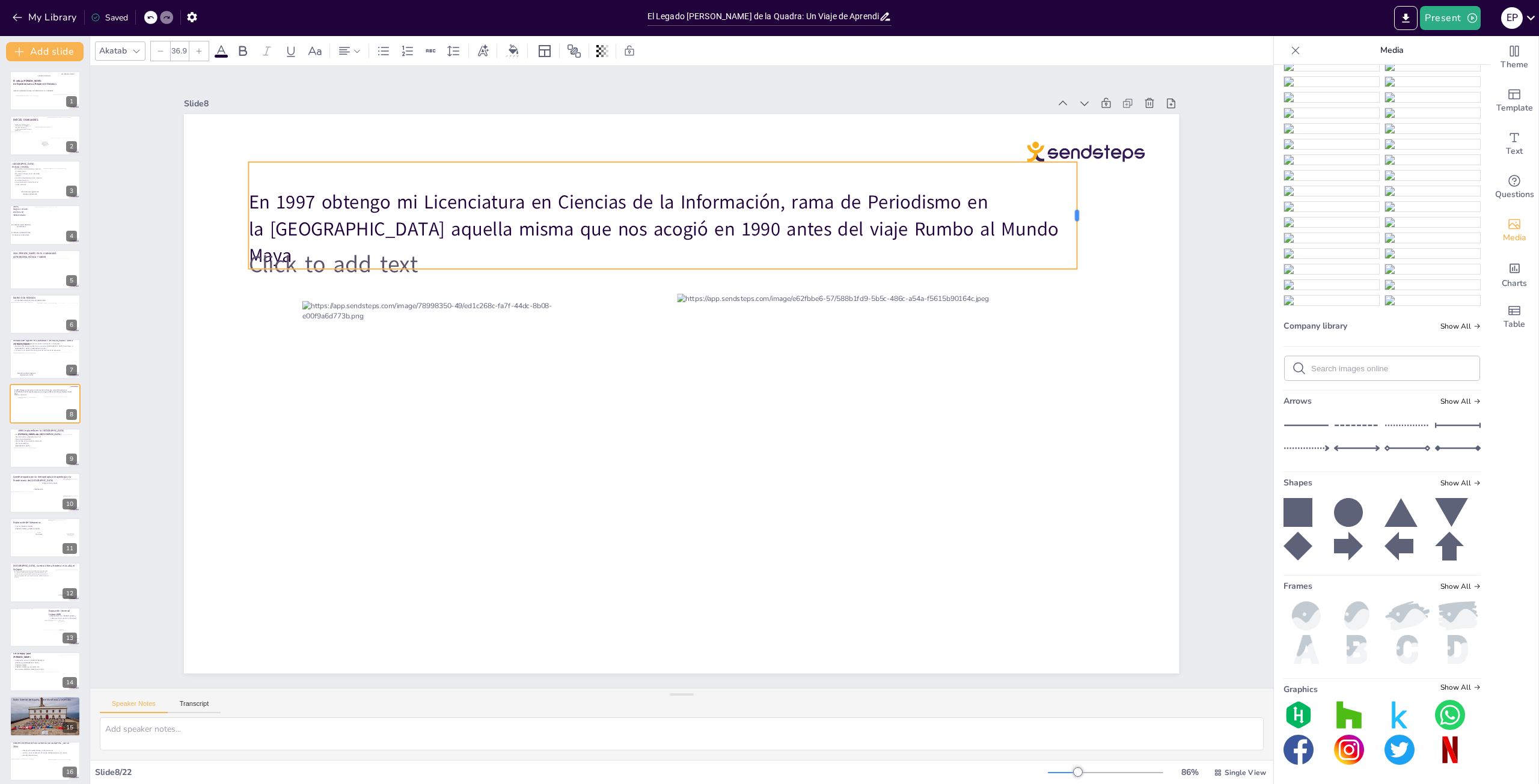
drag, startPoint x: 701, startPoint y: 214, endPoint x: 1070, endPoint y: 210, distance: 369.0
click at [1078, 210] on div at bounding box center [1083, 216] width 9 height 107
click at [249, 196] on span "En 1997 obtengo mi Licenciatura en Ciencias de la Información, rama de Periodis…" at bounding box center [654, 229] width 810 height 80
drag, startPoint x: 243, startPoint y: 196, endPoint x: 429, endPoint y: 249, distance: 193.4
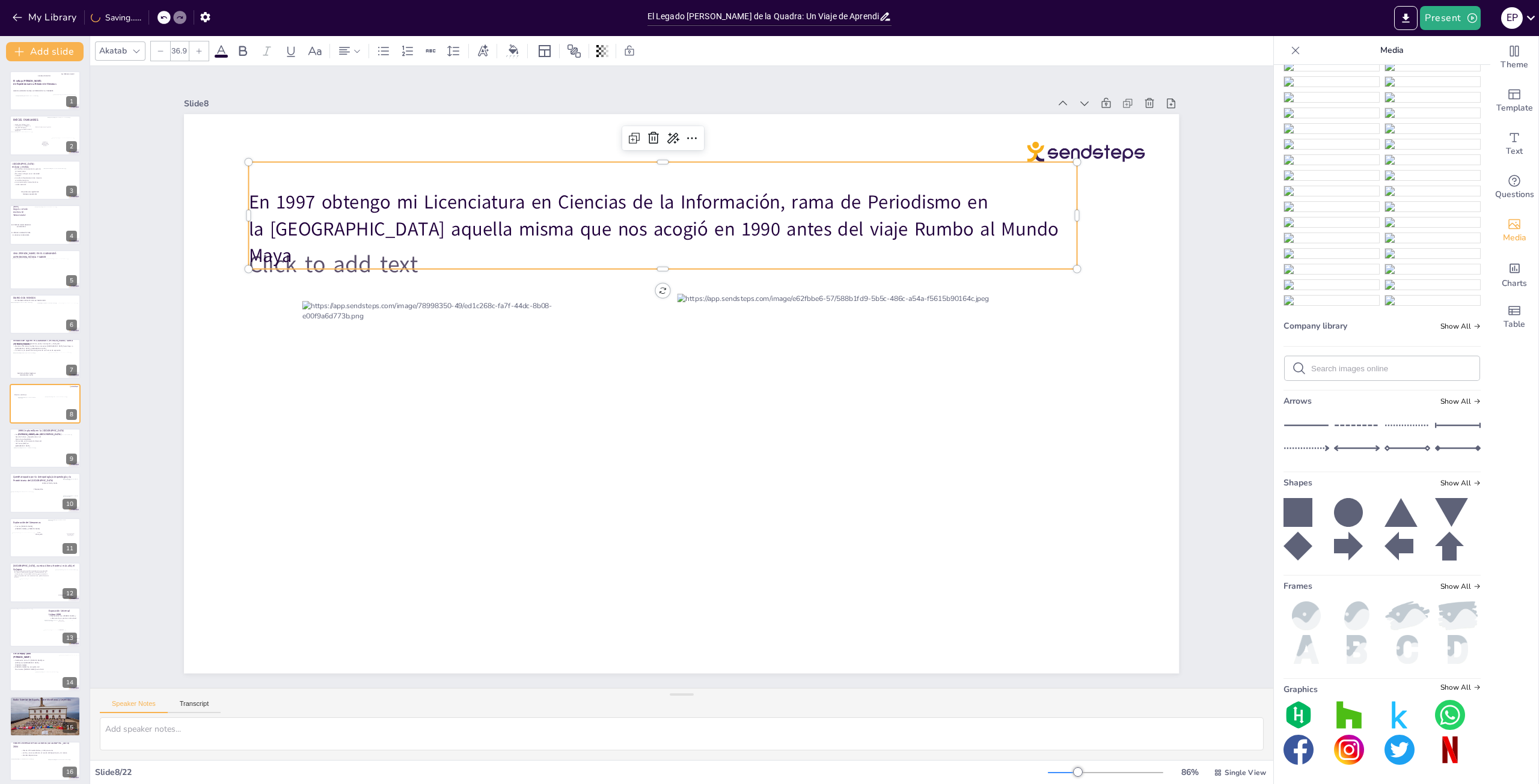
click at [429, 249] on span "En 1997 obtengo mi Licenciatura en Ciencias de la Información, rama de Periodis…" at bounding box center [654, 229] width 810 height 80
click at [199, 49] on icon at bounding box center [199, 50] width 7 height 7
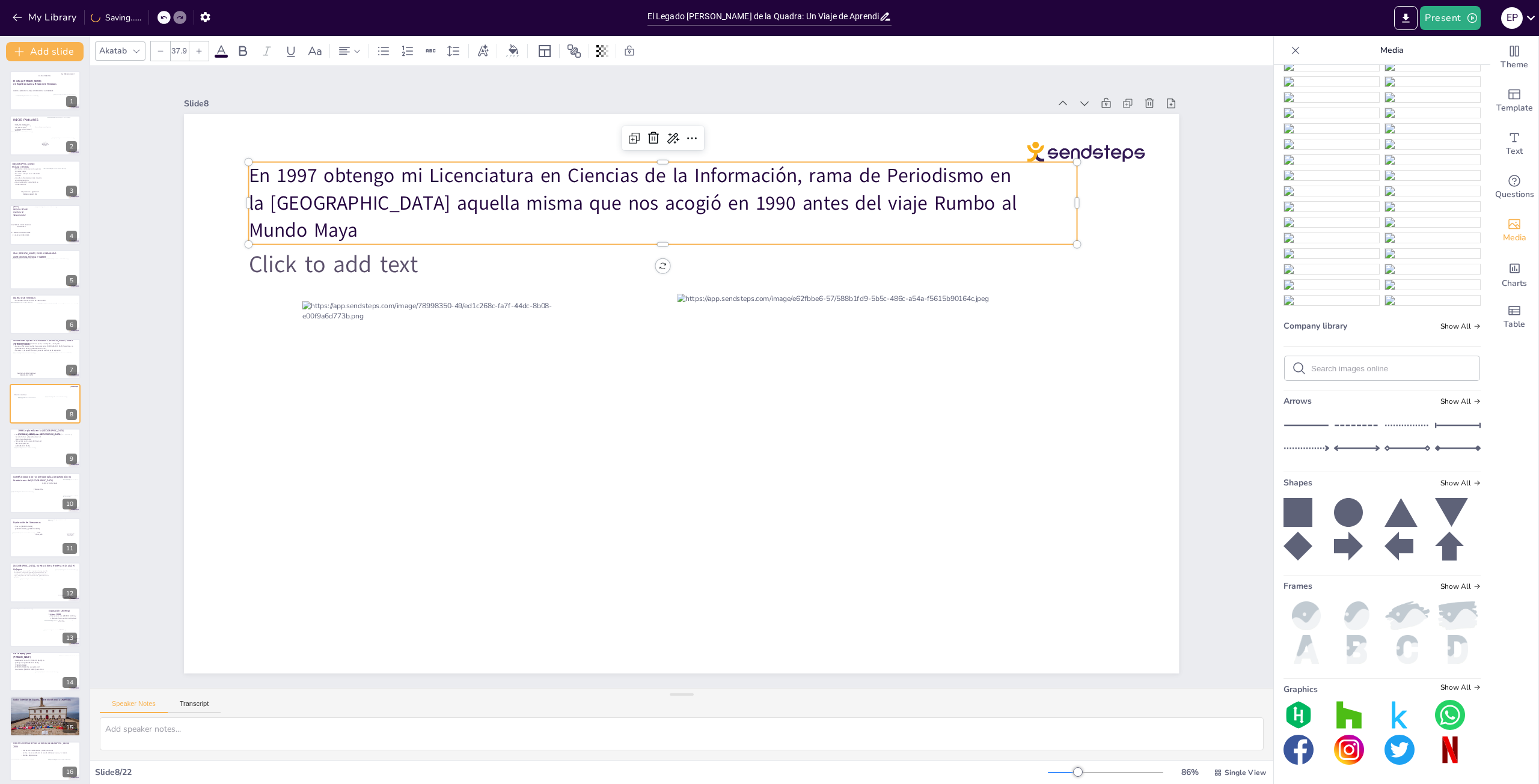
click at [199, 49] on icon at bounding box center [199, 50] width 7 height 7
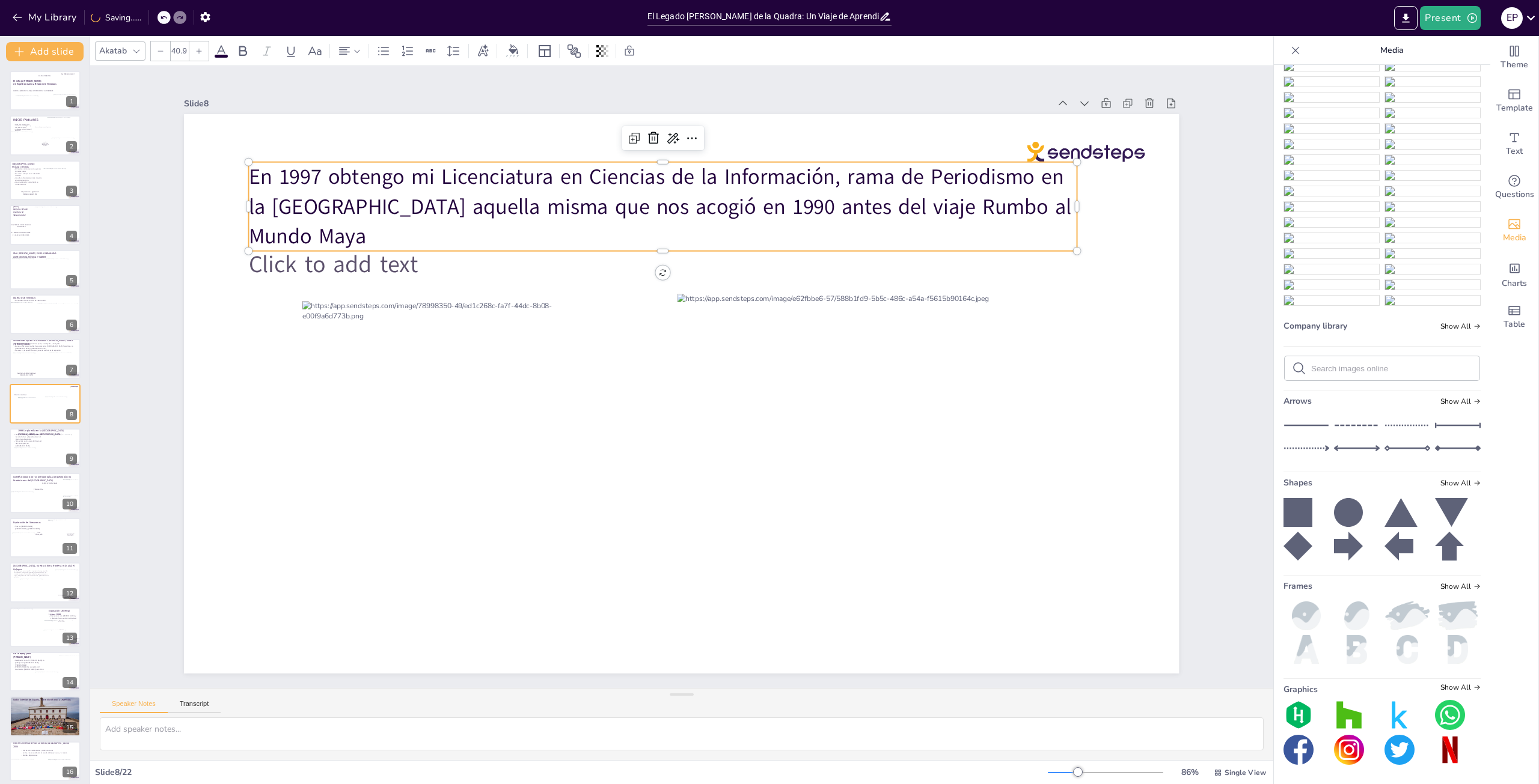
click at [199, 49] on icon at bounding box center [199, 50] width 7 height 7
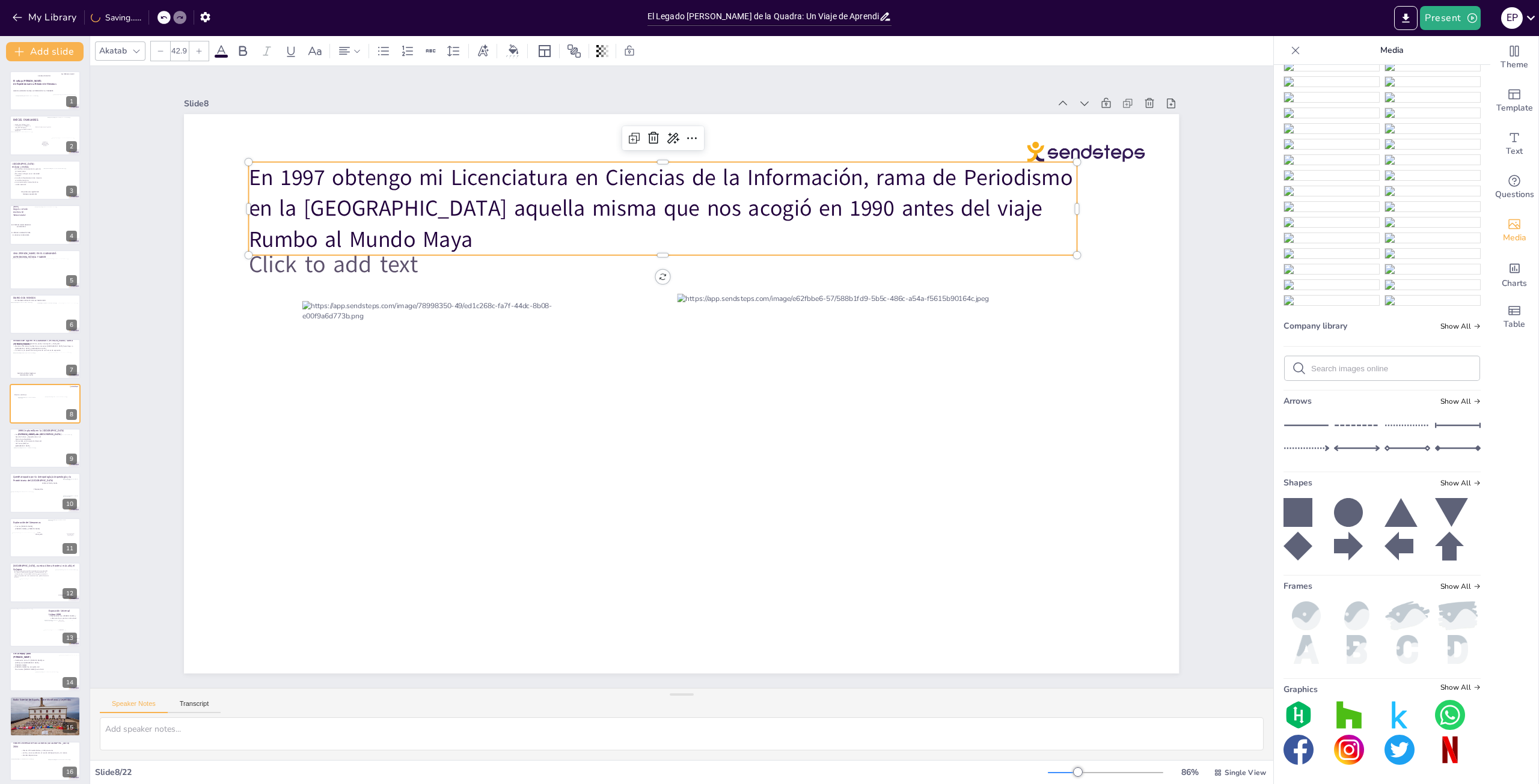
click at [199, 49] on icon at bounding box center [199, 50] width 7 height 7
type input "43.9"
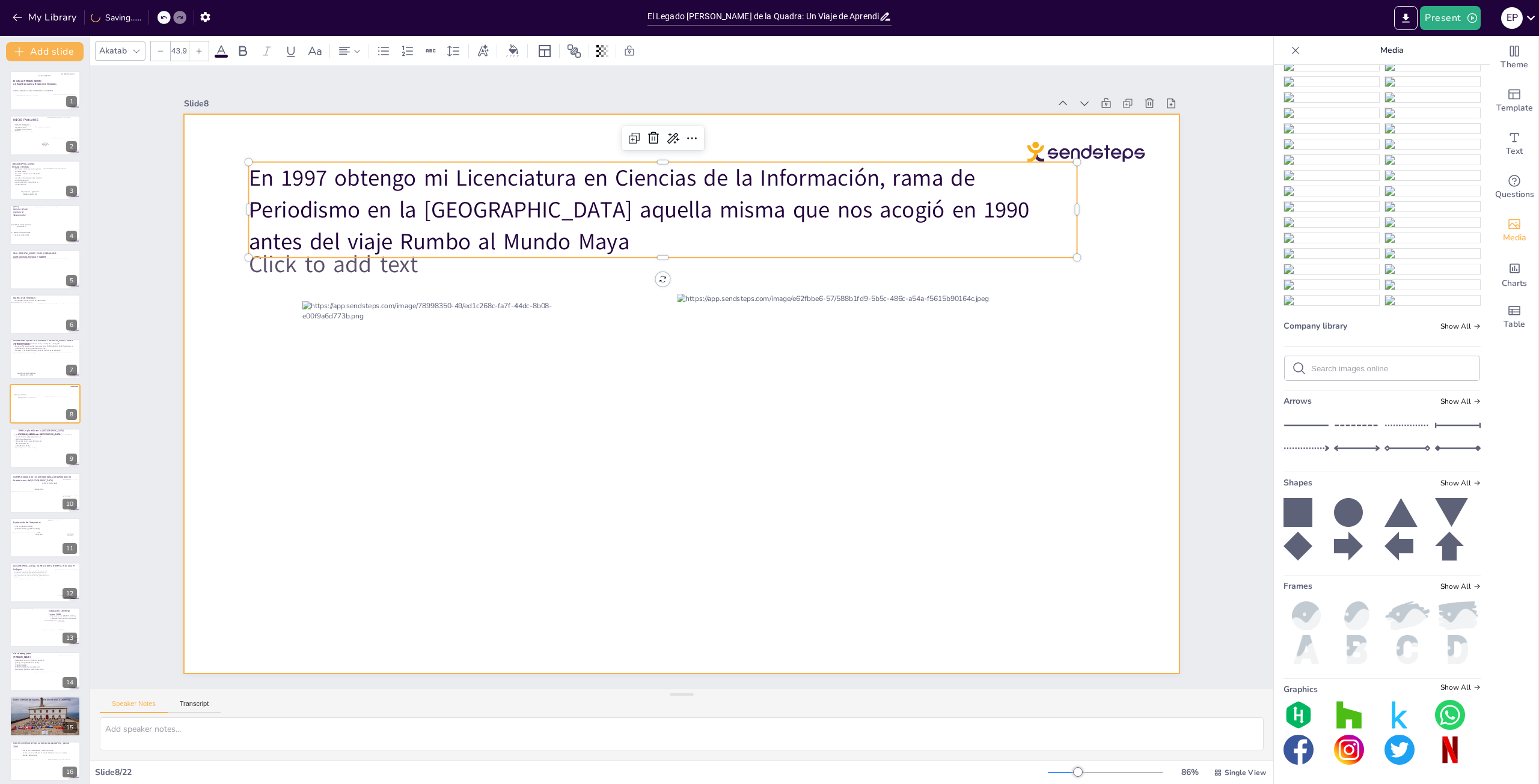
click at [1095, 203] on div at bounding box center [681, 394] width 995 height 559
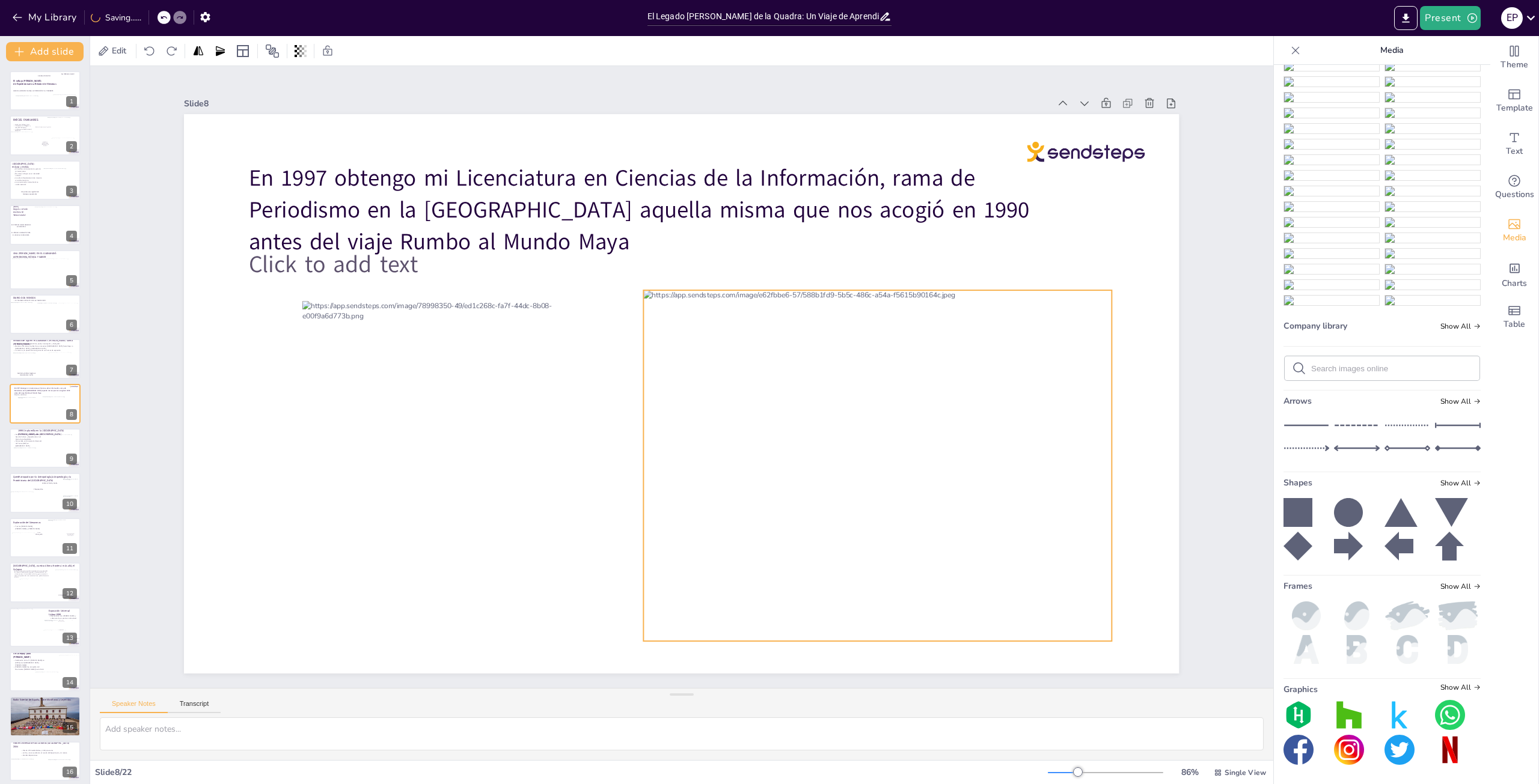
drag, startPoint x: 872, startPoint y: 411, endPoint x: 836, endPoint y: 407, distance: 36.2
click at [837, 407] on div at bounding box center [878, 465] width 468 height 351
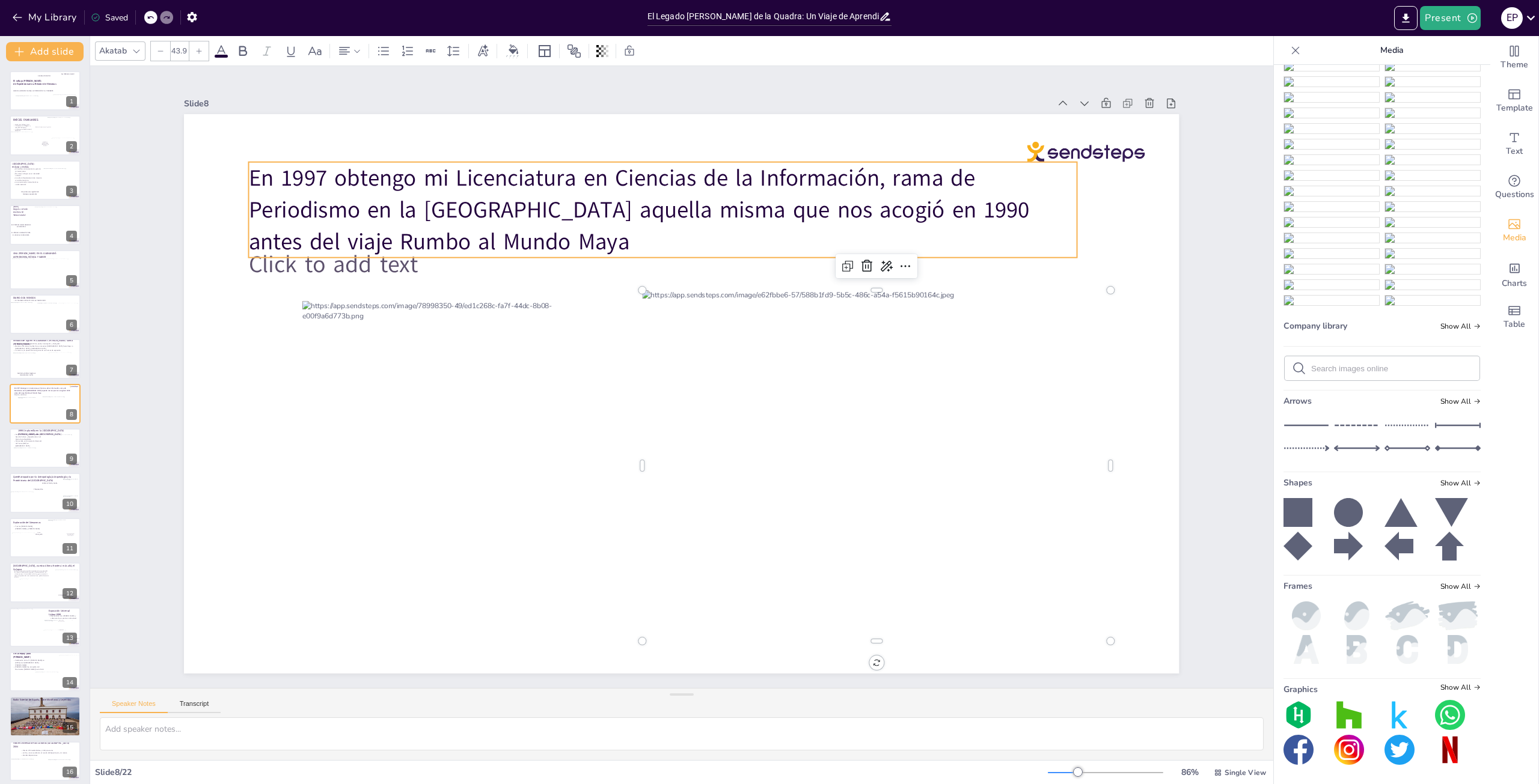
click at [779, 206] on span "En 1997 obtengo mi Licenciatura en Ciencias de la Información, rama de Periodis…" at bounding box center [639, 210] width 781 height 95
click at [781, 206] on span "En 1997 obtengo mi Licenciatura en Ciencias de la Información, rama de Periodis…" at bounding box center [639, 210] width 781 height 95
click at [780, 206] on span "En 1997 obtengo mi Licenciatura en Ciencias de la Información, rama de Periodis…" at bounding box center [639, 210] width 781 height 95
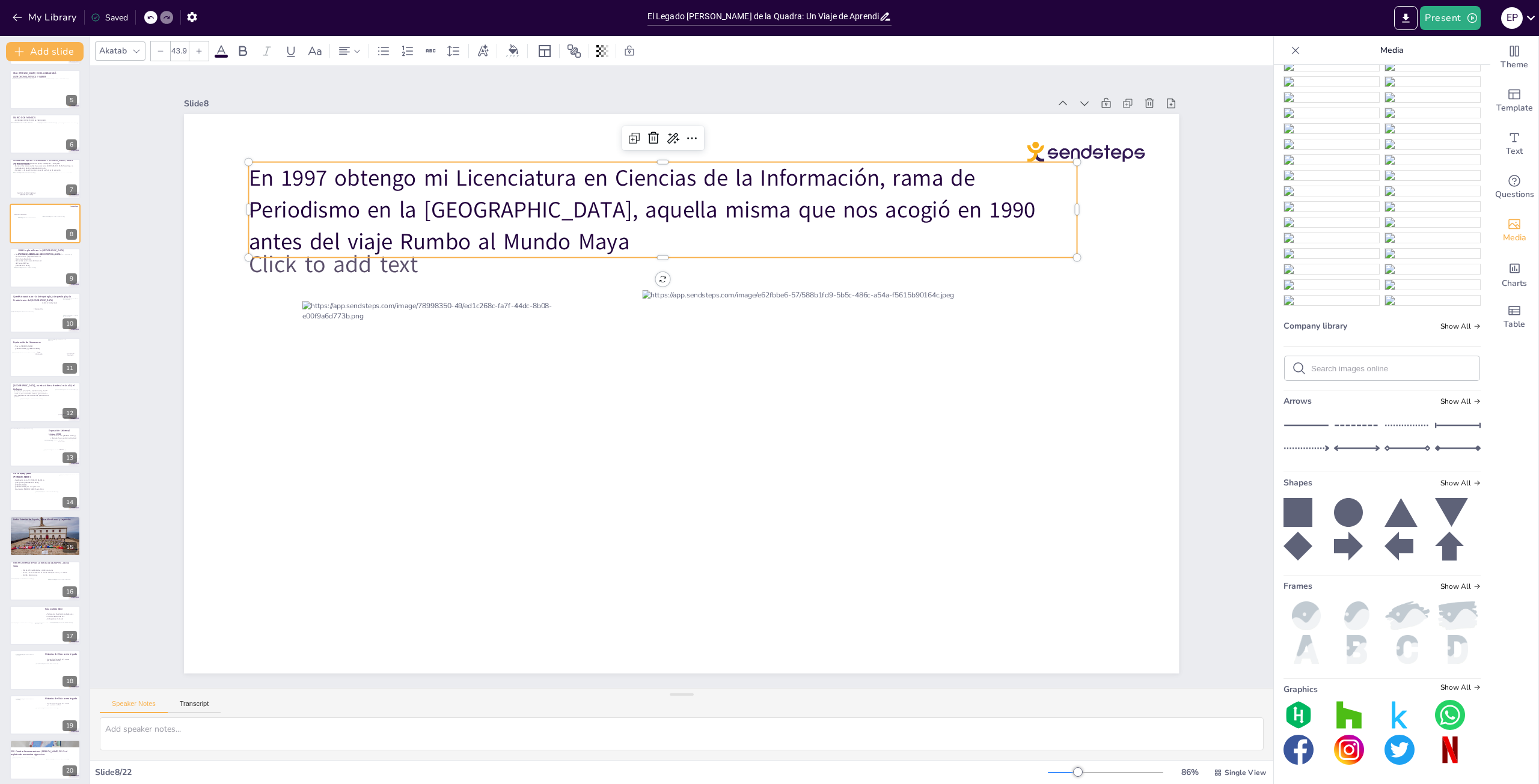
scroll to position [274, 0]
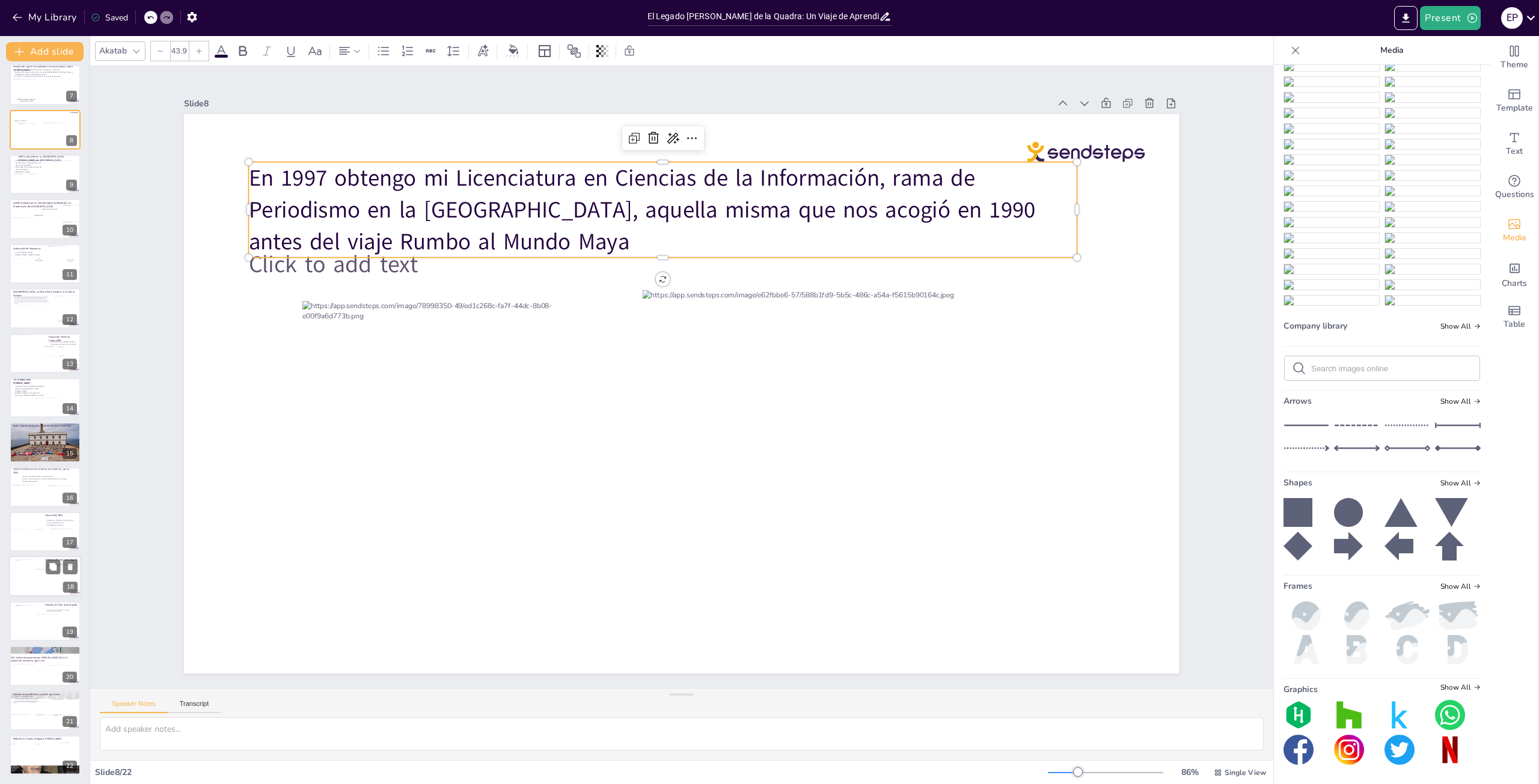
click at [49, 576] on div at bounding box center [58, 581] width 45 height 24
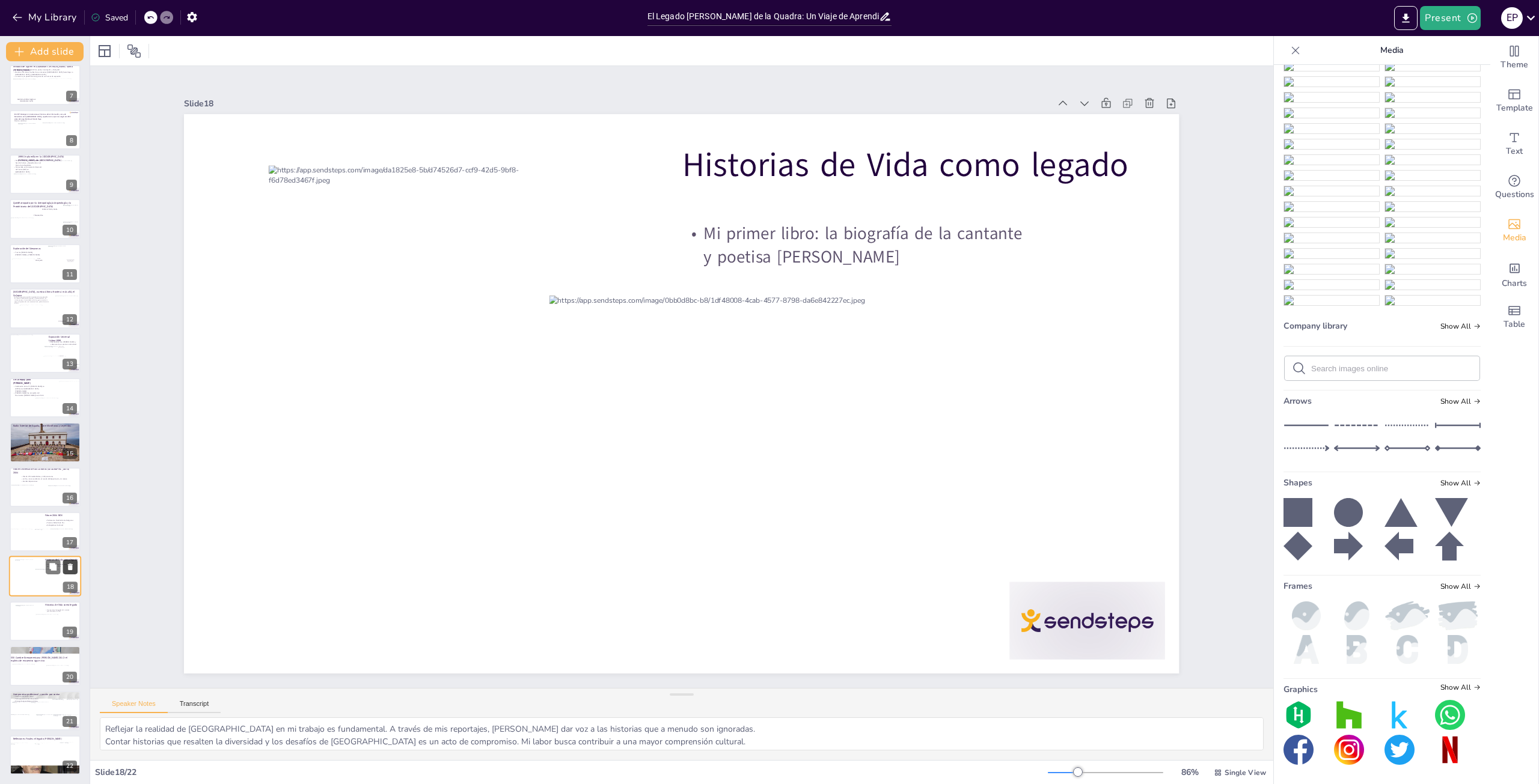
click at [69, 569] on icon at bounding box center [70, 567] width 5 height 6
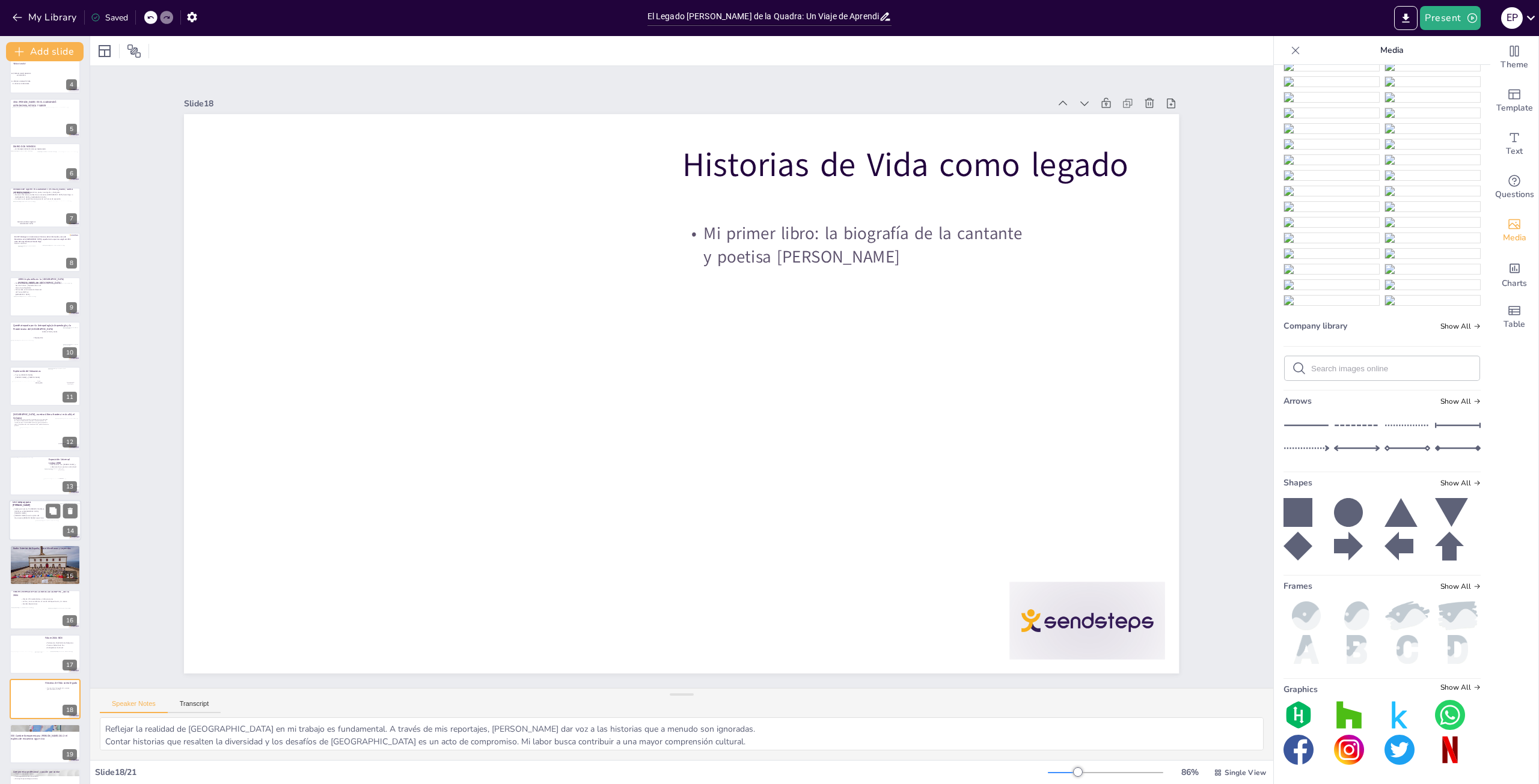
scroll to position [0, 0]
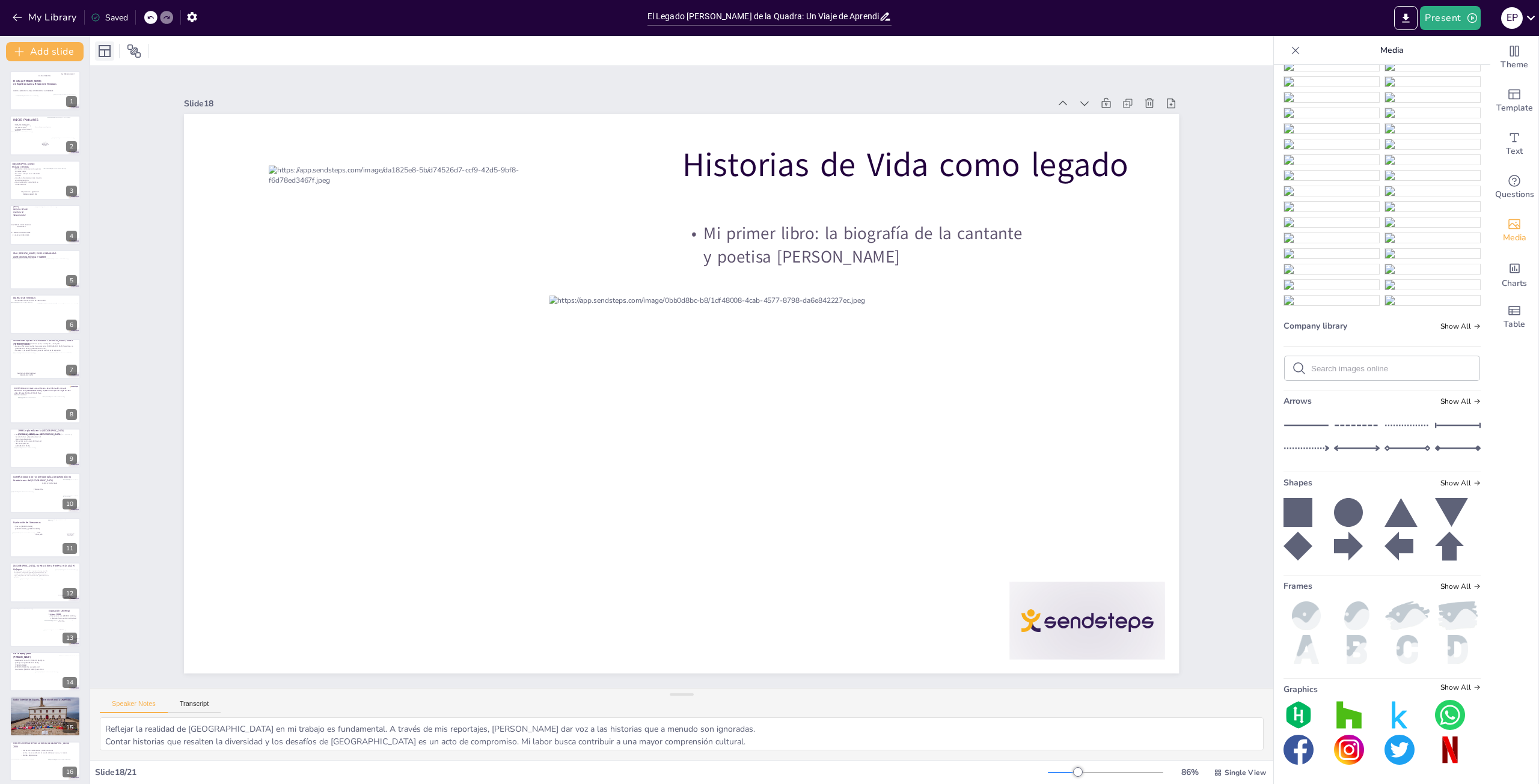
click at [102, 51] on icon at bounding box center [105, 51] width 14 height 14
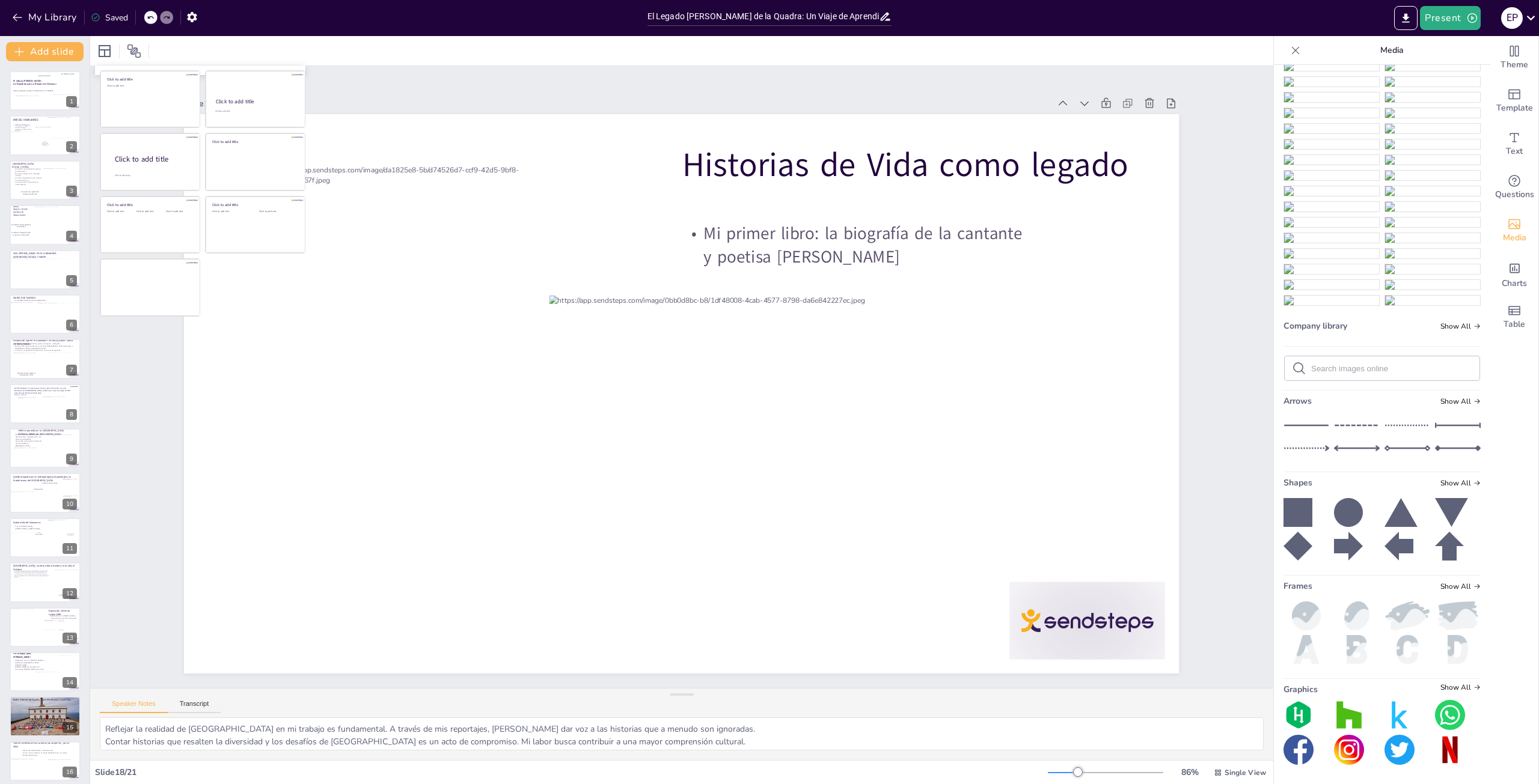
click at [161, 46] on div at bounding box center [681, 50] width 1183 height 29
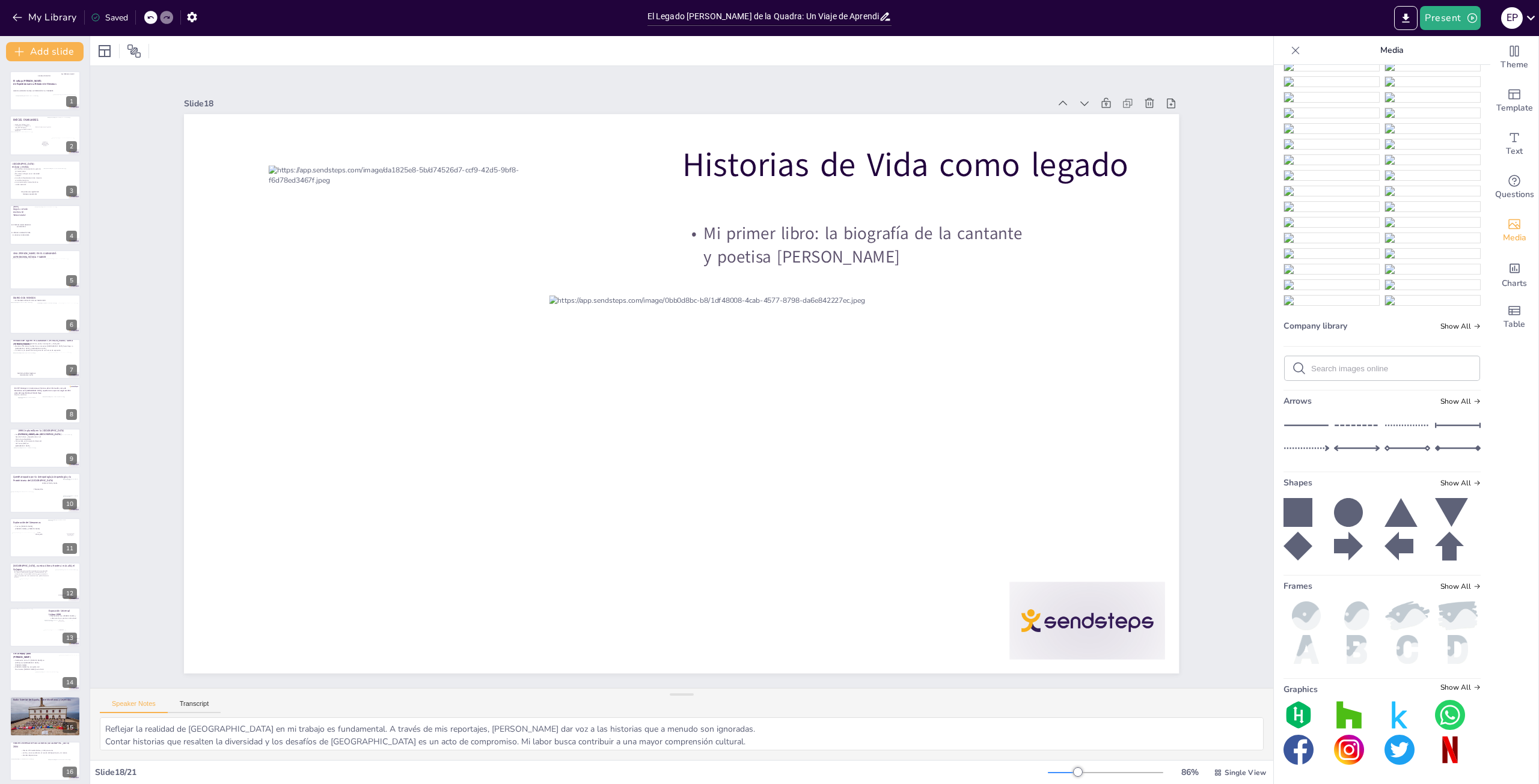
scroll to position [3177, 0]
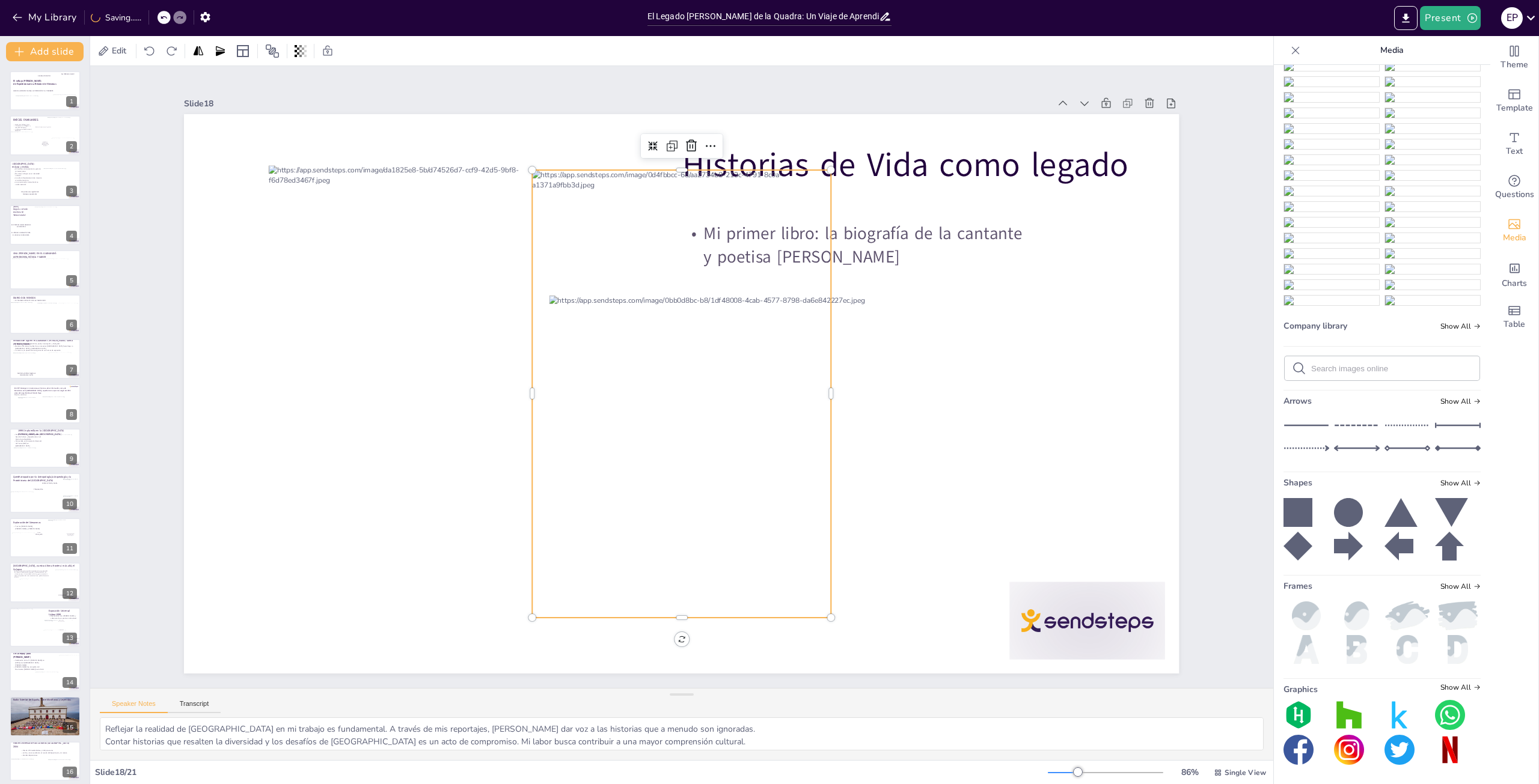
click at [684, 141] on icon at bounding box center [691, 146] width 14 height 14
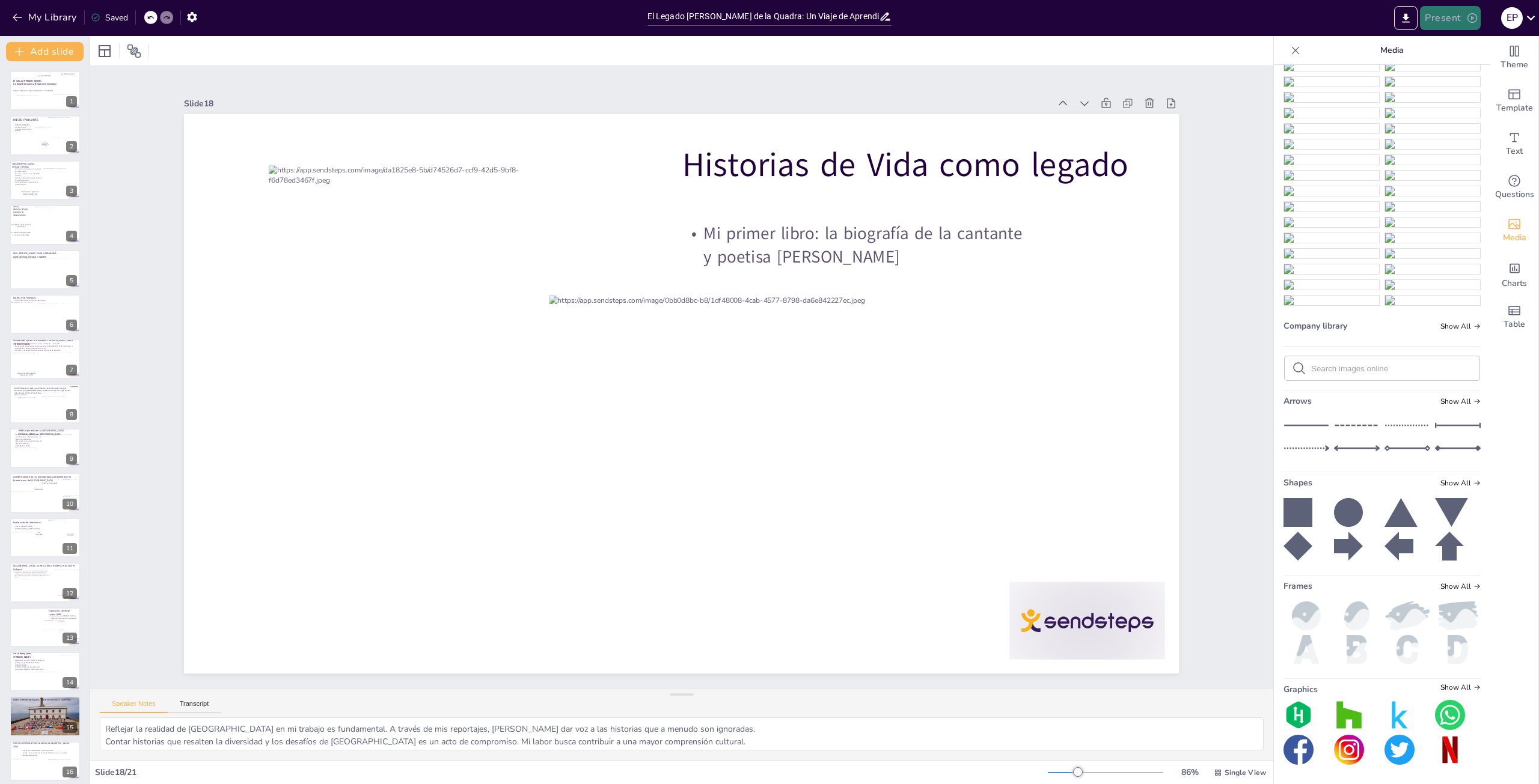
click at [1463, 15] on button "Present" at bounding box center [1450, 18] width 60 height 24
click at [1463, 69] on li "Play presentation" at bounding box center [1470, 74] width 95 height 19
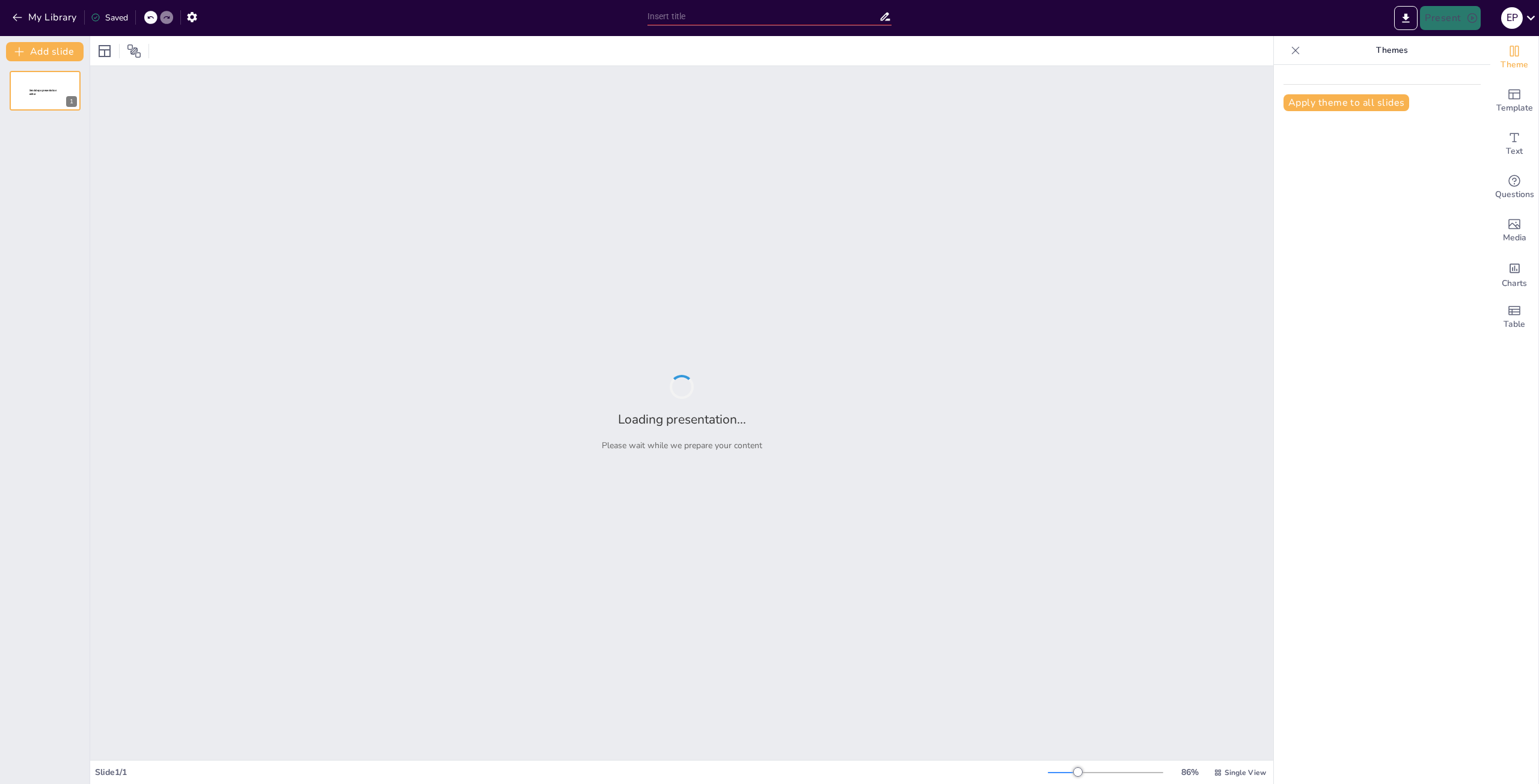
type input "El Legado [PERSON_NAME] de la Quadra: Un Viaje de Aprendizaje y Descubrimiento"
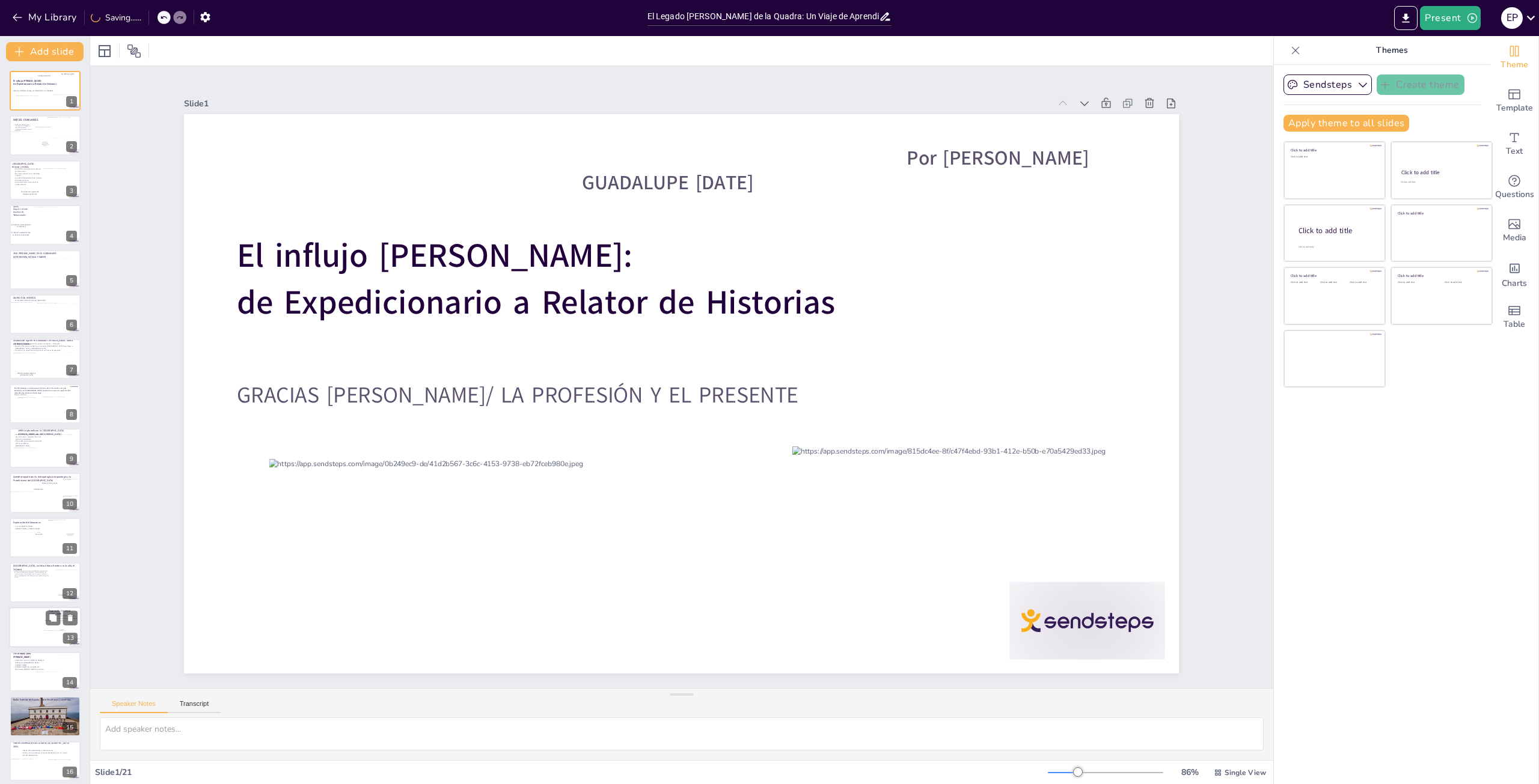
click at [35, 614] on div at bounding box center [25, 624] width 32 height 32
type textarea "La celebración del cumpleaños de Miguel con Compay Segundo fue un evento mágico…"
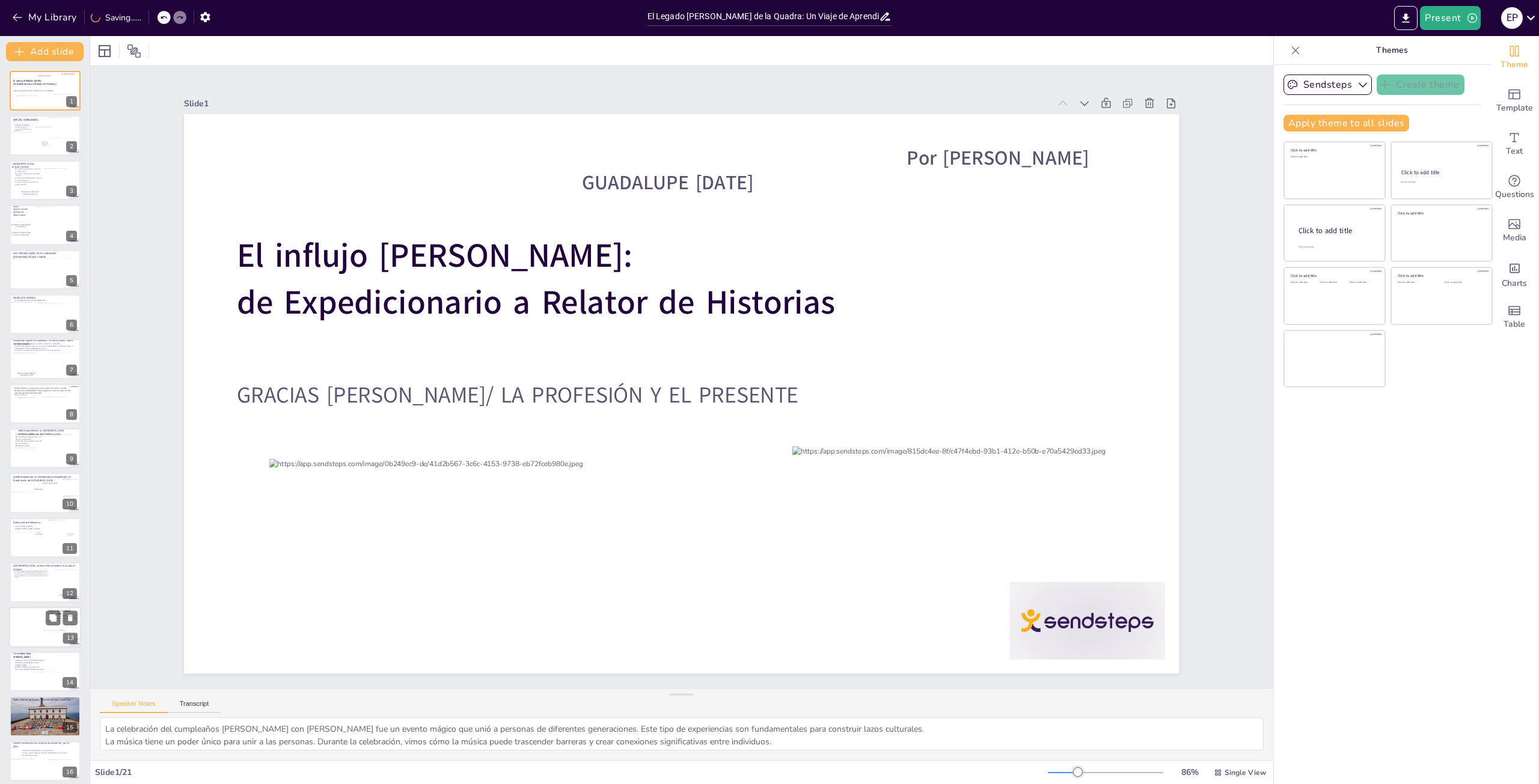
scroll to position [204, 0]
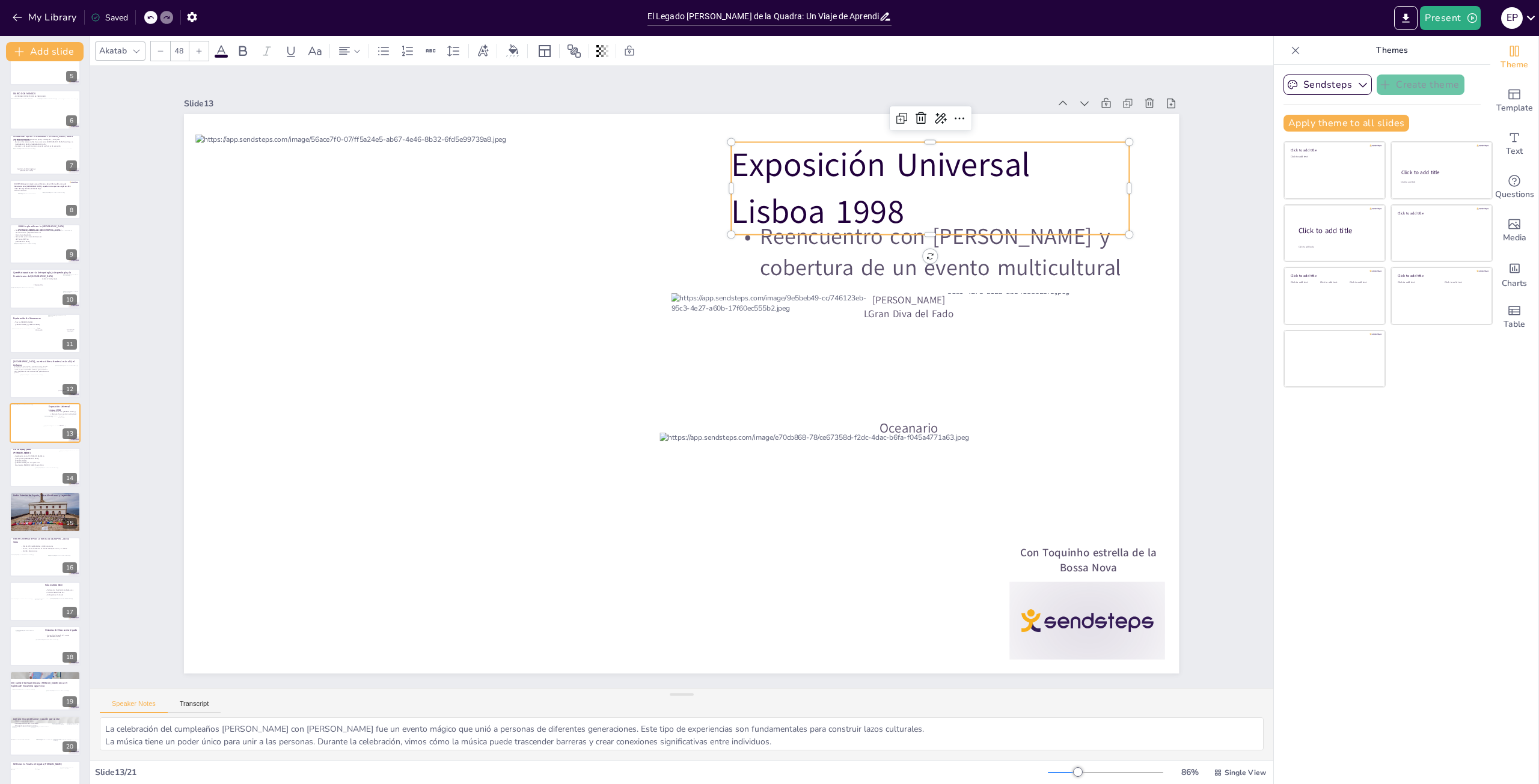
click at [840, 191] on span "Exposición Universal Lisboa 1998" at bounding box center [881, 188] width 299 height 91
click at [900, 208] on p "Exposición Universal Lisboa 1998" at bounding box center [948, 215] width 406 height 134
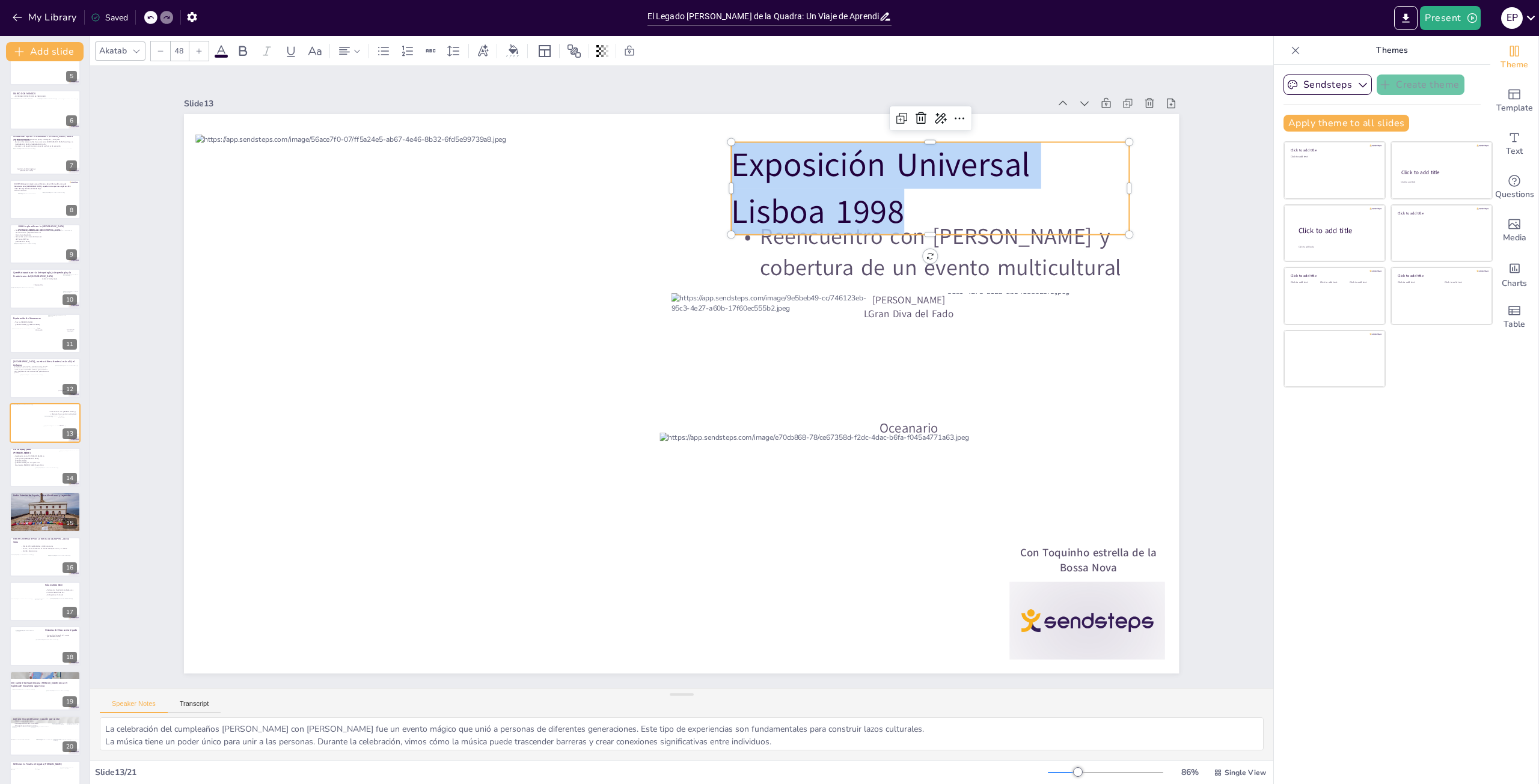
drag, startPoint x: 900, startPoint y: 208, endPoint x: 721, endPoint y: 153, distance: 187.3
click at [721, 153] on div "Reencuentro con Miguel y cobertura de un evento multicultural Amalia Rodriguez …" at bounding box center [681, 394] width 995 height 559
click at [164, 54] on div at bounding box center [160, 51] width 19 height 19
type input "47"
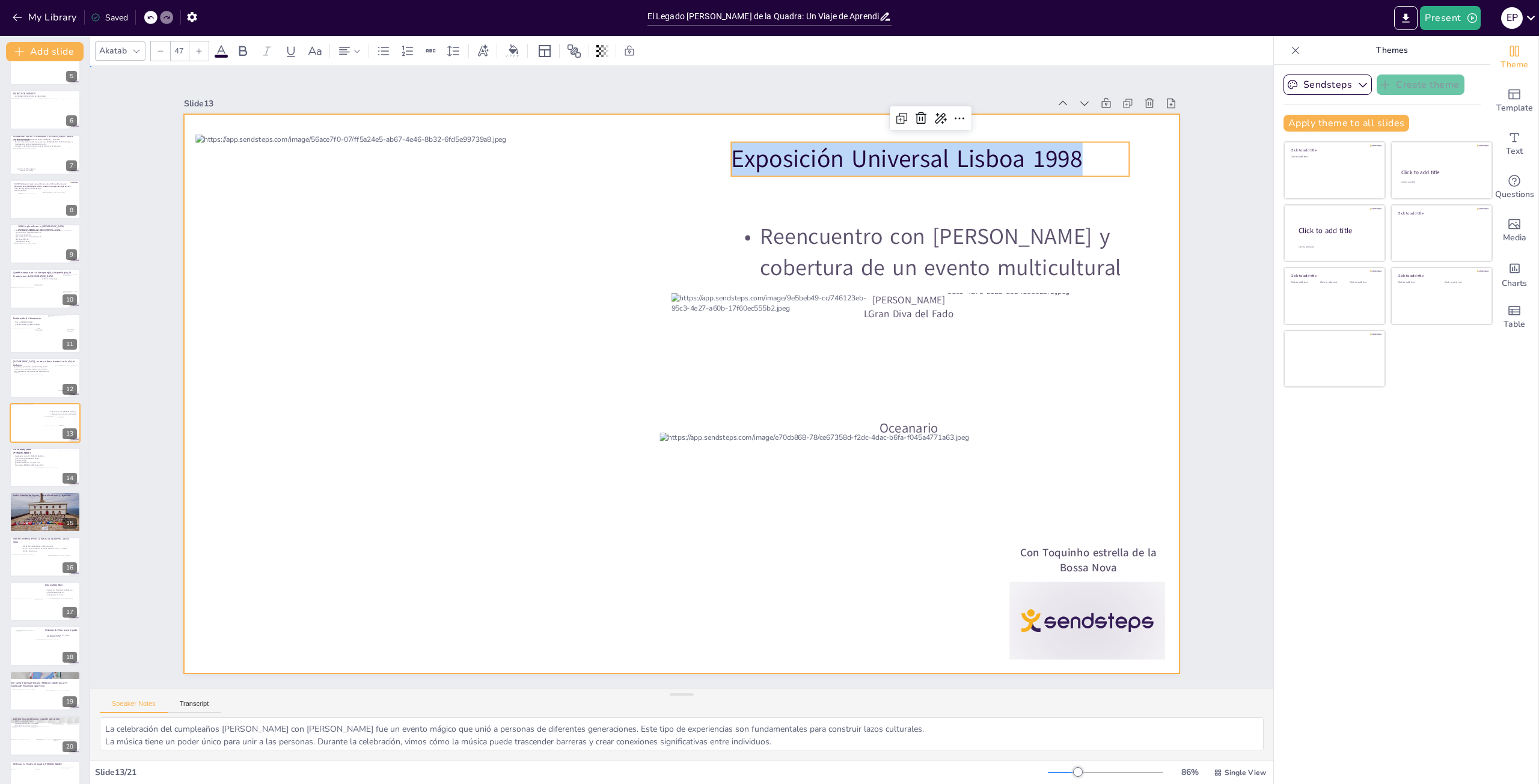
click at [770, 203] on div at bounding box center [681, 394] width 995 height 559
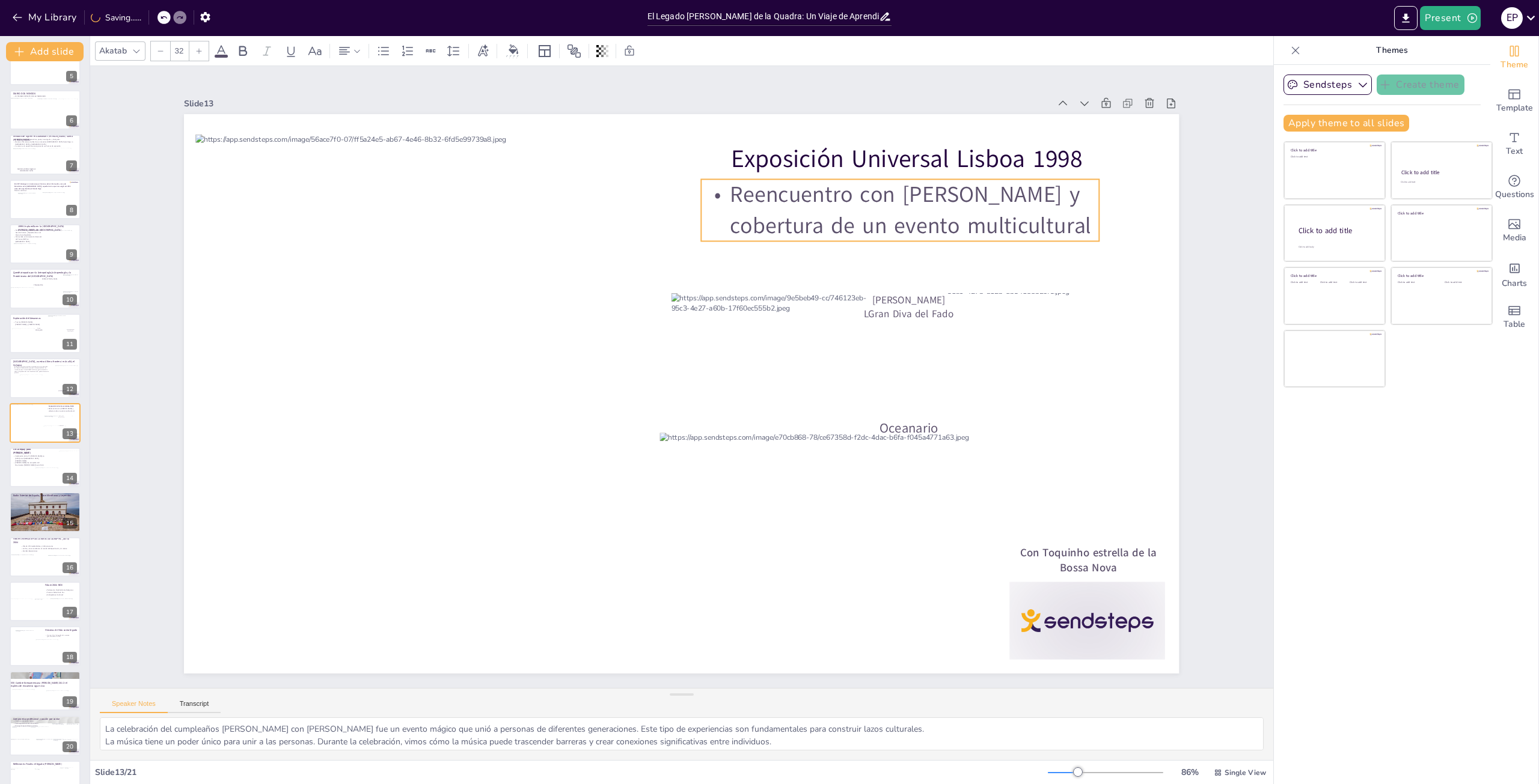
drag, startPoint x: 786, startPoint y: 237, endPoint x: 756, endPoint y: 195, distance: 51.6
click at [756, 195] on p "Reencuentro con [PERSON_NAME] y cobertura de un evento multicultural" at bounding box center [900, 210] width 398 height 62
type input "--"
click at [872, 327] on span "LGran Diva del Fado" at bounding box center [915, 338] width 91 height 23
click at [872, 310] on span "LGran Diva del Fado" at bounding box center [909, 314] width 90 height 14
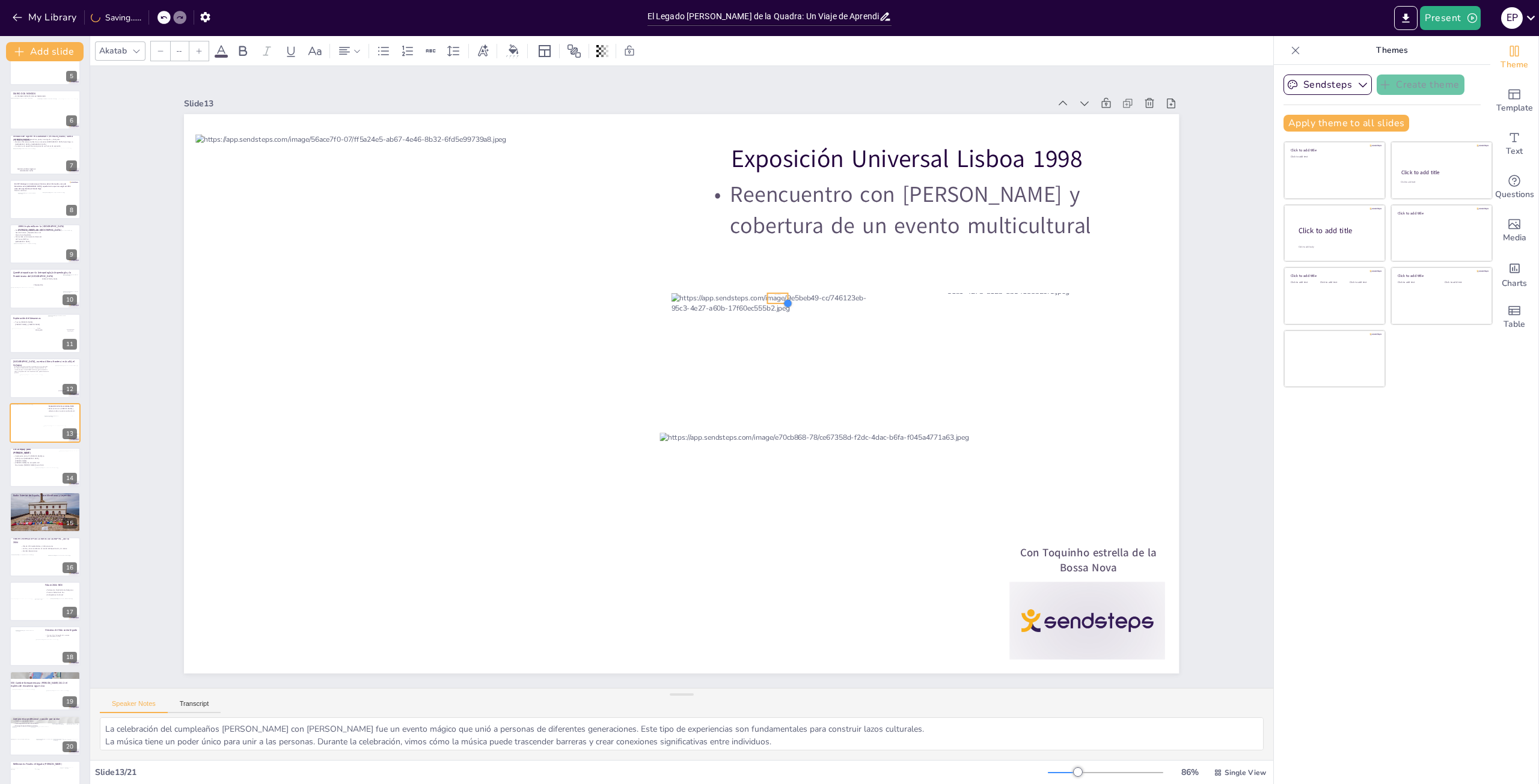
drag, startPoint x: 1042, startPoint y: 433, endPoint x: 769, endPoint y: 250, distance: 328.7
click at [769, 250] on div "Exposición Universal Lisboa 1998 Reencuentro con Miguel y cobertura de un event…" at bounding box center [681, 394] width 995 height 559
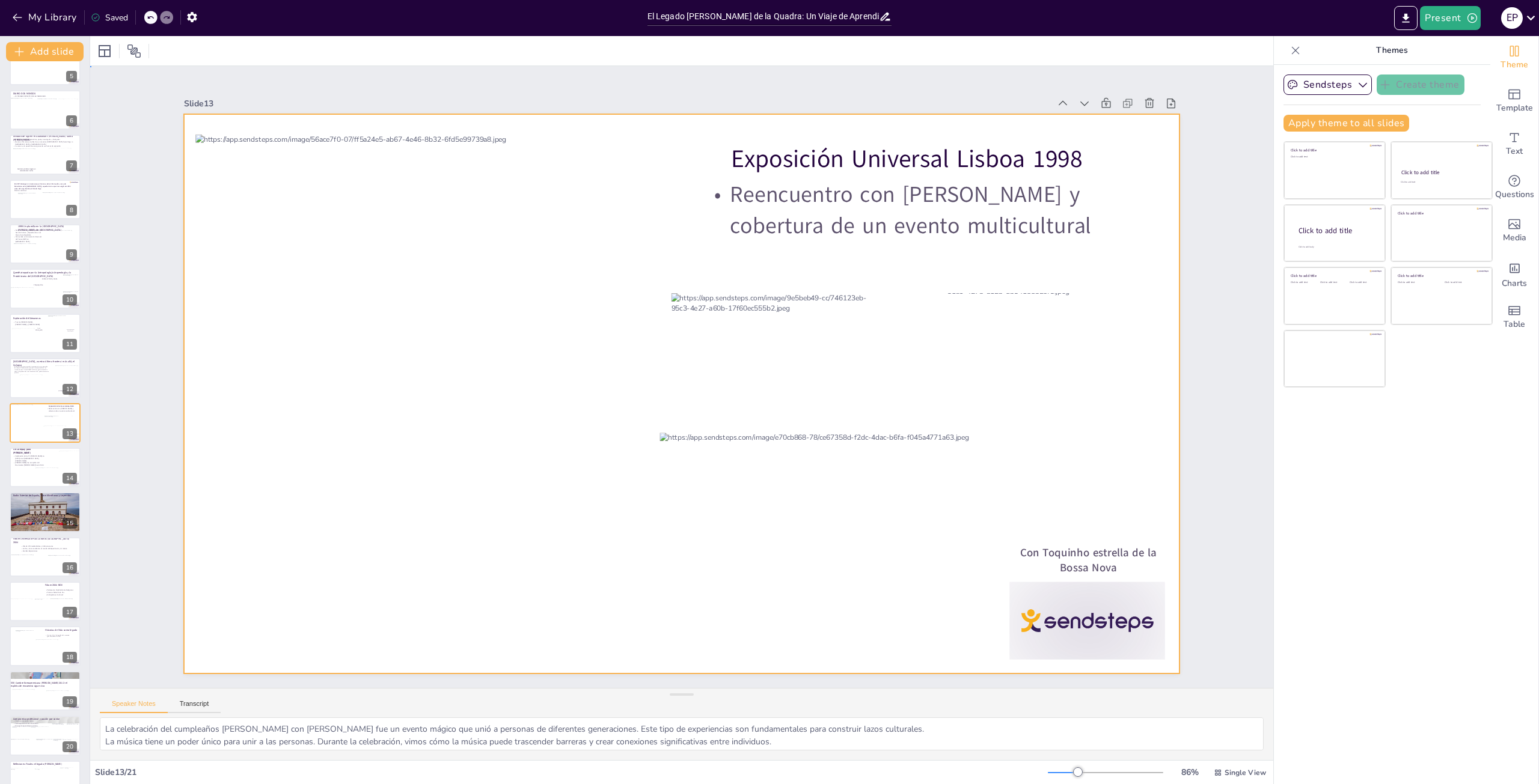
click at [677, 265] on div at bounding box center [675, 392] width 1137 height 915
click at [1507, 143] on icon "Add text boxes" at bounding box center [1515, 137] width 14 height 14
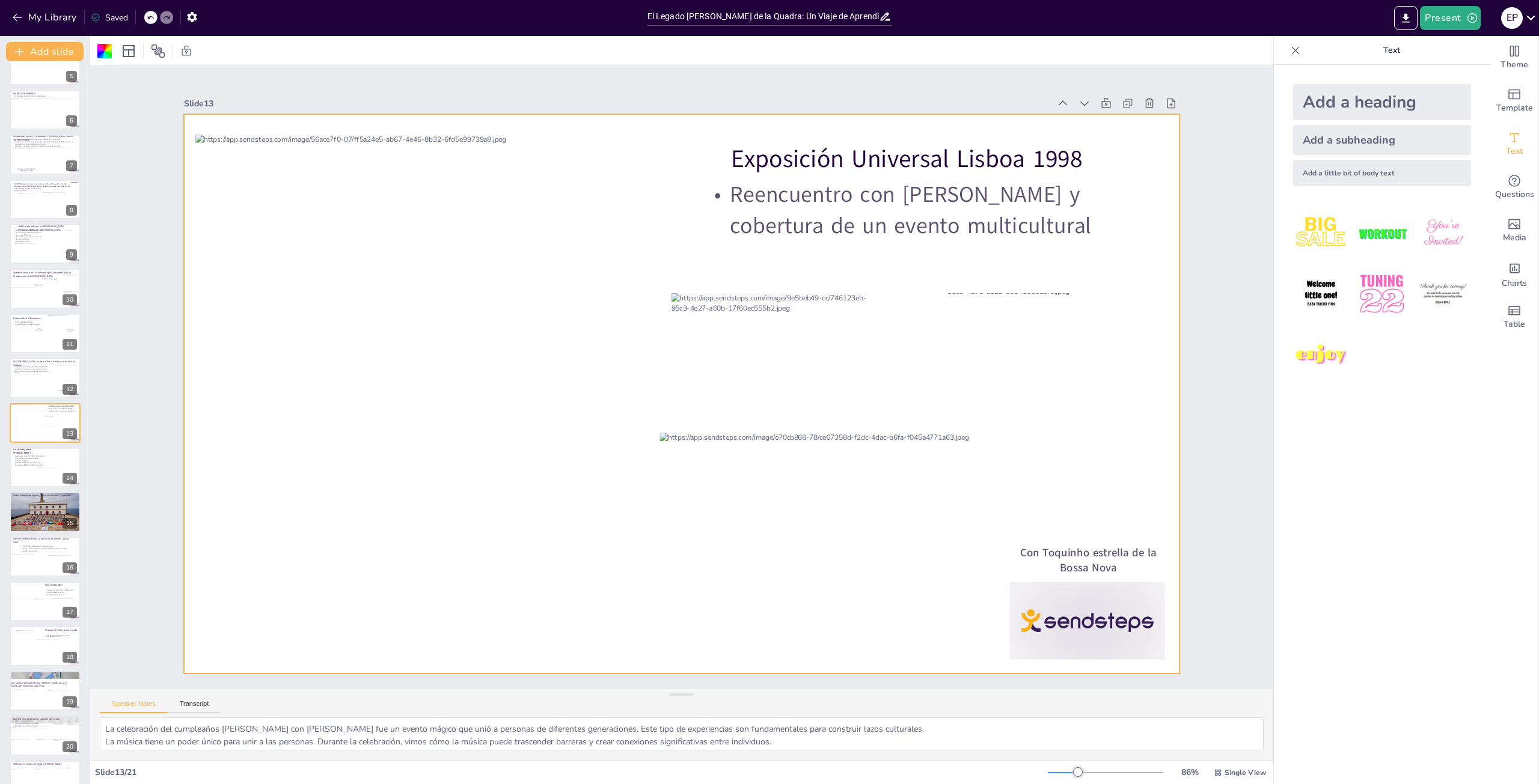
click at [1352, 169] on div "Add a little bit of body text" at bounding box center [1382, 173] width 178 height 27
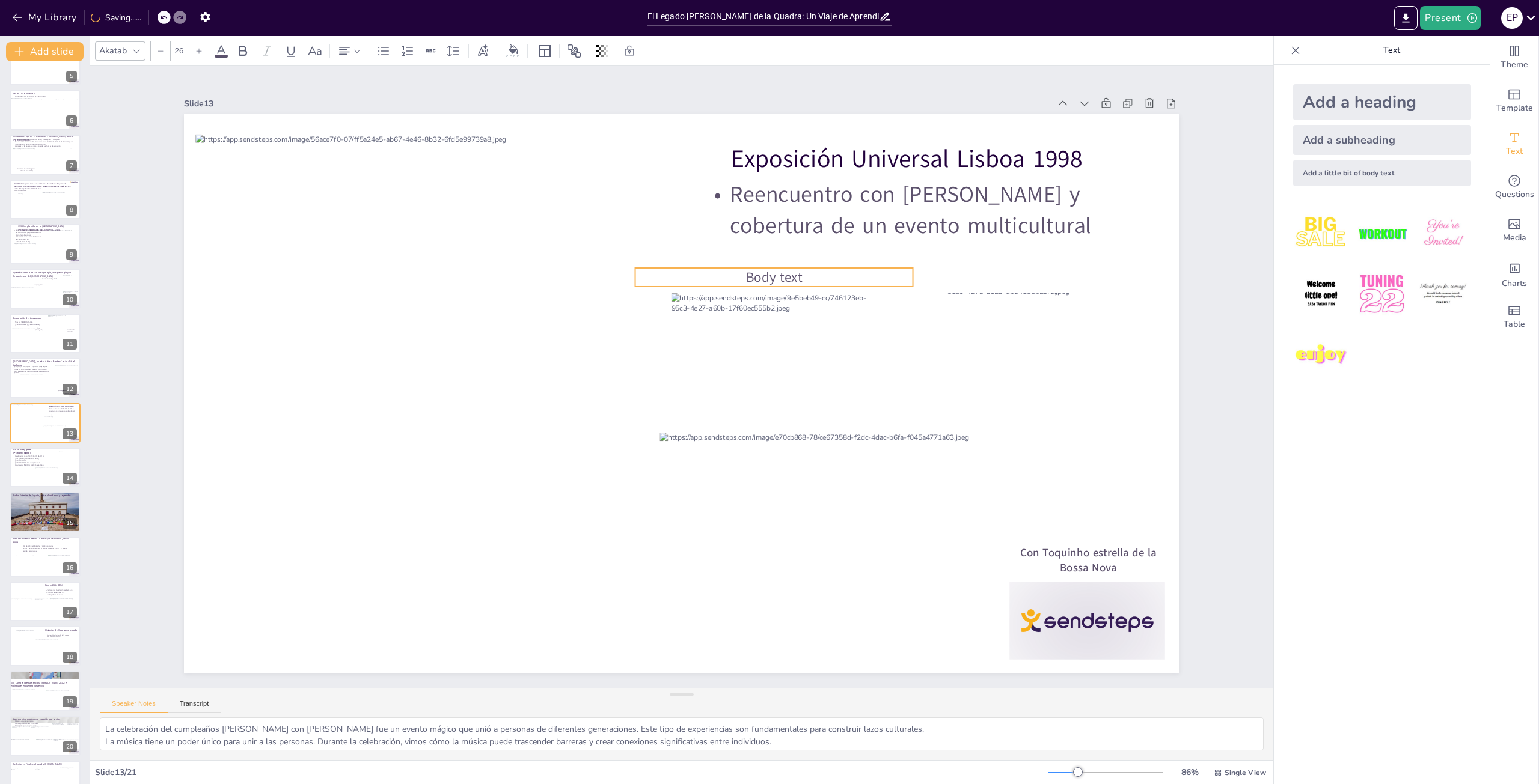
drag, startPoint x: 736, startPoint y: 384, endPoint x: 829, endPoint y: 267, distance: 149.5
click at [829, 268] on p "Body text" at bounding box center [774, 277] width 278 height 19
click at [819, 270] on p "Body text" at bounding box center [774, 277] width 278 height 19
click at [819, 270] on p "Body text" at bounding box center [784, 288] width 278 height 47
drag, startPoint x: 875, startPoint y: 269, endPoint x: 661, endPoint y: 273, distance: 214.0
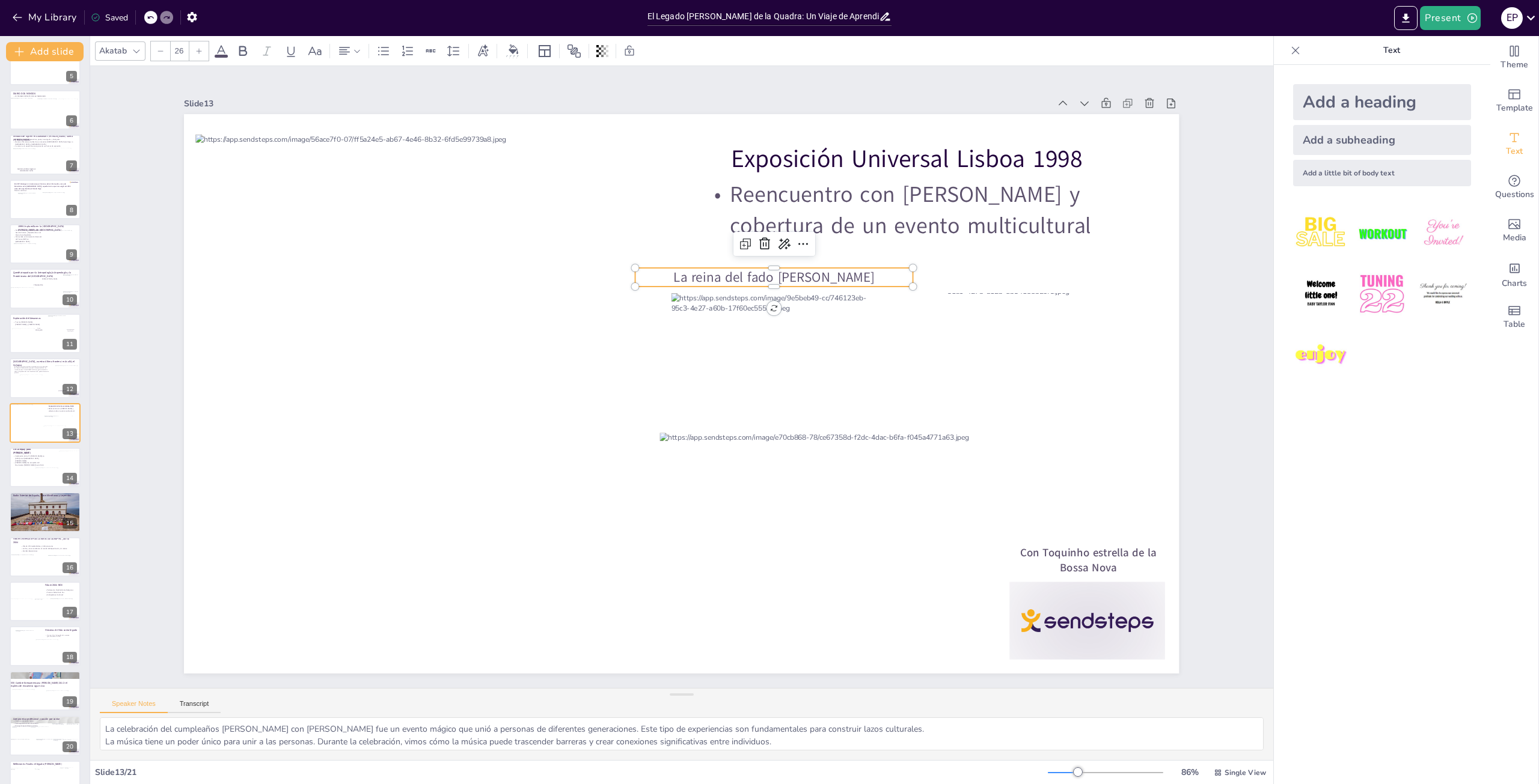
click at [661, 273] on p "La reina del fado Amalia Rodriguez" at bounding box center [774, 277] width 278 height 19
click at [162, 45] on div at bounding box center [160, 51] width 19 height 19
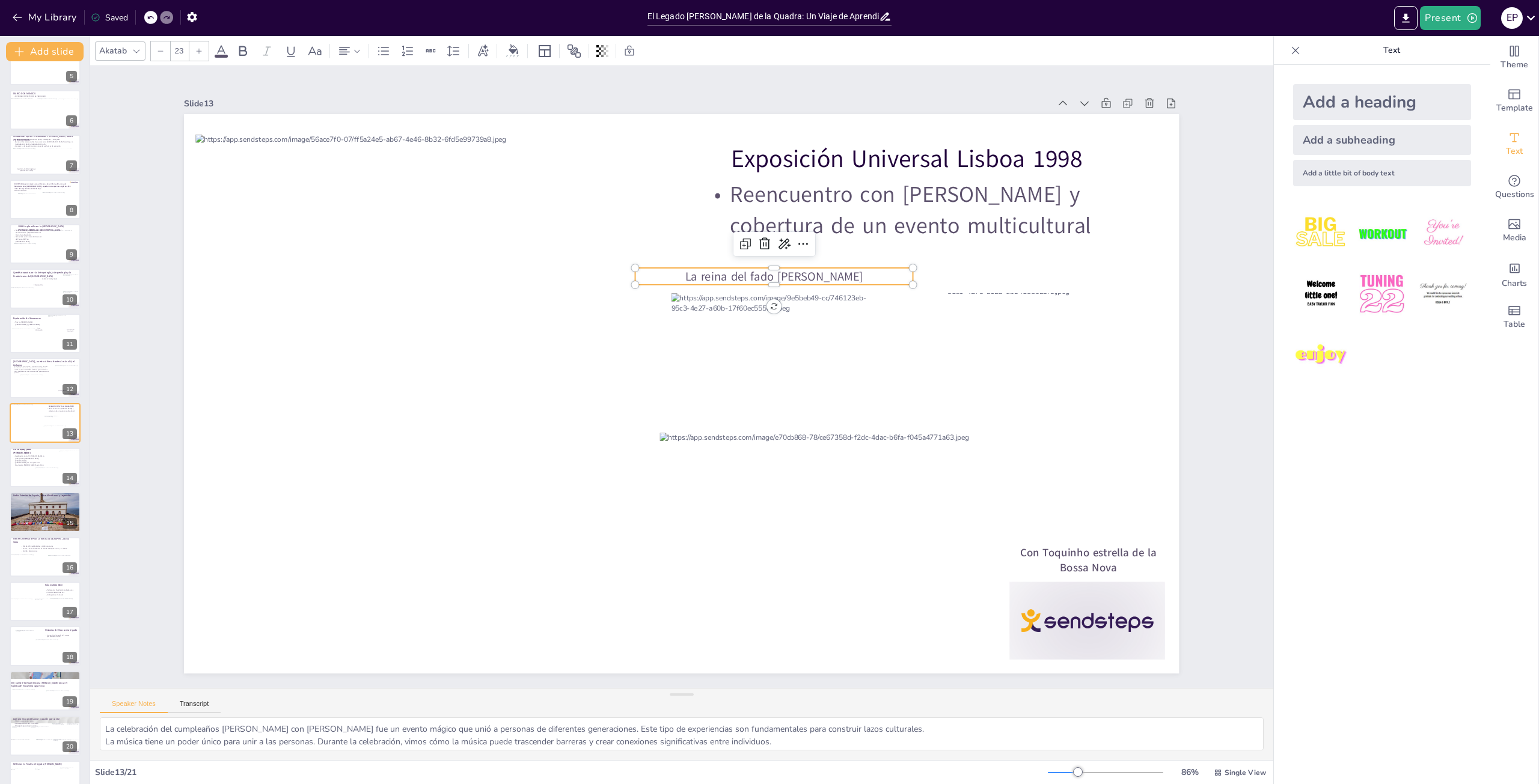
type input "22"
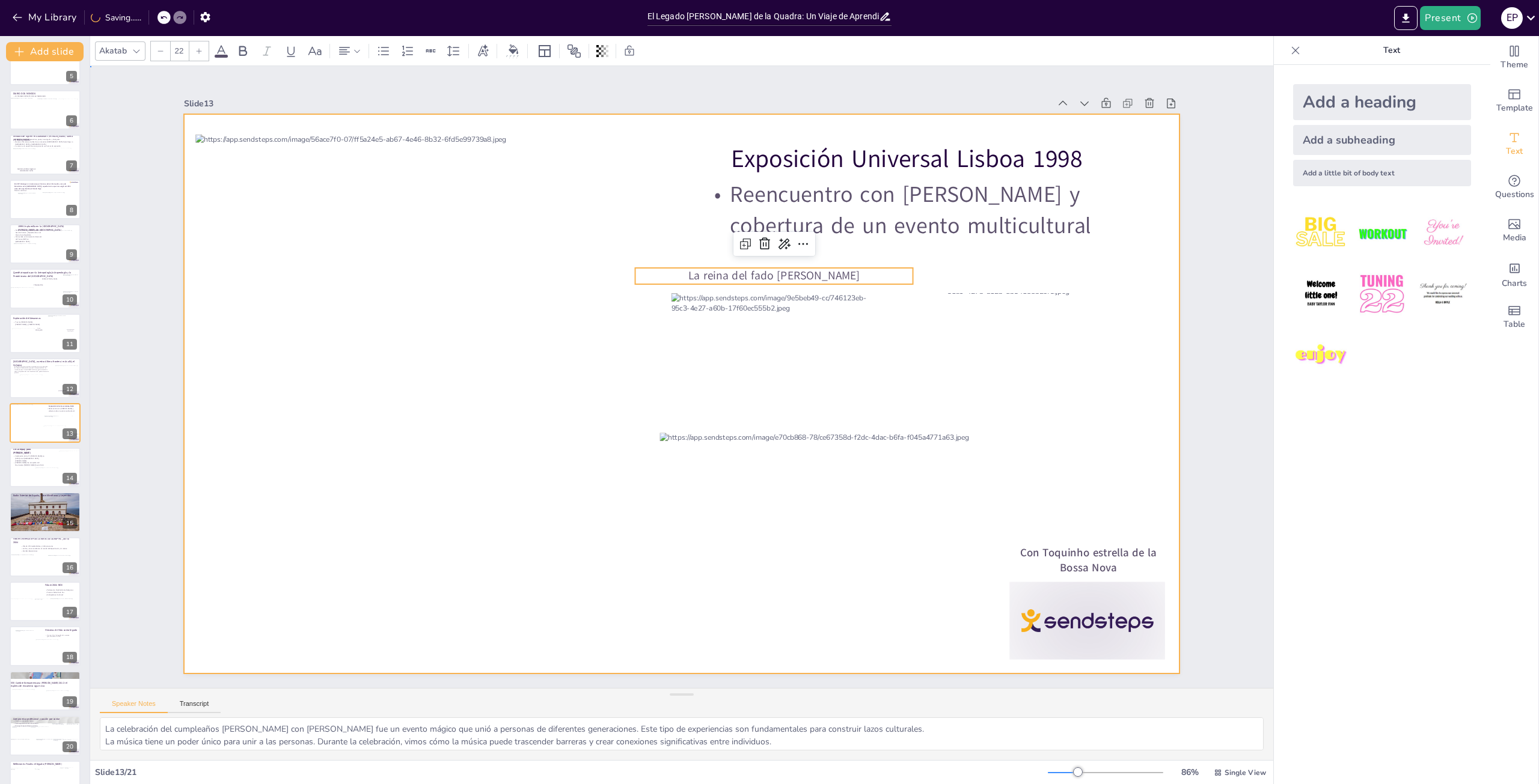
click at [1016, 269] on div at bounding box center [681, 394] width 995 height 559
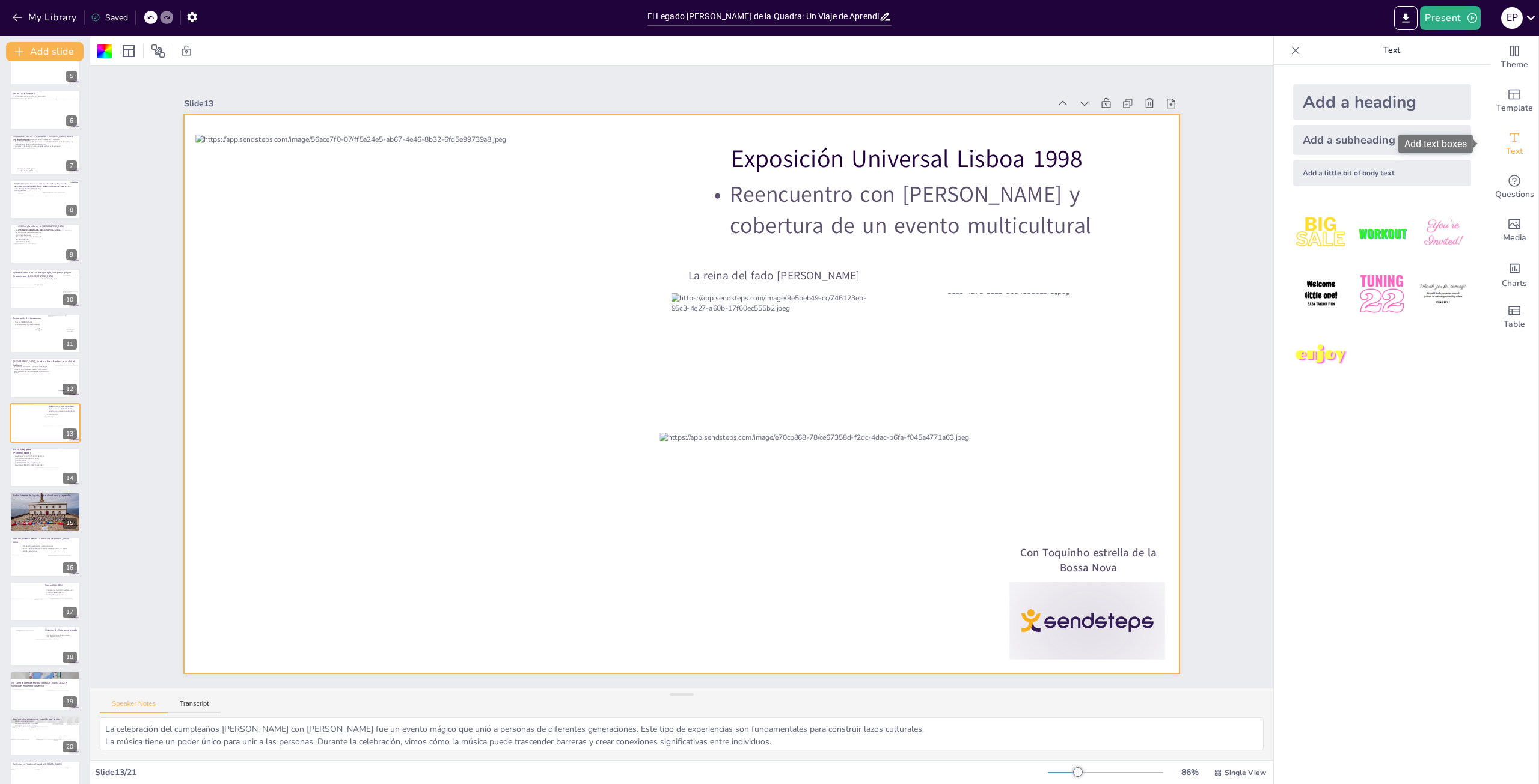
click at [1507, 143] on icon "Add text boxes" at bounding box center [1515, 137] width 14 height 14
click at [1346, 165] on div "Add a little bit of body text" at bounding box center [1382, 173] width 178 height 27
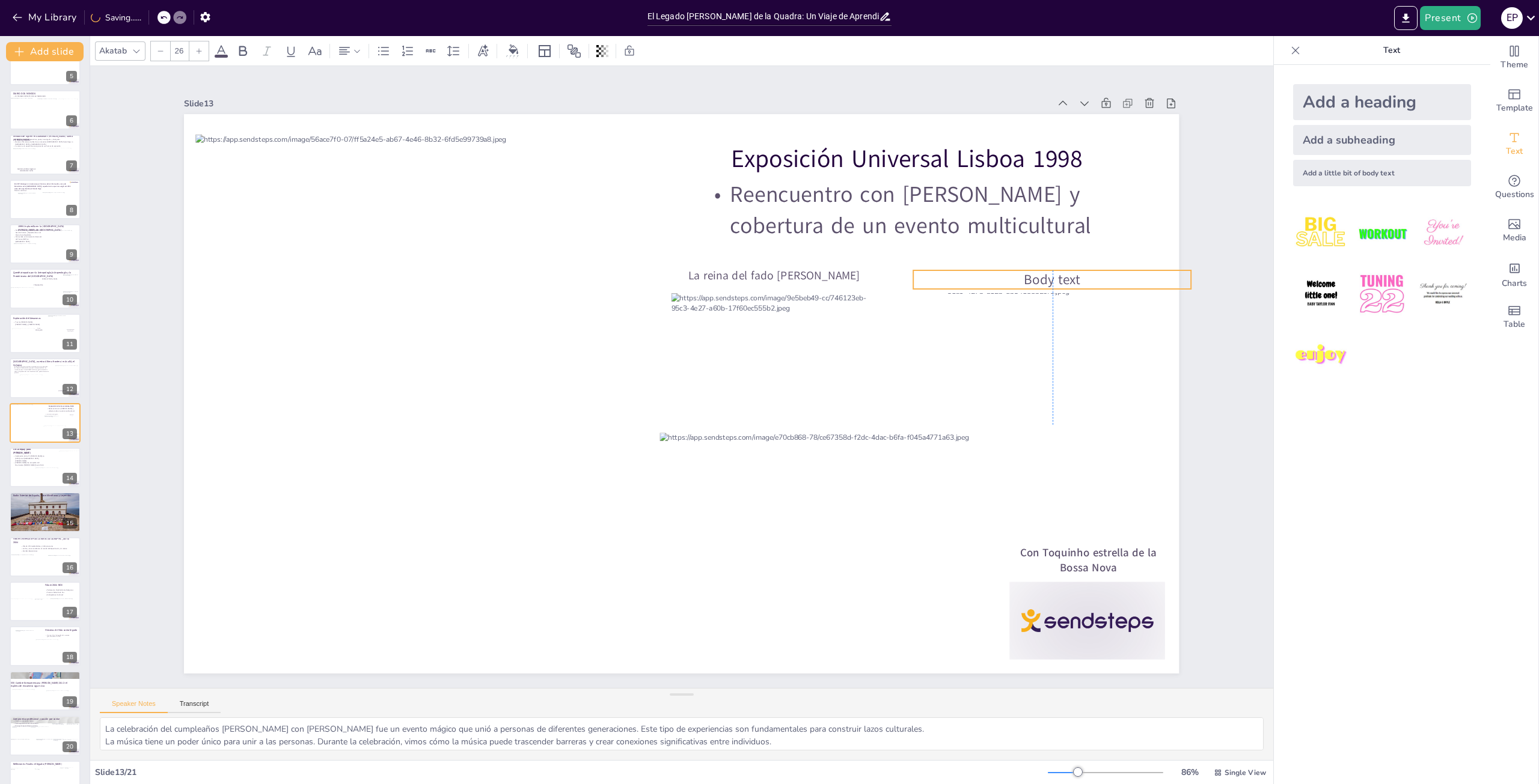
drag, startPoint x: 654, startPoint y: 386, endPoint x: 1023, endPoint y: 272, distance: 386.2
click at [1024, 272] on span "Body text" at bounding box center [1053, 280] width 57 height 19
click at [1070, 272] on span "Body text" at bounding box center [1053, 280] width 57 height 19
click at [1075, 272] on p "Body text" at bounding box center [1053, 280] width 278 height 19
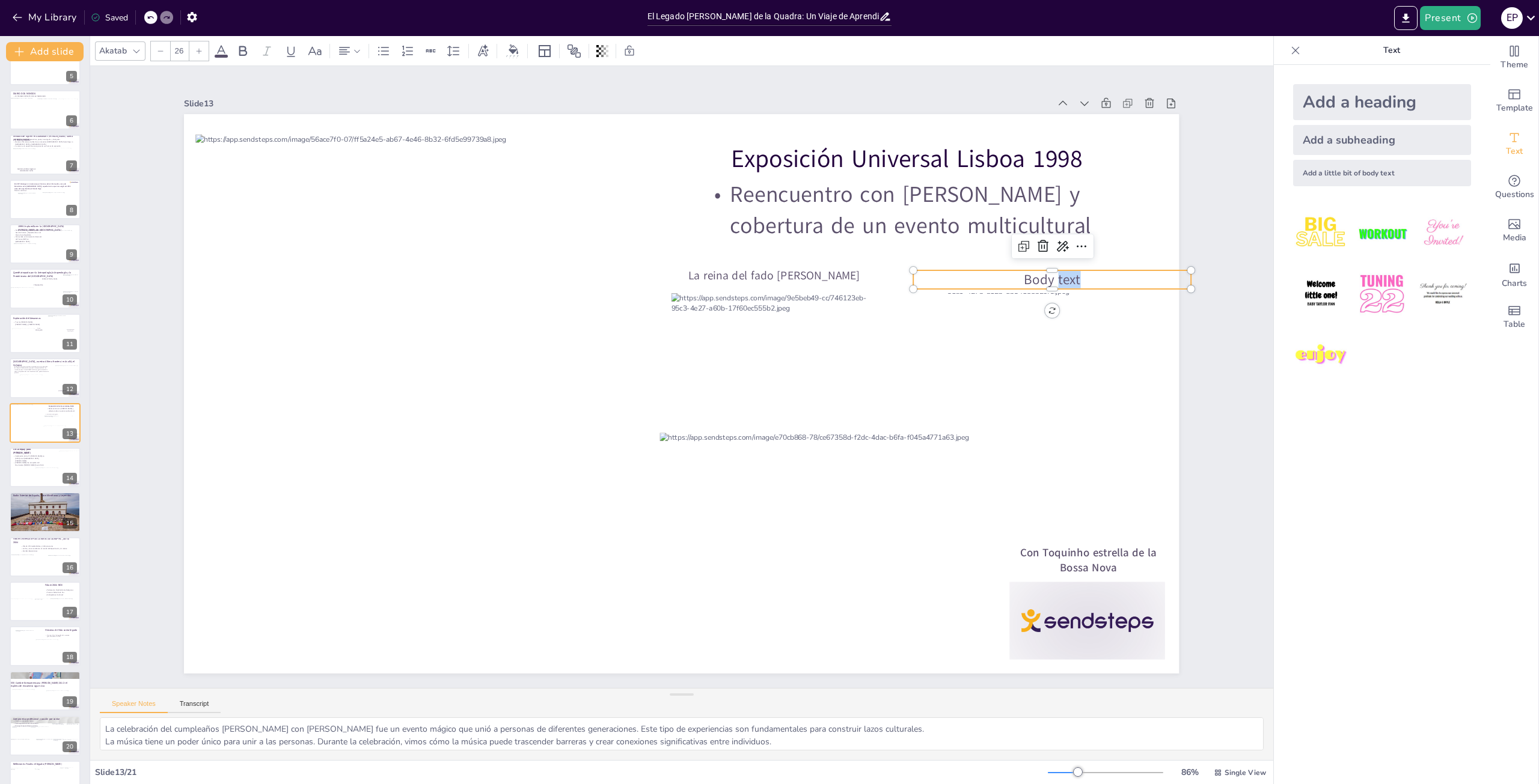
click at [1075, 272] on p "Body text" at bounding box center [1053, 280] width 278 height 19
drag, startPoint x: 1093, startPoint y: 273, endPoint x: 1013, endPoint y: 273, distance: 80.0
click at [1013, 273] on p "Oceanario" at bounding box center [1053, 280] width 278 height 19
click at [158, 47] on icon at bounding box center [160, 50] width 7 height 7
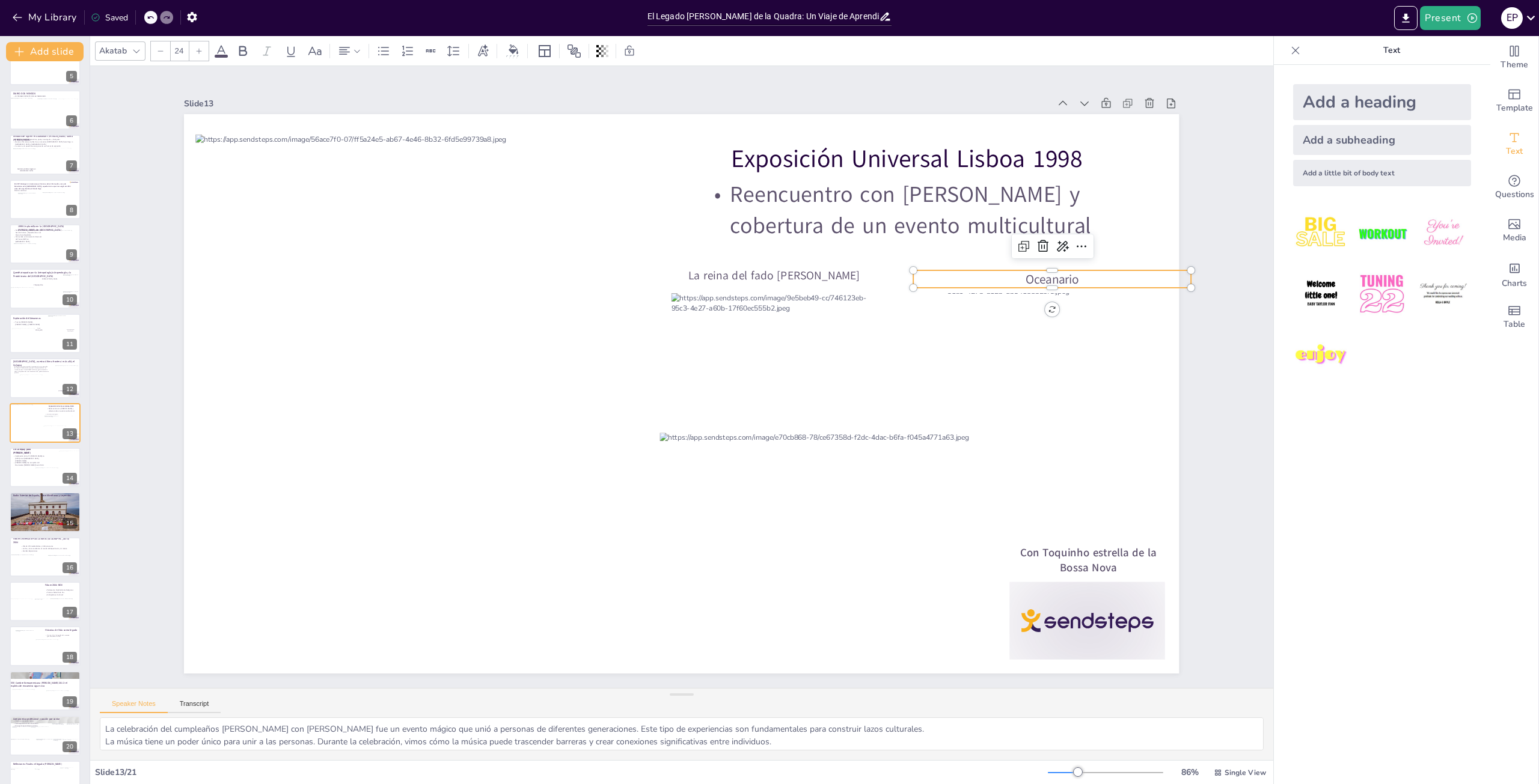
click at [158, 47] on icon at bounding box center [160, 50] width 7 height 7
type input "21"
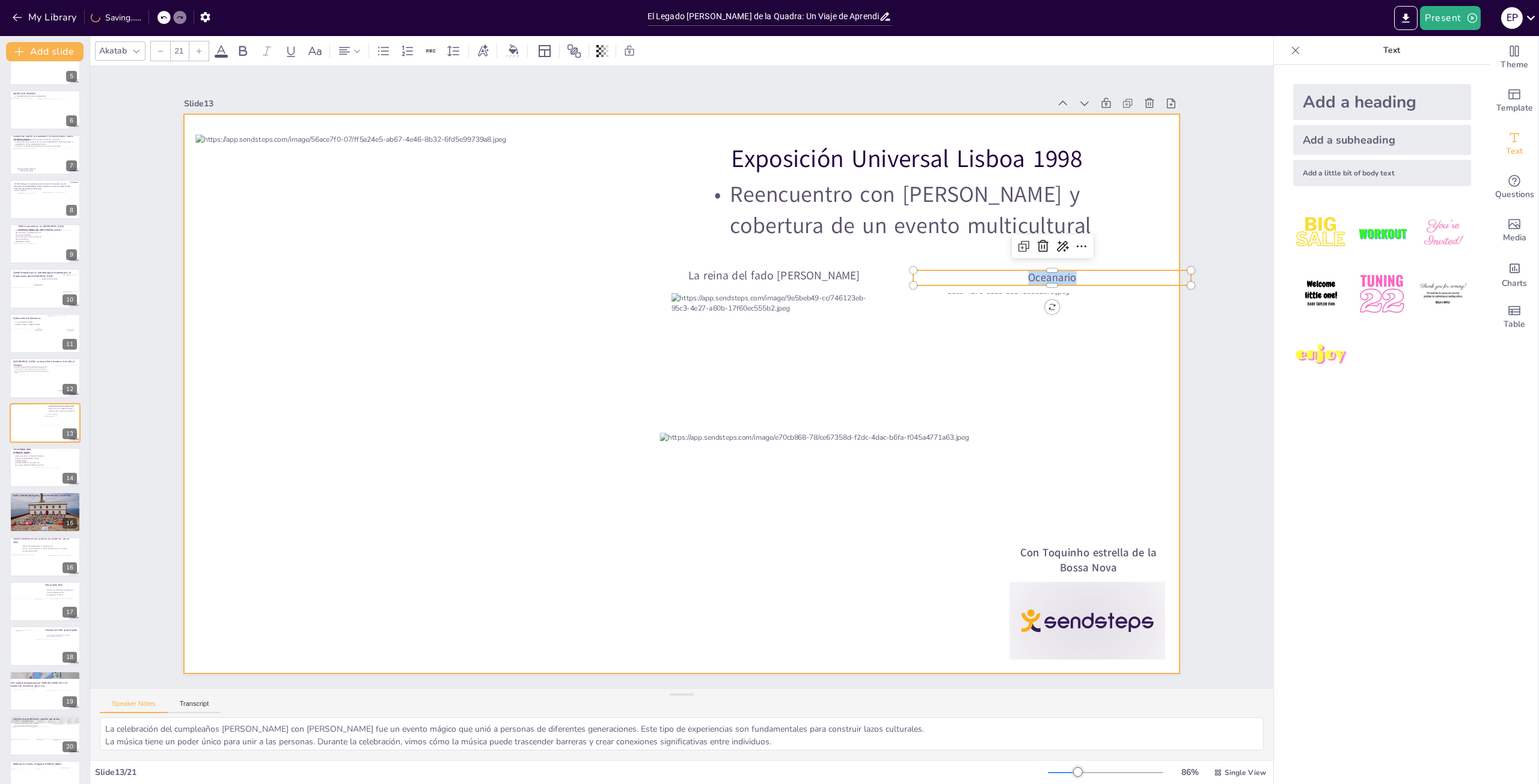
click at [1108, 240] on div at bounding box center [681, 394] width 995 height 559
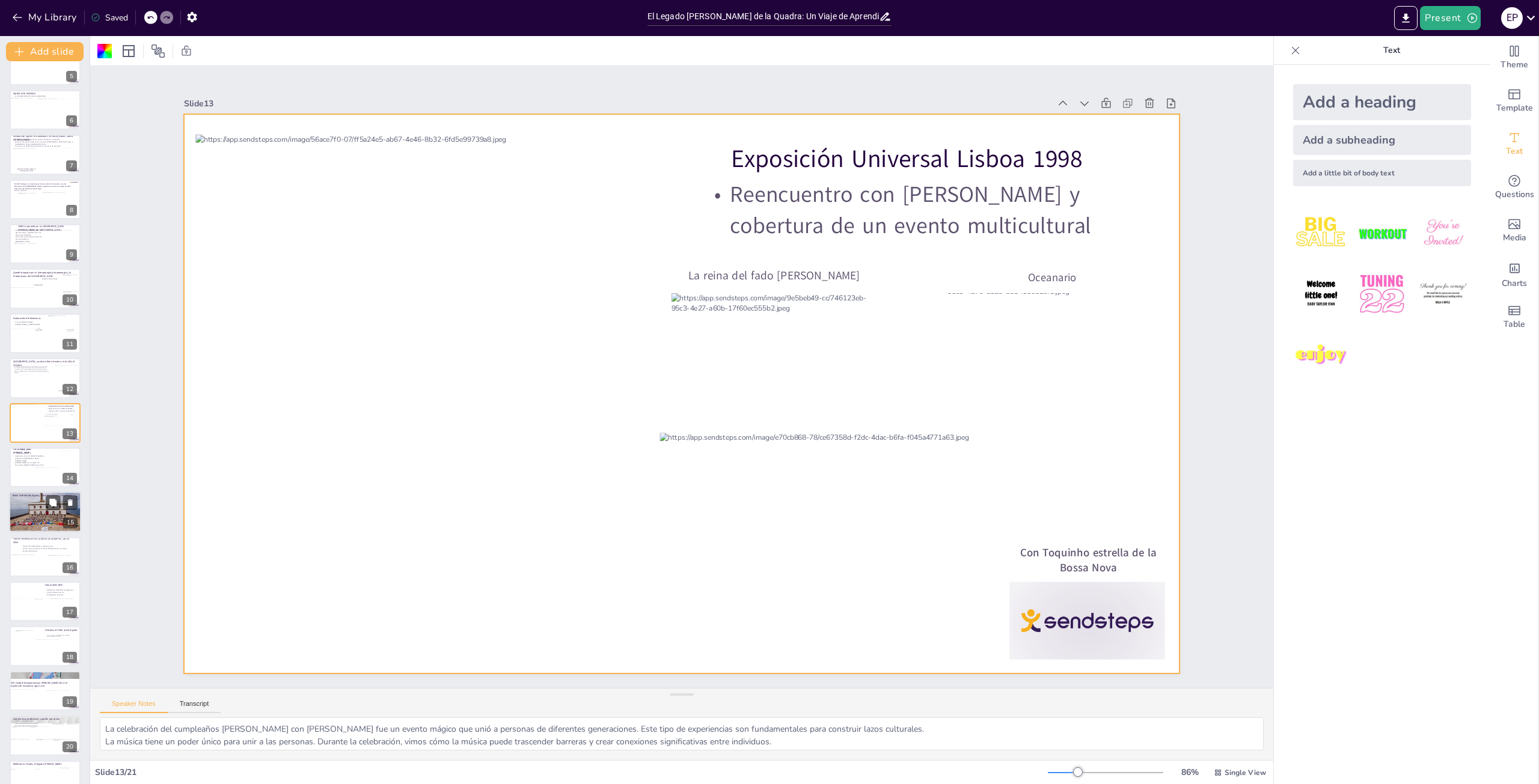
click at [42, 504] on div at bounding box center [45, 513] width 73 height 41
type textarea "Preservar la memoria cultural es fundamental para entender nuestras raíces y co…"
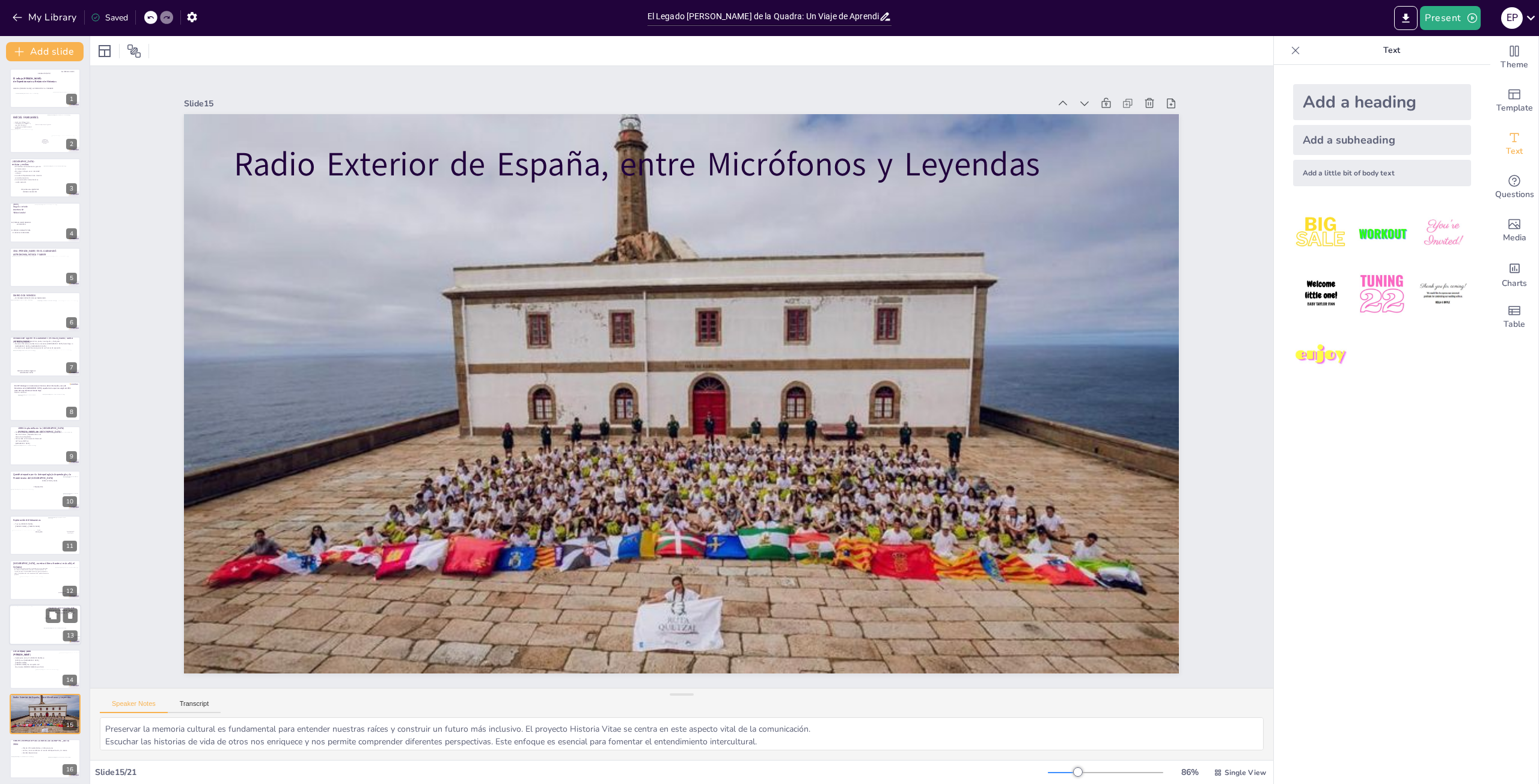
scroll to position [0, 0]
click at [39, 80] on strong "El influjo [PERSON_NAME]:" at bounding box center [27, 81] width 29 height 3
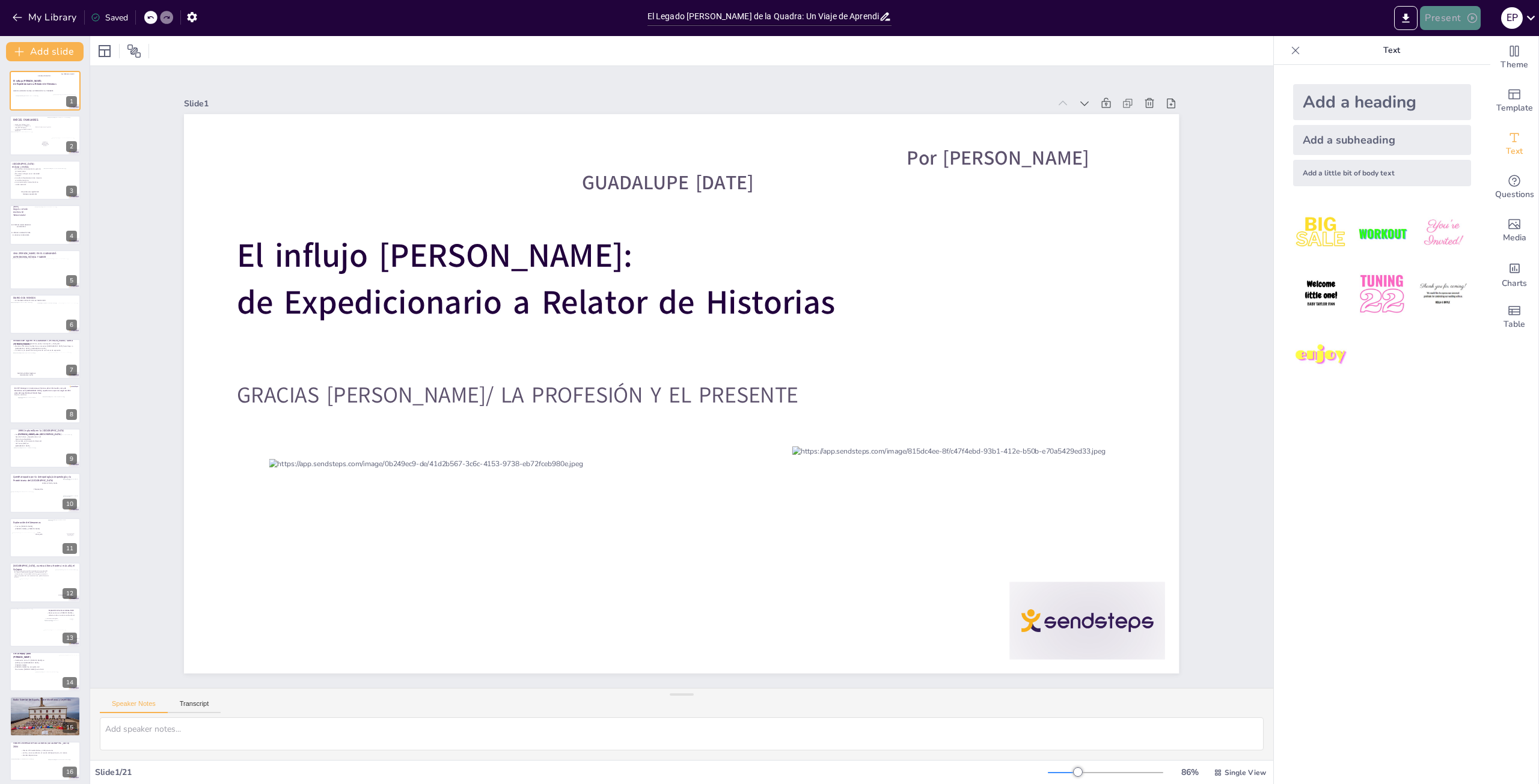
click at [1452, 20] on button "Present" at bounding box center [1450, 18] width 60 height 24
click at [1446, 72] on li "Play presentation" at bounding box center [1470, 74] width 95 height 19
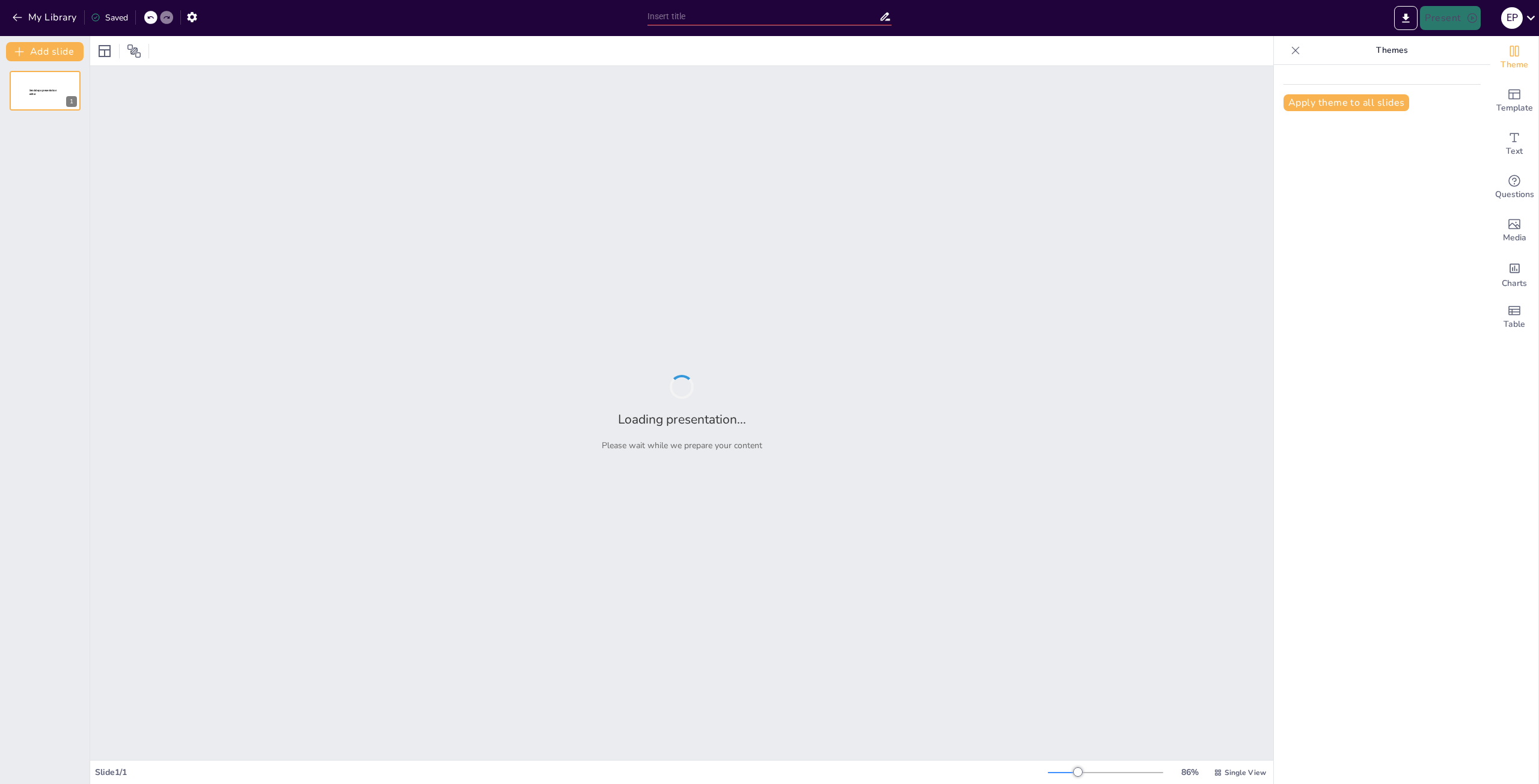
type input "El Legado [PERSON_NAME] de la Quadra: Un Viaje de Aprendizaje y Descubrimiento"
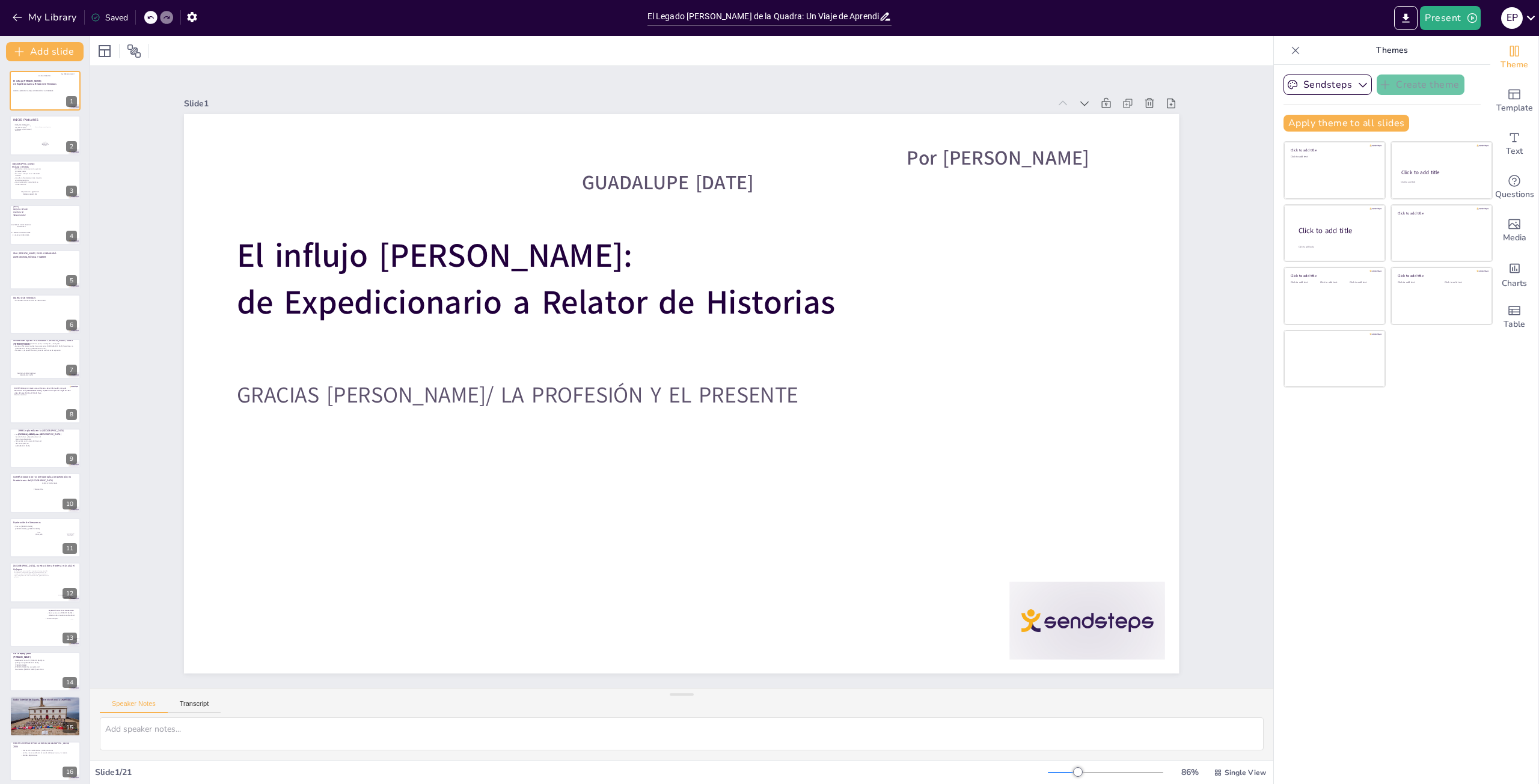
scroll to position [229, 0]
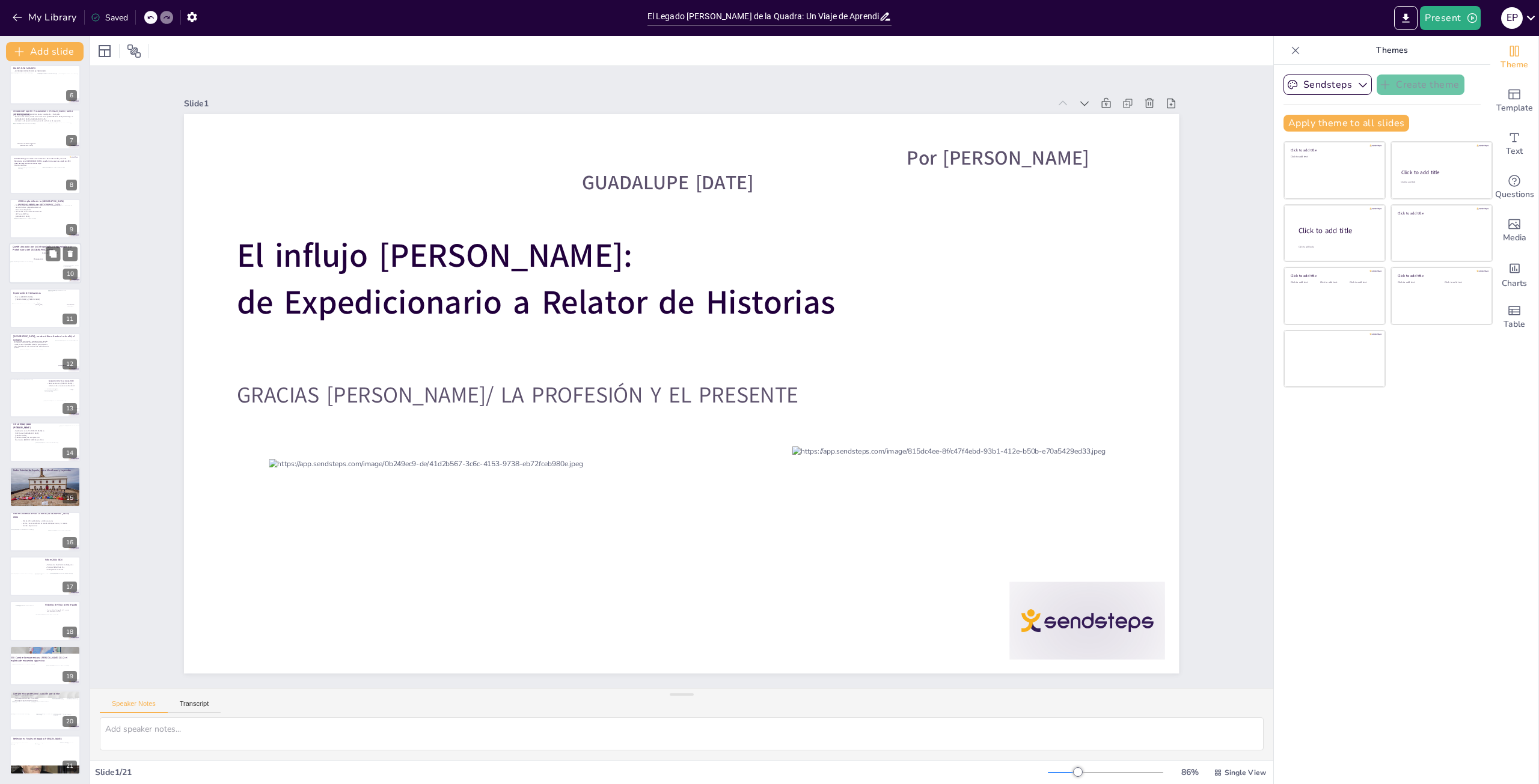
click at [39, 253] on p "Culturas Chimú y Moche" at bounding box center [50, 253] width 20 height 2
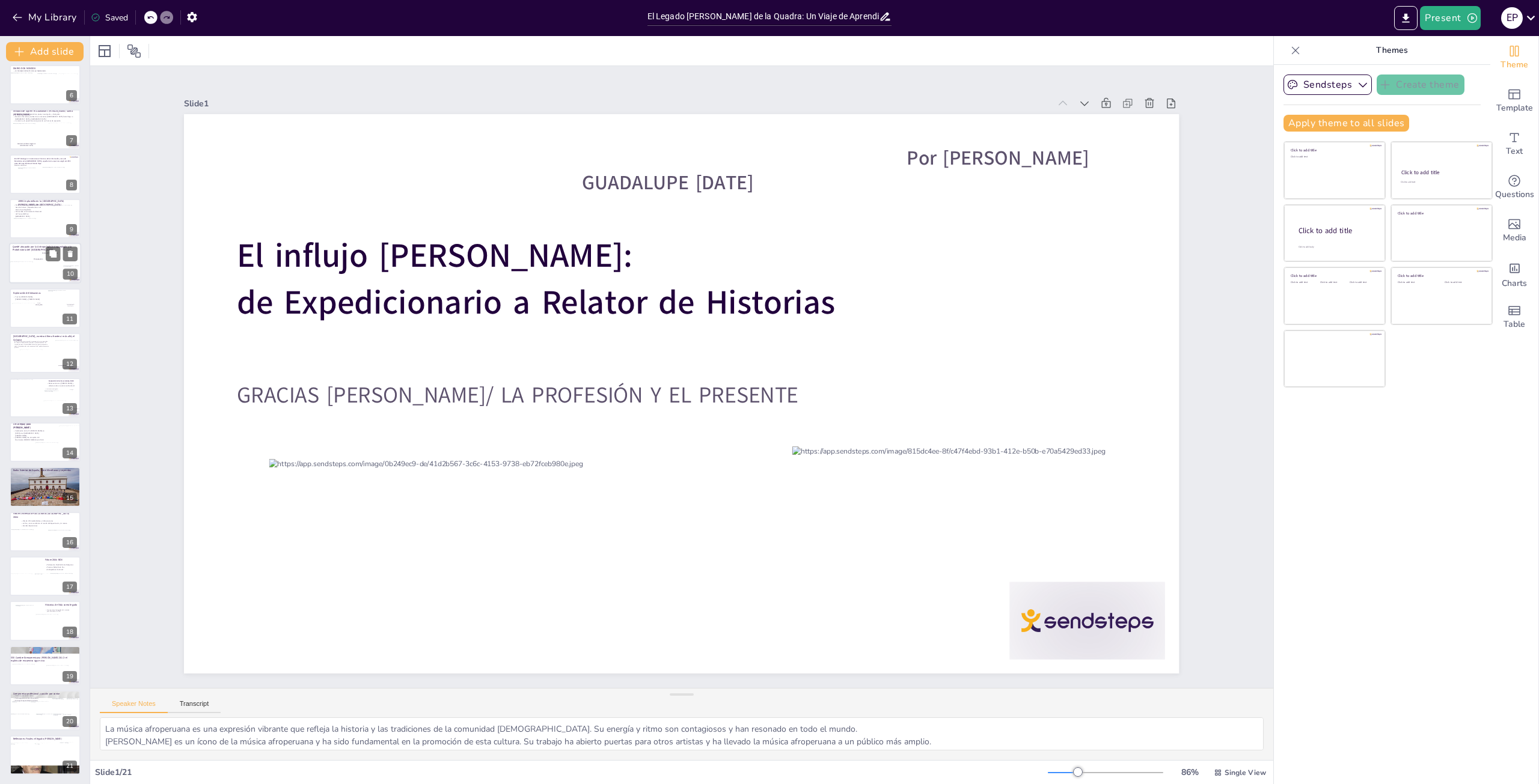
scroll to position [70, 0]
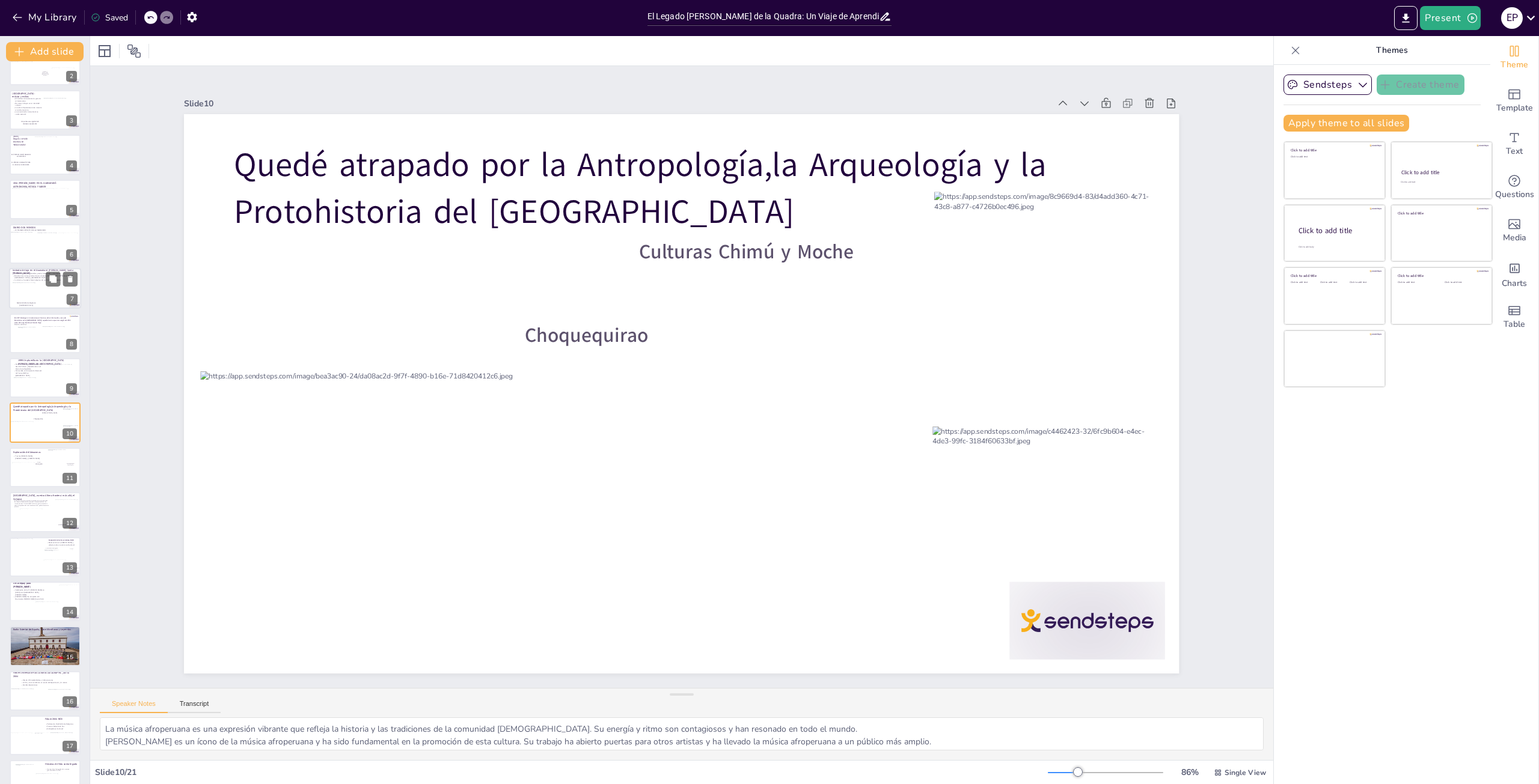
click at [39, 292] on div at bounding box center [27, 292] width 29 height 19
type textarea "[PERSON_NAME] Santa [PERSON_NAME] es un referente en la cultura afroperuana. Su…"
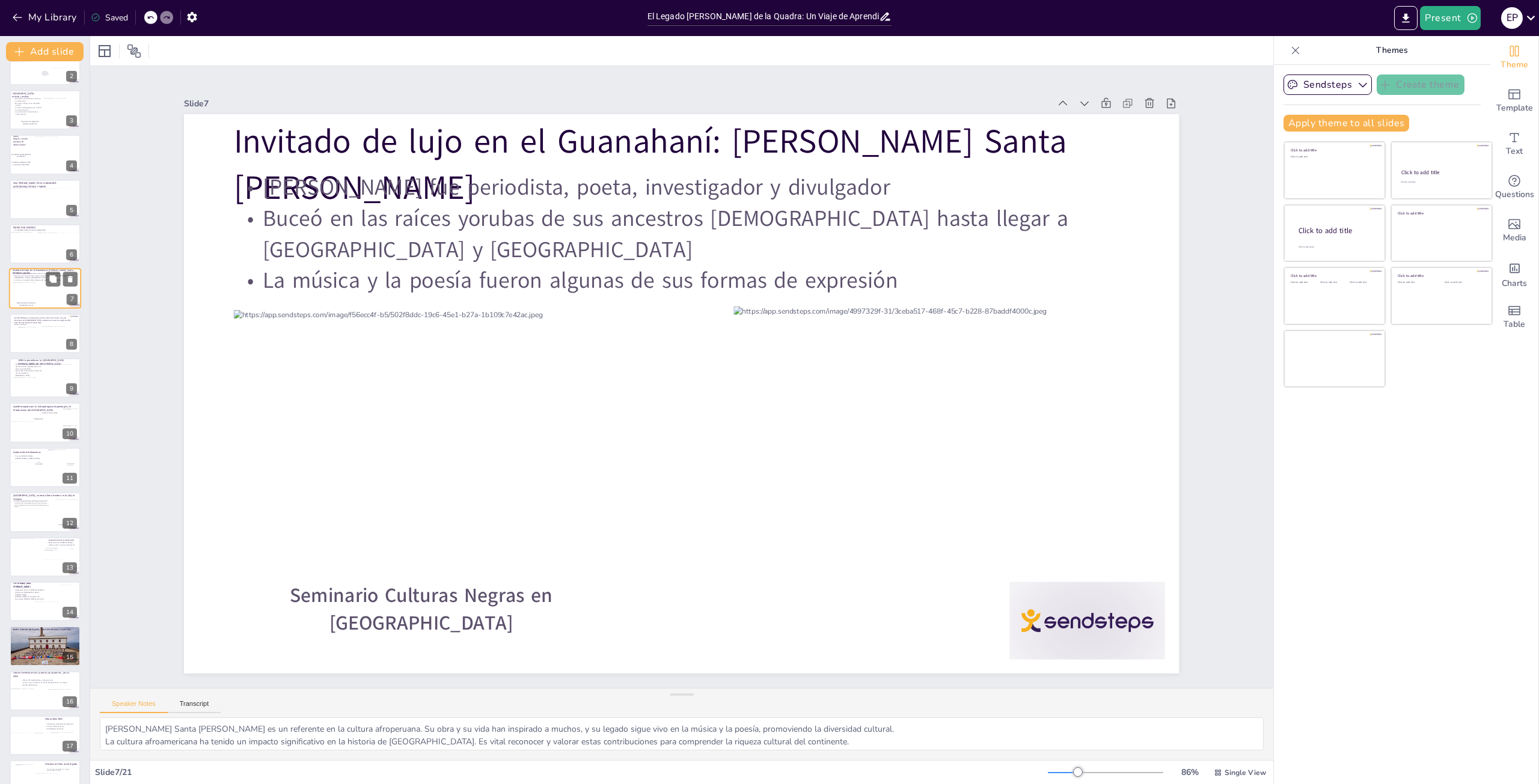
scroll to position [0, 0]
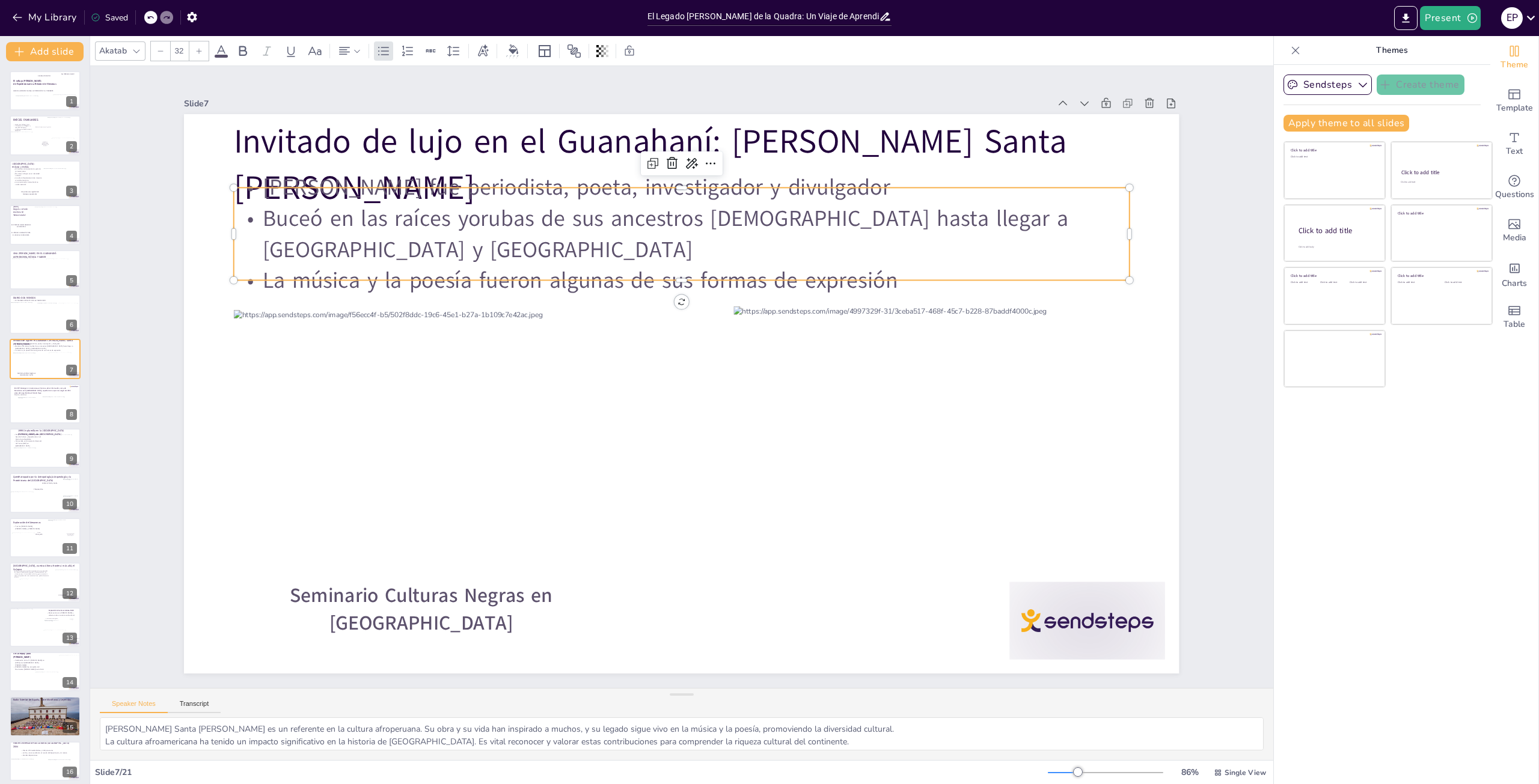
click at [829, 201] on p "[PERSON_NAME] fue periodista, poeta, investigador y divulgador" at bounding box center [702, 189] width 894 height 124
click at [829, 201] on p "[PERSON_NAME] fue periodista, poeta, investigador y divulgador" at bounding box center [721, 191] width 882 height 217
click at [831, 200] on p "[PERSON_NAME] fue periodista, poeta, investigador y divulgador" at bounding box center [777, 213] width 792 height 474
click at [28, 232] on strong "EL PREMIO: UN BILLETE PARA EL VIAJE AL MUNDO MAYA" at bounding box center [20, 234] width 19 height 4
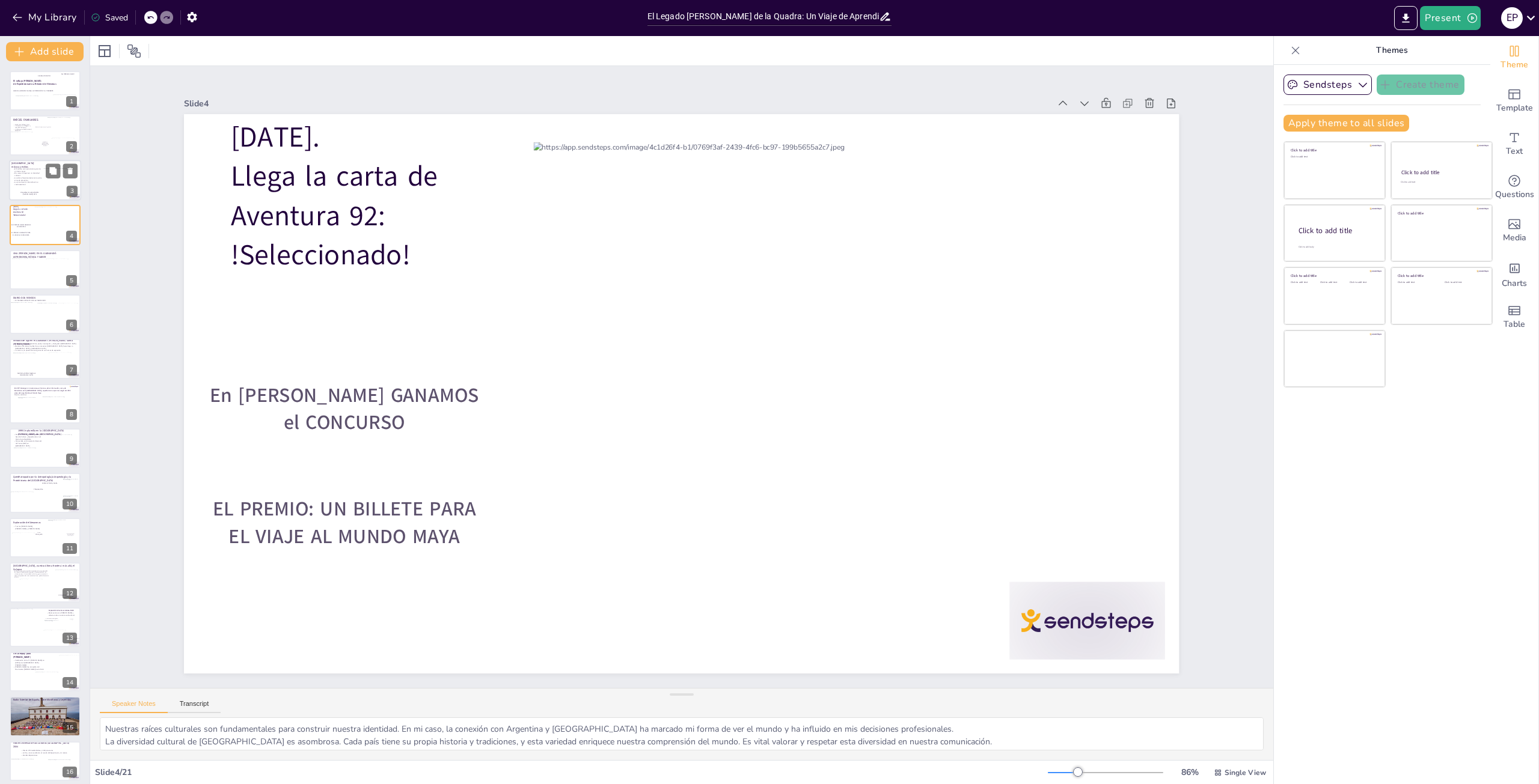
click at [28, 199] on div "Infancia en Palma: música y exilios El Folclore Latinoamericano guía mis primer…" at bounding box center [45, 180] width 73 height 41
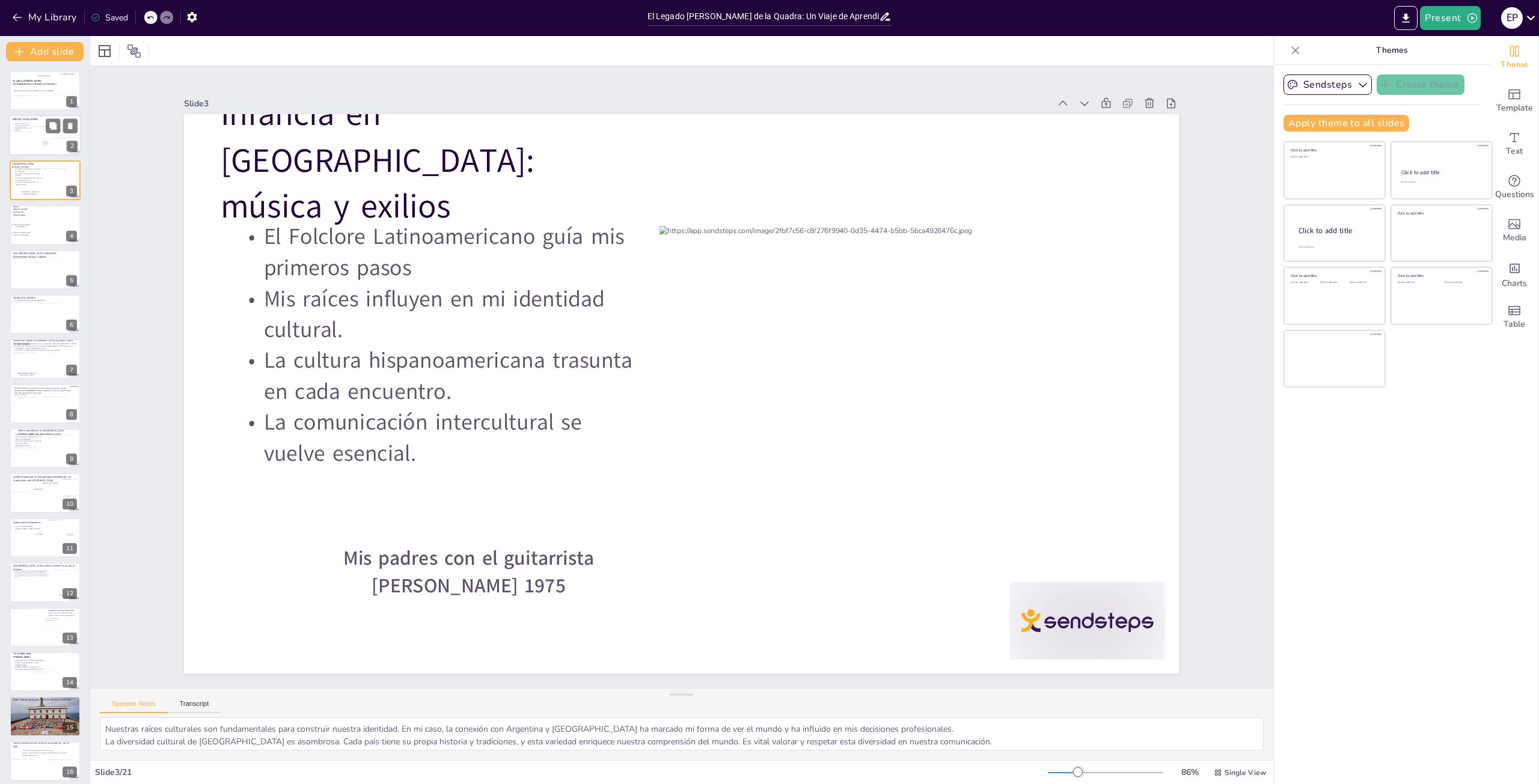
click at [34, 141] on div at bounding box center [24, 142] width 29 height 20
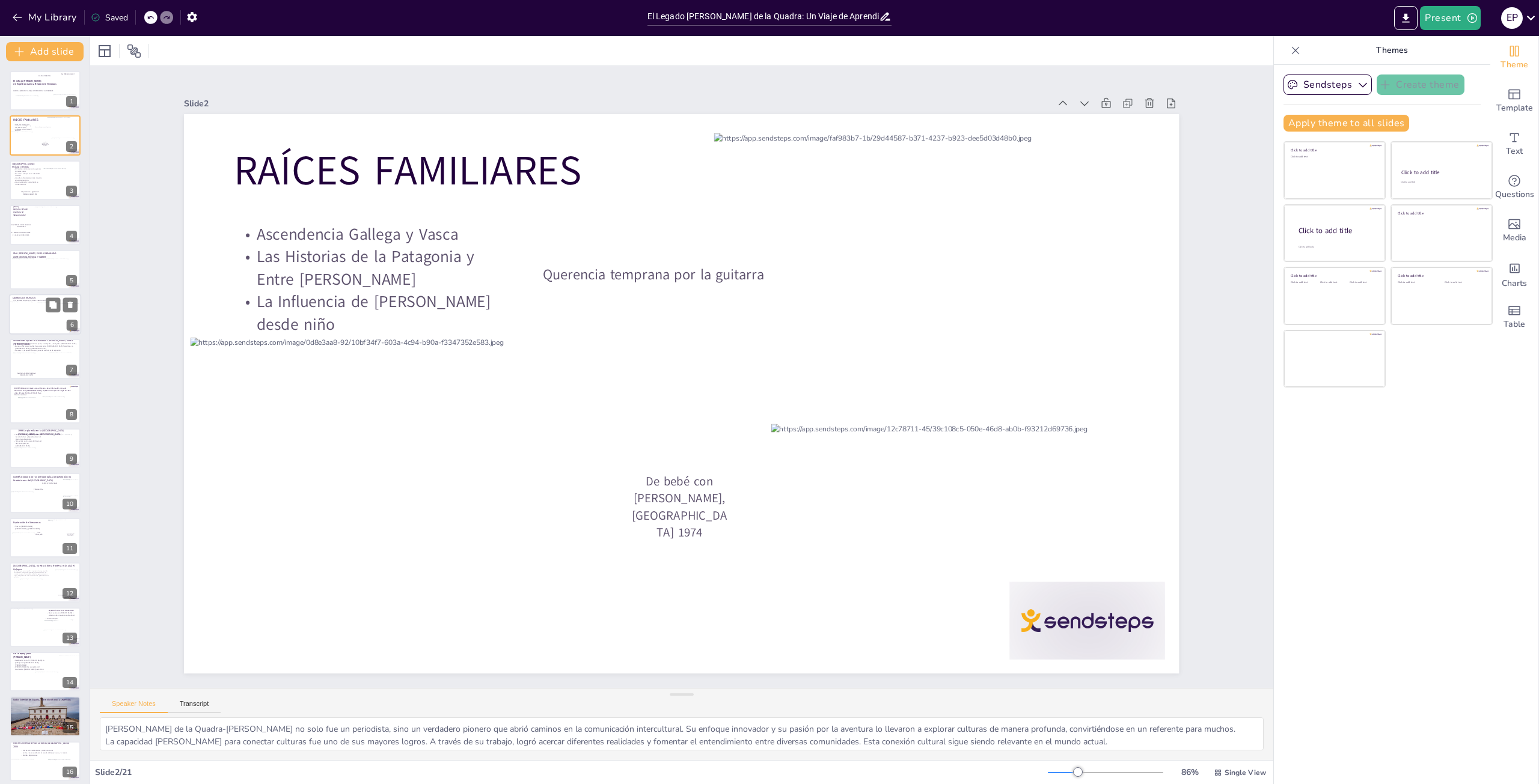
click at [37, 313] on div at bounding box center [48, 317] width 28 height 29
type textarea "Participar en Aventura 92 fue un hito en mi vida. La experiencia no solo me ens…"
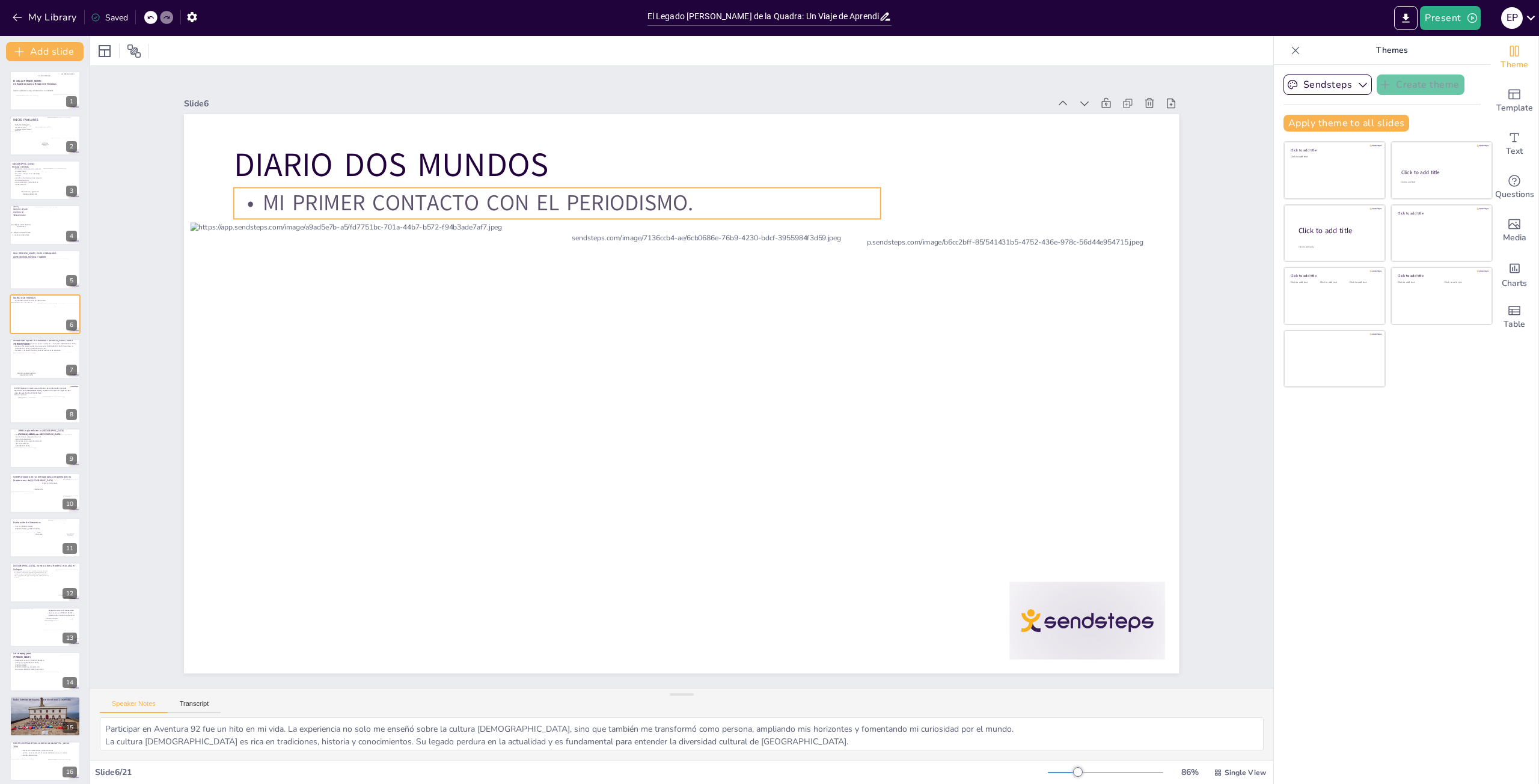
click at [689, 199] on p "MI PRIMER CONTACTO CON EL PERIODISMO." at bounding box center [576, 191] width 647 height 98
click at [689, 199] on p "MI PRIMER CONTACTO CON EL PERIODISMO." at bounding box center [557, 203] width 647 height 31
click at [35, 93] on div at bounding box center [45, 91] width 73 height 41
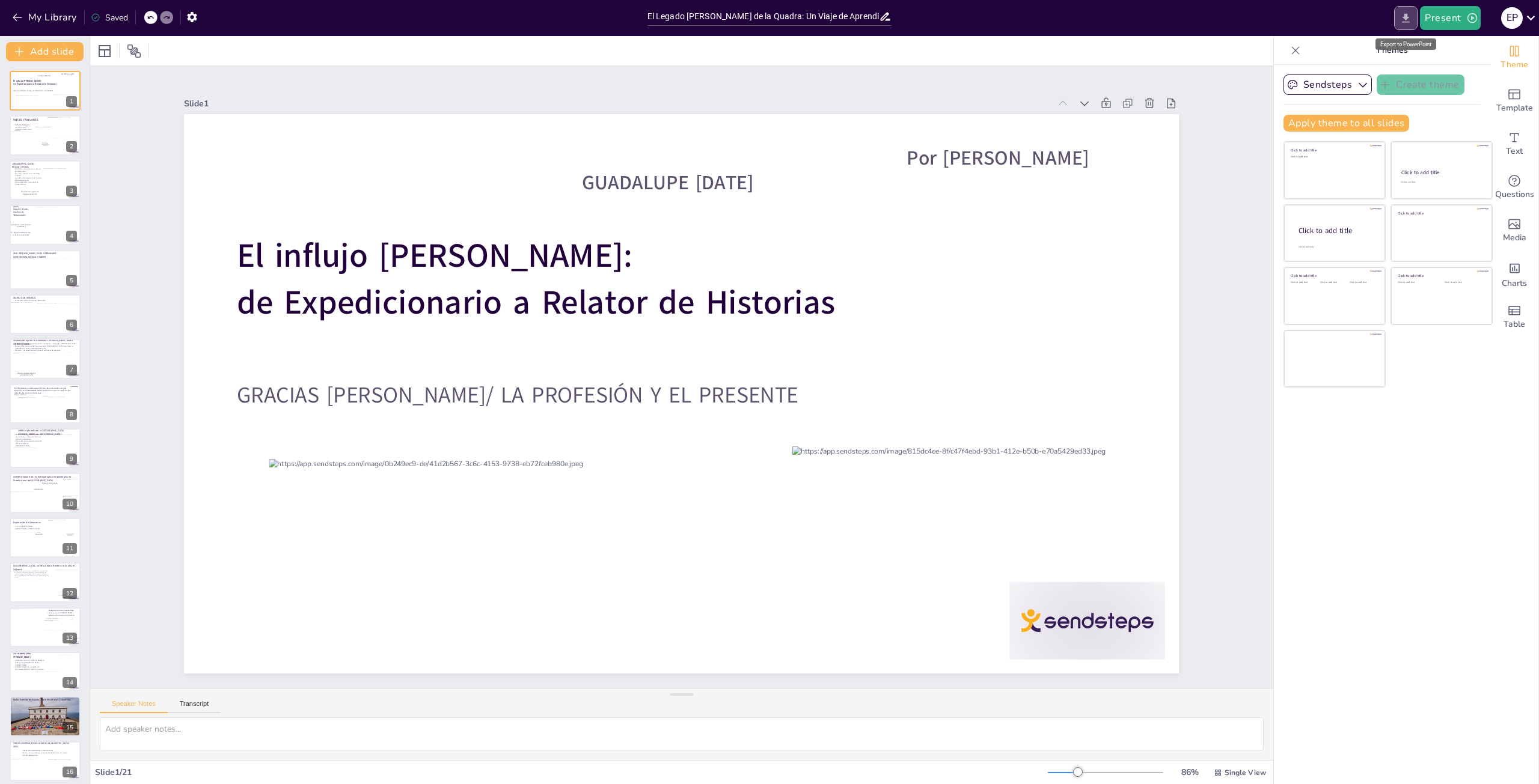
click at [1409, 11] on button "Export to PowerPoint" at bounding box center [1406, 18] width 24 height 24
